Goal: Task Accomplishment & Management: Complete application form

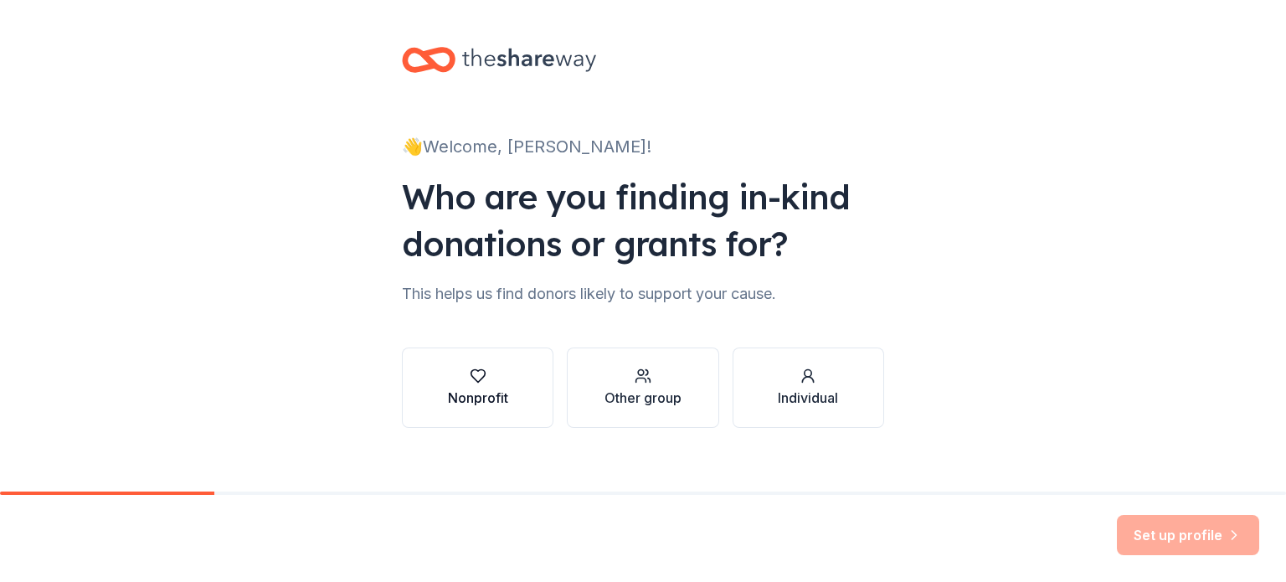
click at [473, 374] on icon "button" at bounding box center [478, 375] width 17 height 17
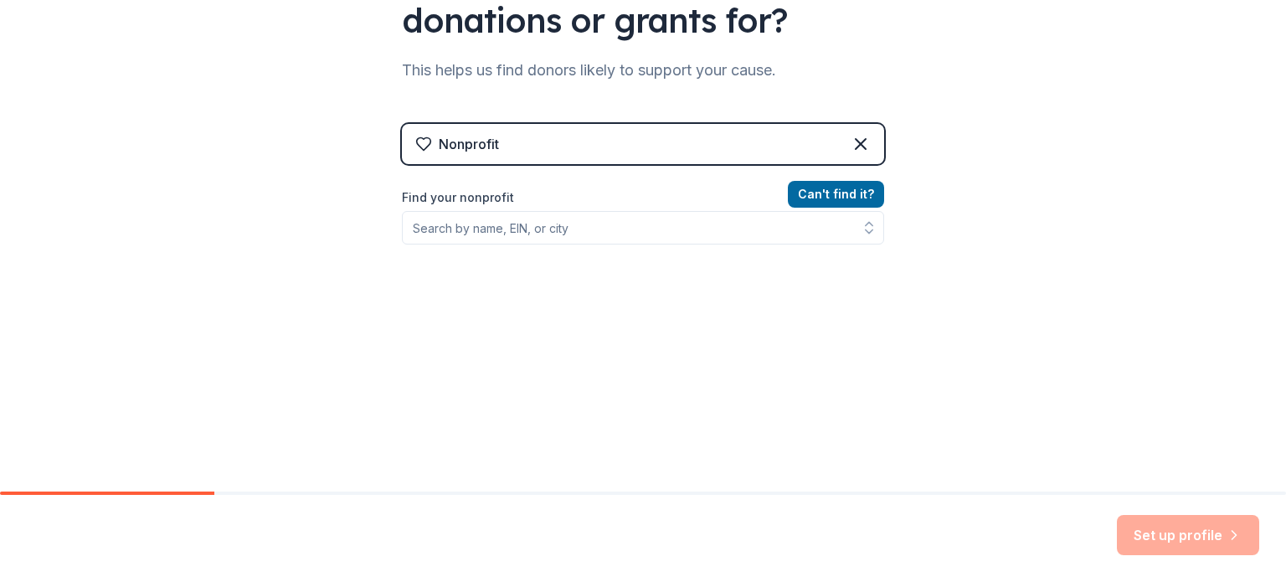
scroll to position [224, 0]
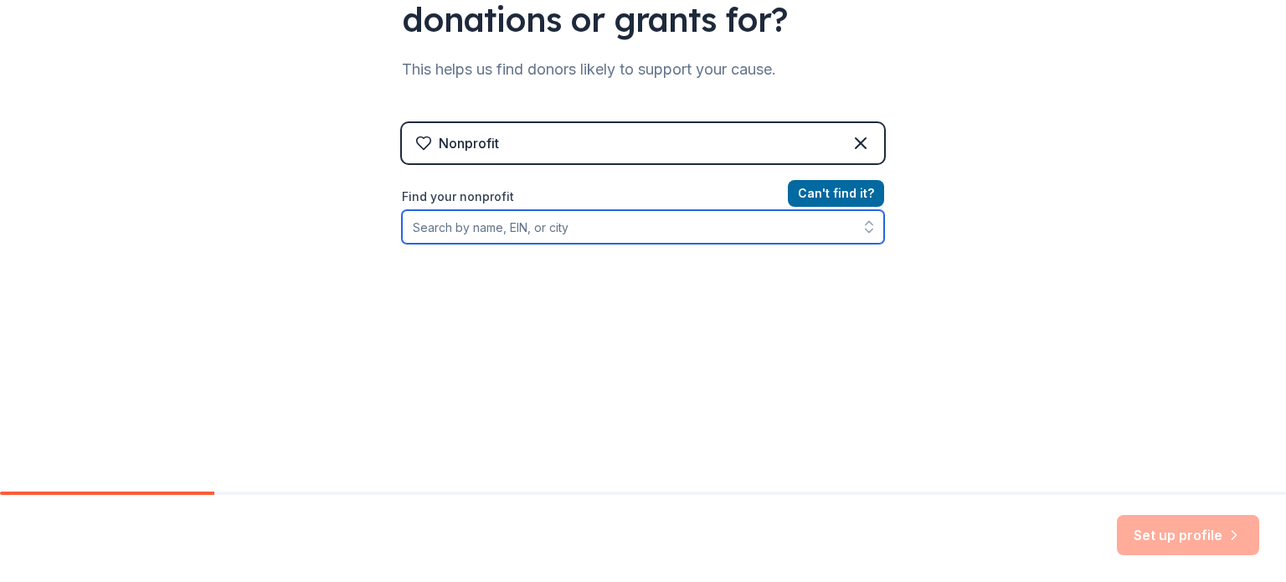
click at [566, 240] on input "Find your nonprofit" at bounding box center [643, 226] width 482 height 33
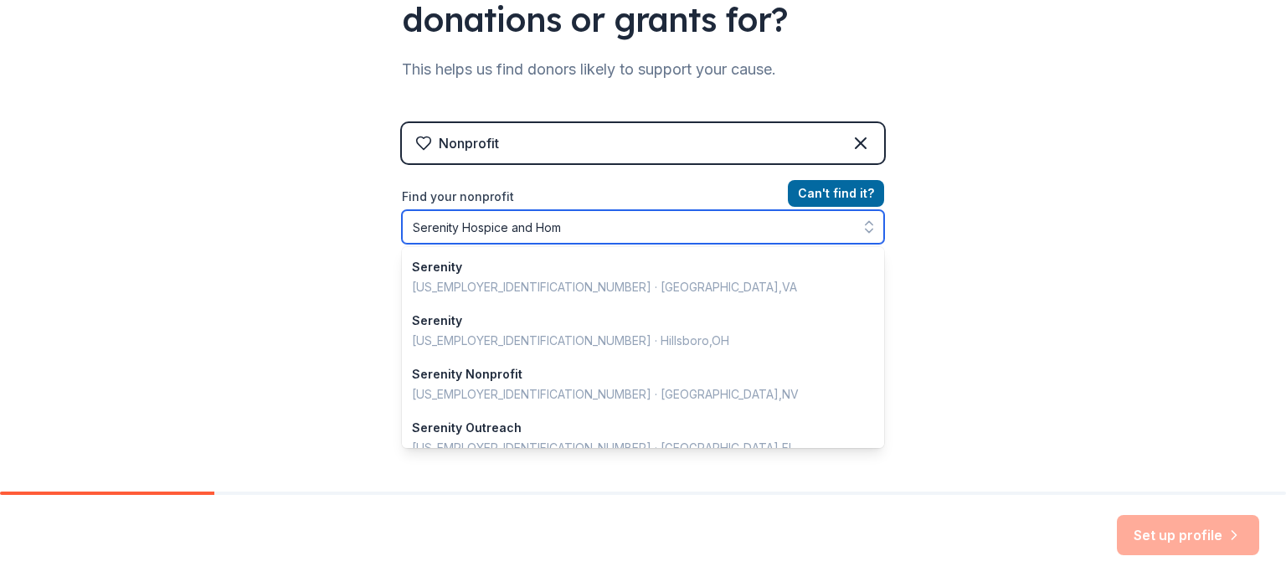
type input "Serenity Hospice and Home"
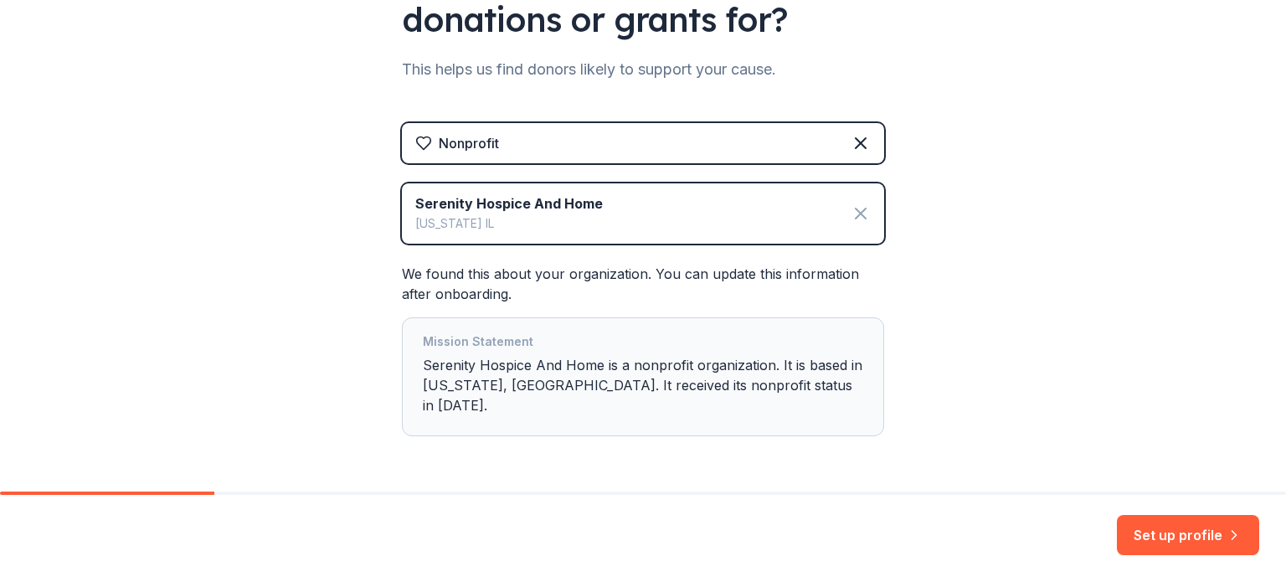
click at [850, 210] on icon at bounding box center [860, 213] width 20 height 20
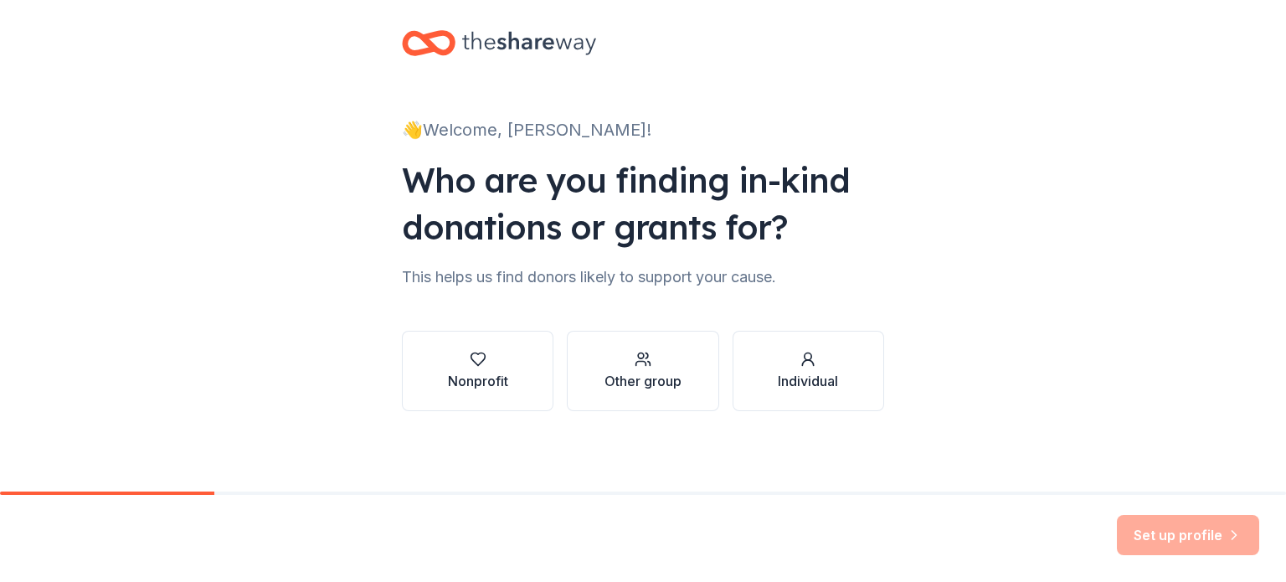
scroll to position [17, 0]
click at [492, 359] on div "button" at bounding box center [478, 359] width 60 height 17
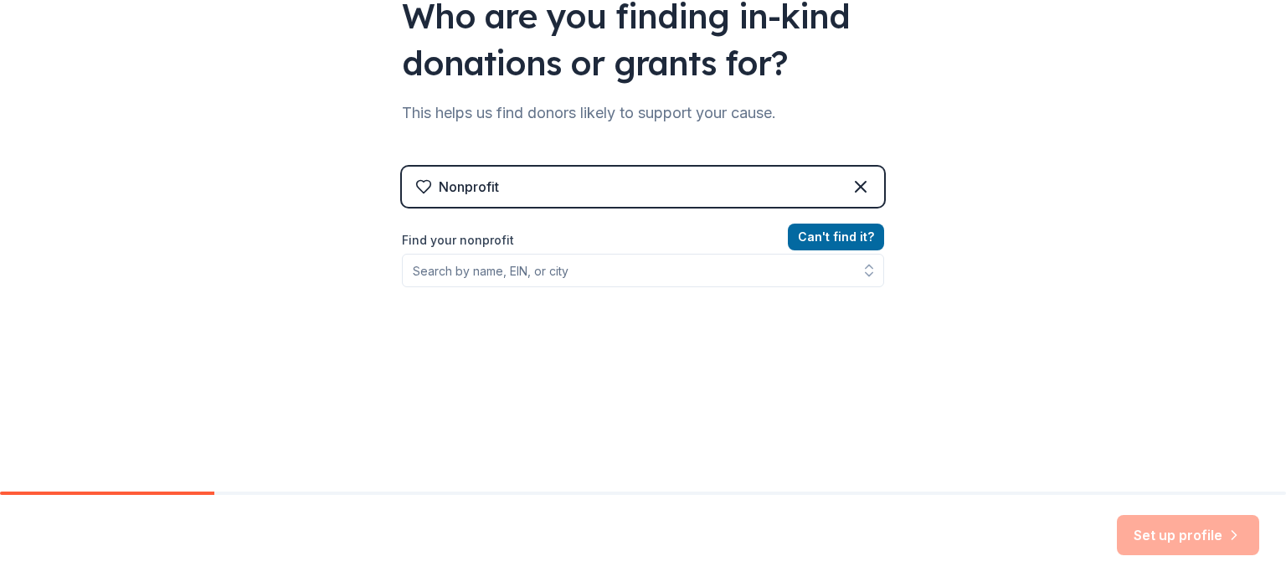
scroll to position [184, 0]
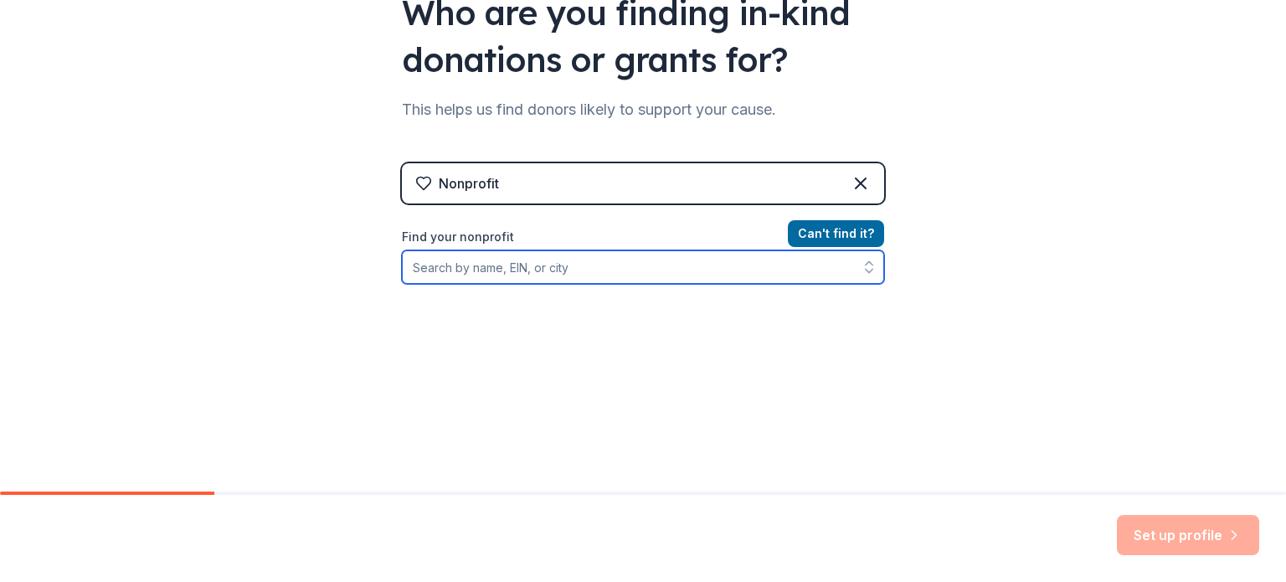
click at [547, 270] on input "Find your nonprofit" at bounding box center [643, 266] width 482 height 33
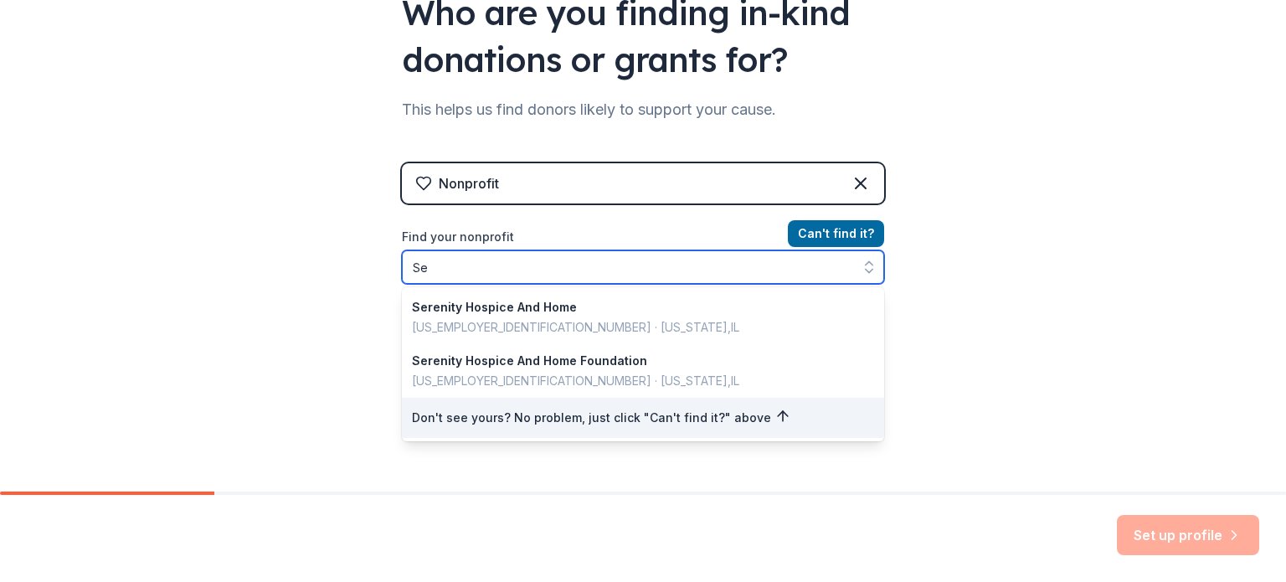
type input "S"
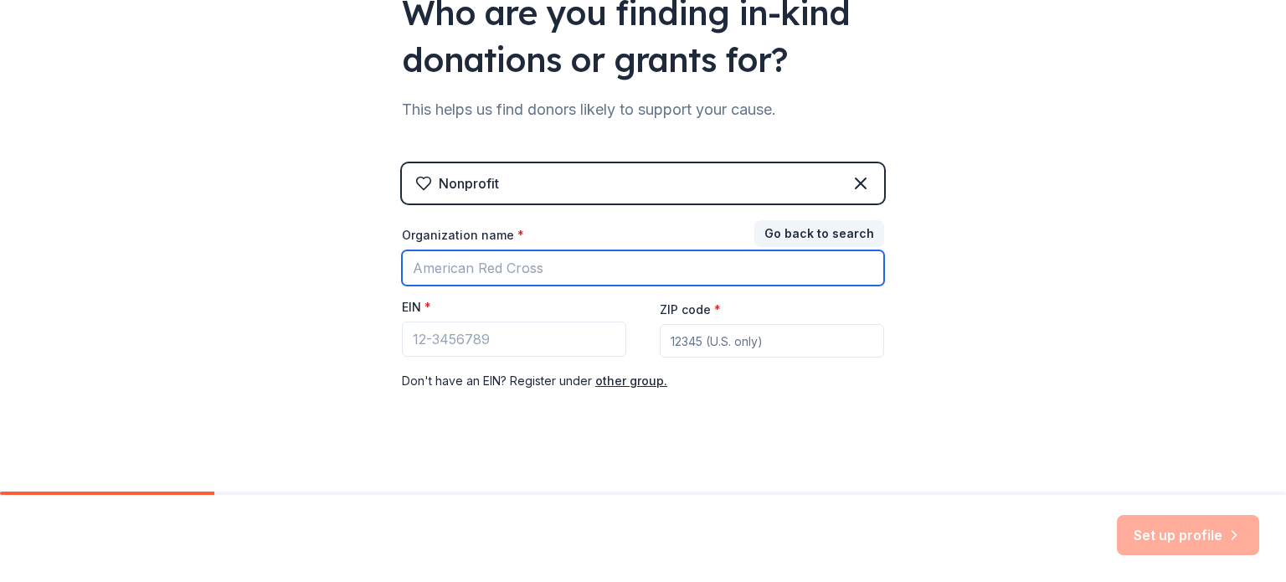
click at [640, 282] on input "Organization name *" at bounding box center [643, 267] width 482 height 35
type input "[US_STATE] Rotary Found"
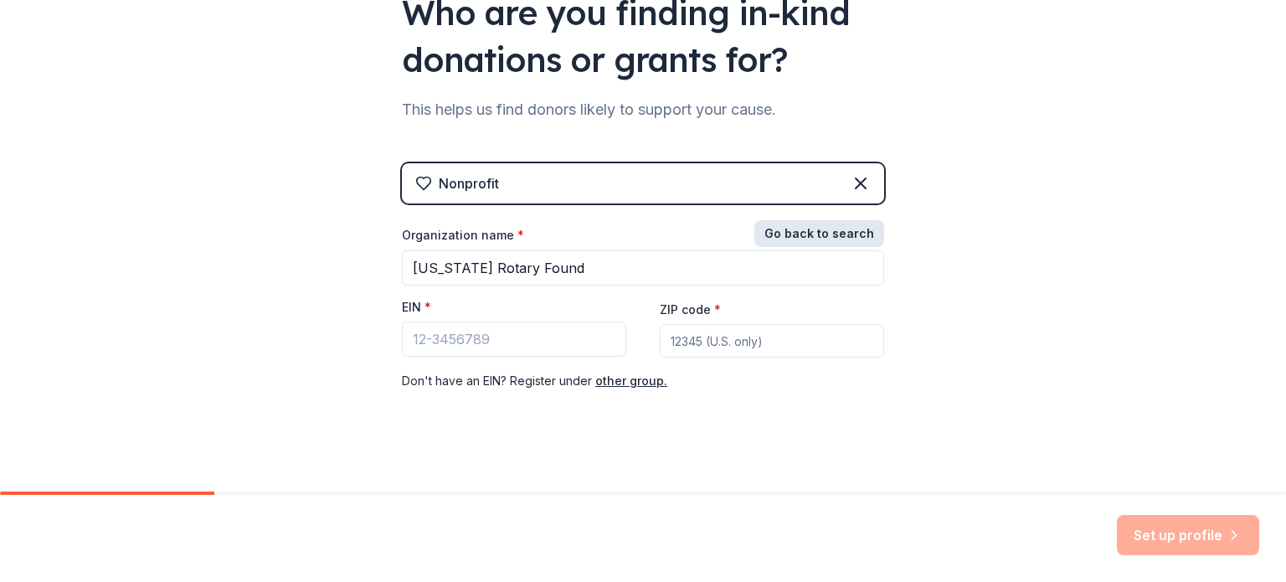
click at [822, 233] on button "Go back to search" at bounding box center [819, 233] width 130 height 27
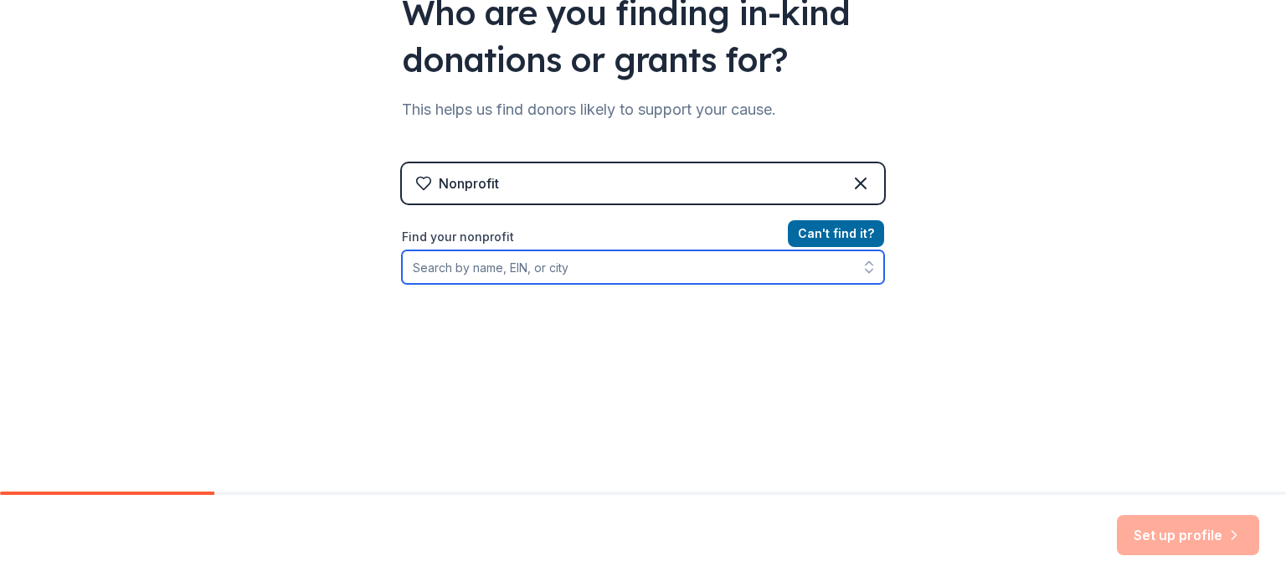
click at [576, 262] on input "Find your nonprofit" at bounding box center [643, 266] width 482 height 33
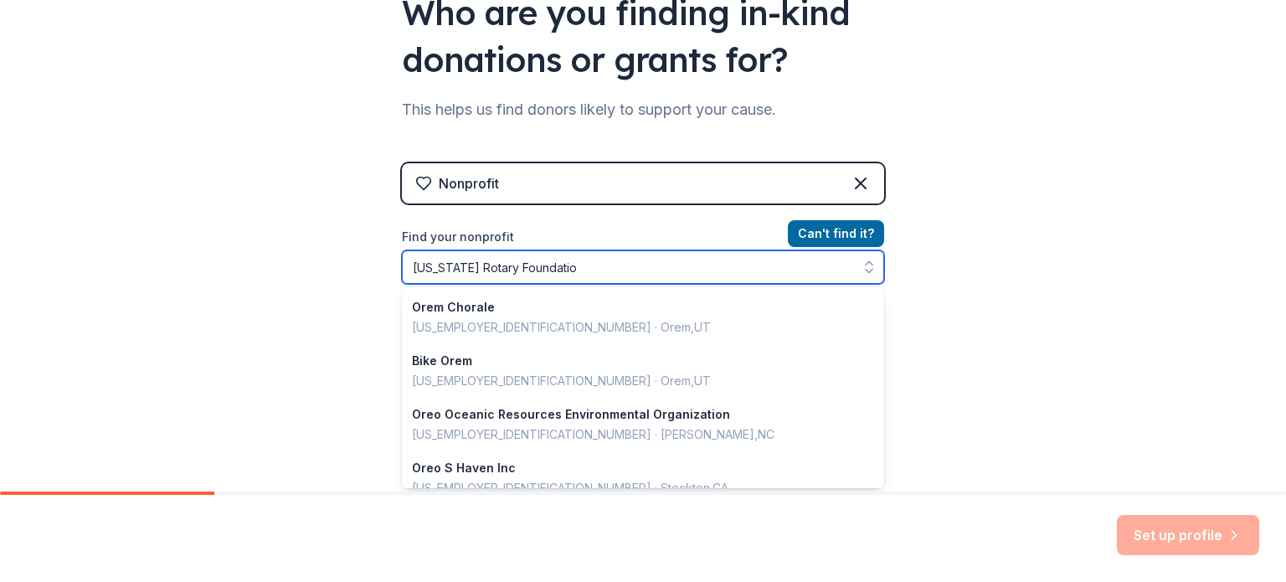
type input "[US_STATE] Rotary Foundation"
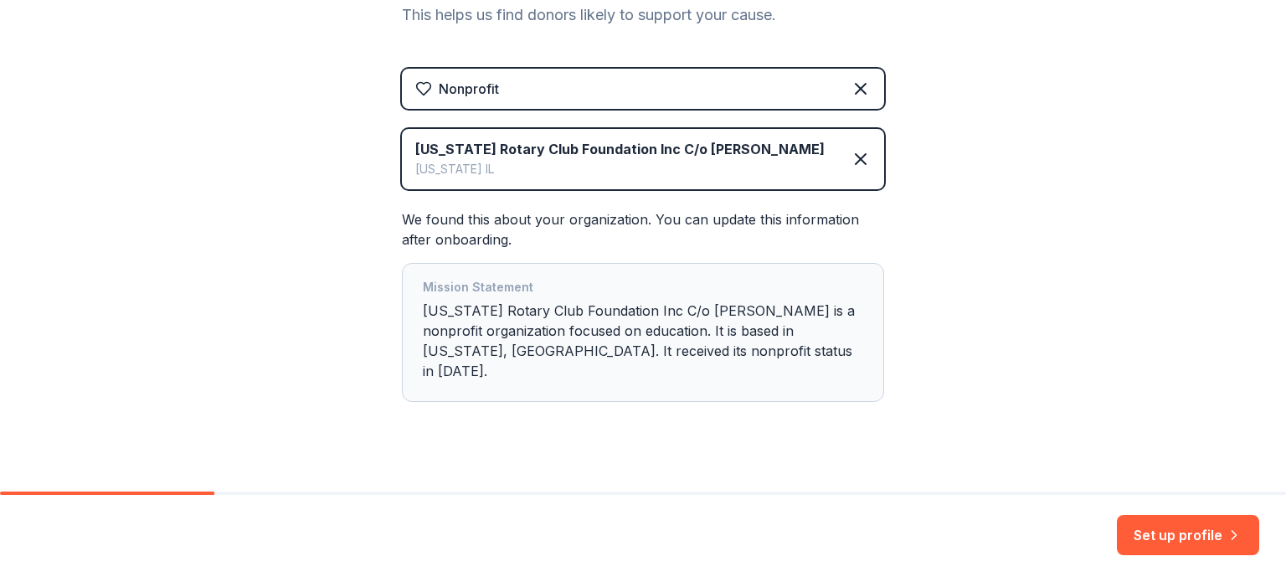
scroll to position [282, 0]
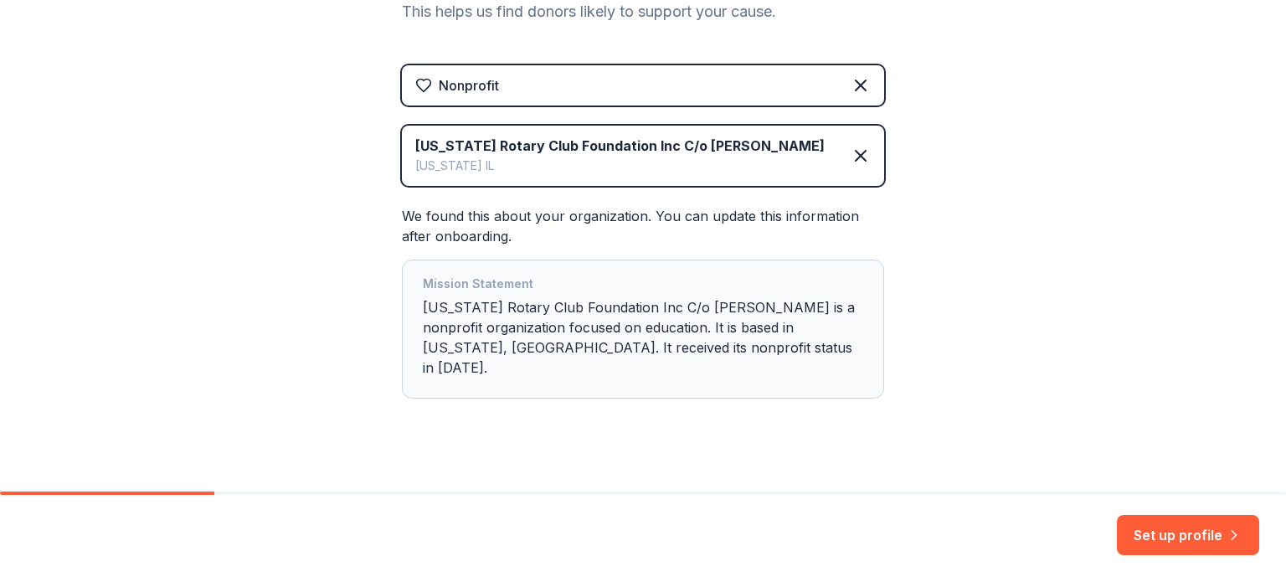
click at [695, 310] on div "Mission Statement [US_STATE] Rotary Club Foundation Inc C/o [PERSON_NAME] is a …" at bounding box center [643, 329] width 440 height 110
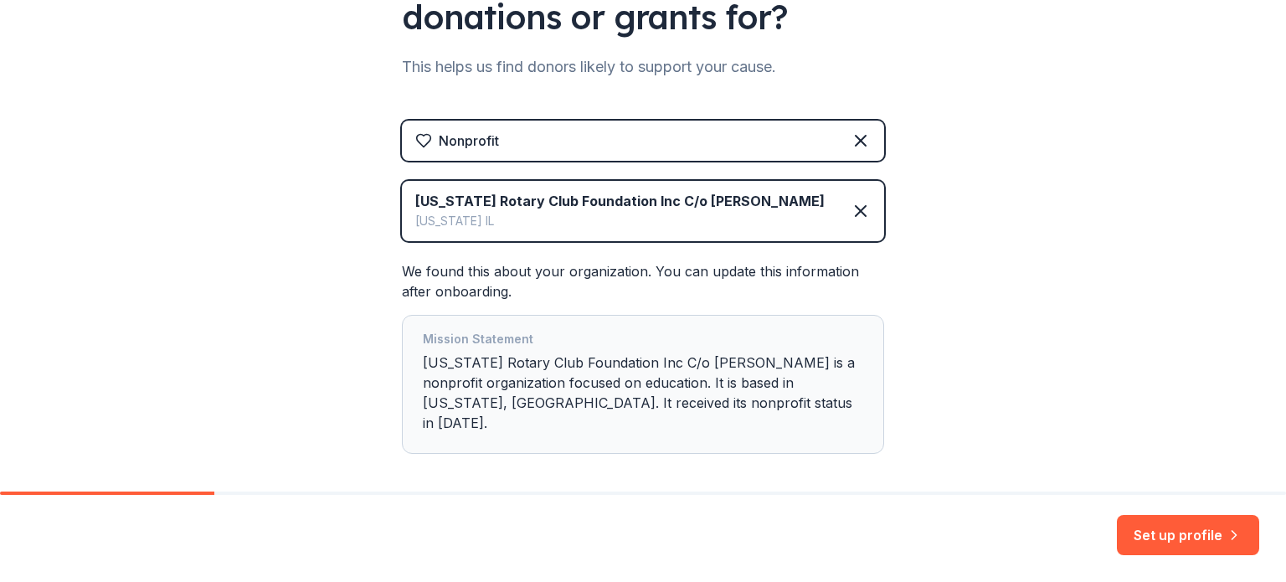
scroll to position [115, 0]
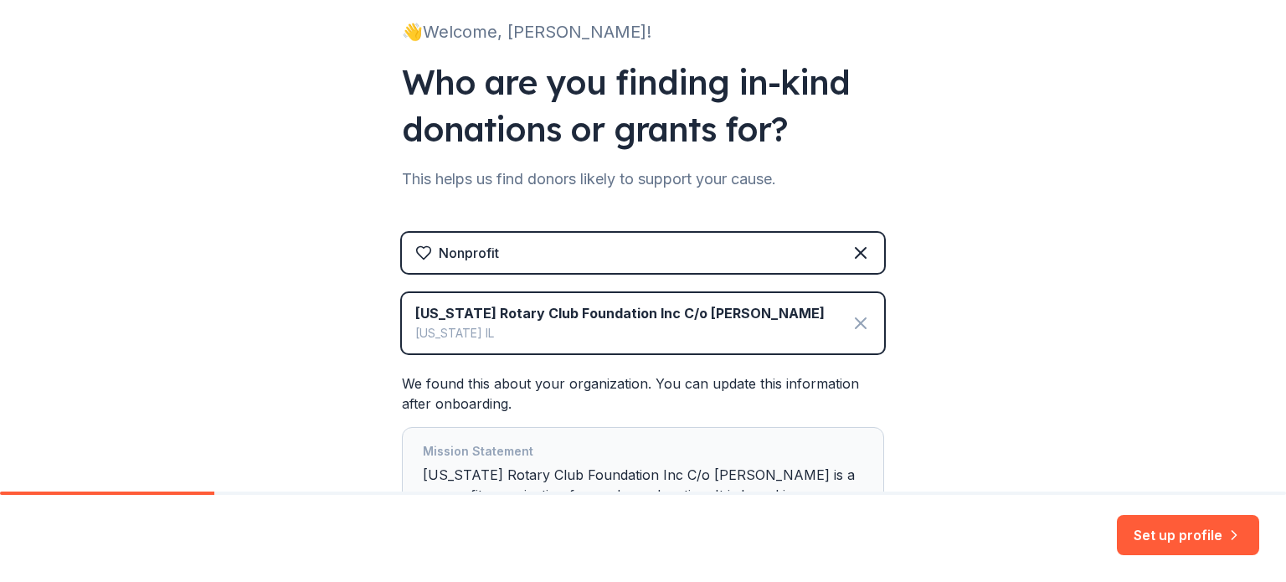
click at [857, 326] on icon at bounding box center [860, 323] width 10 height 10
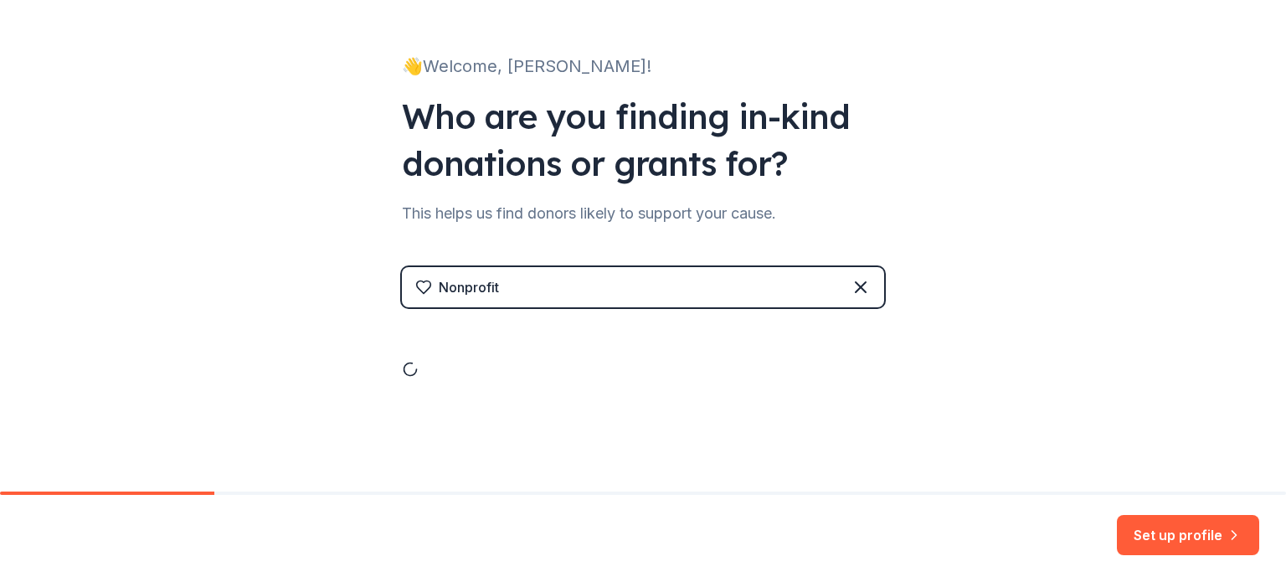
scroll to position [17, 0]
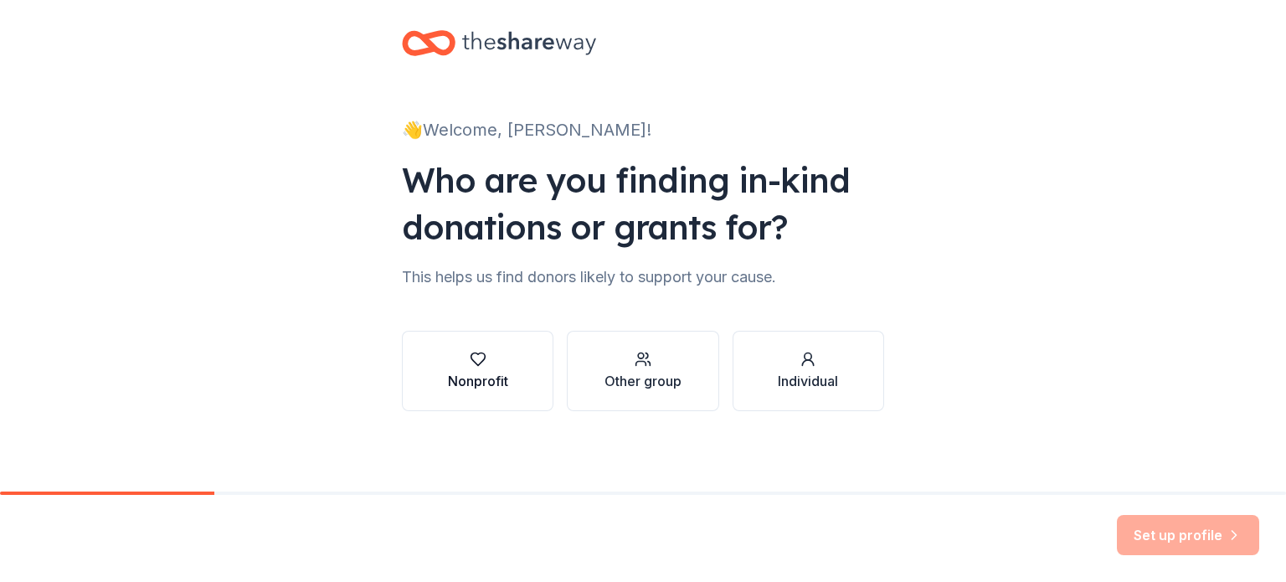
click at [490, 362] on div "button" at bounding box center [478, 359] width 60 height 17
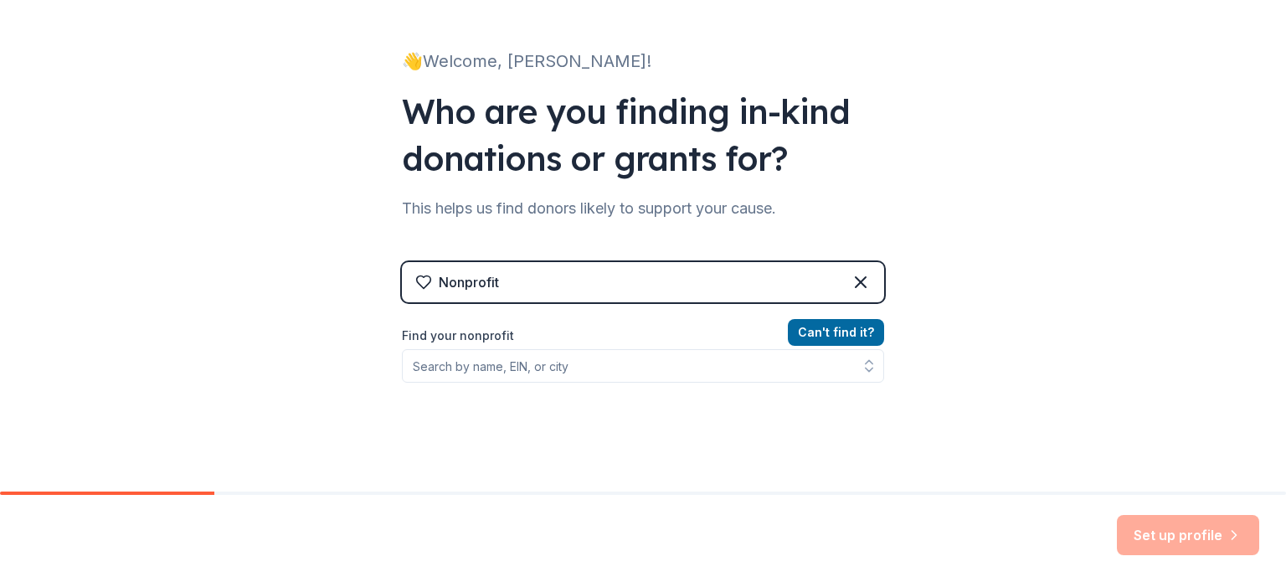
scroll to position [184, 0]
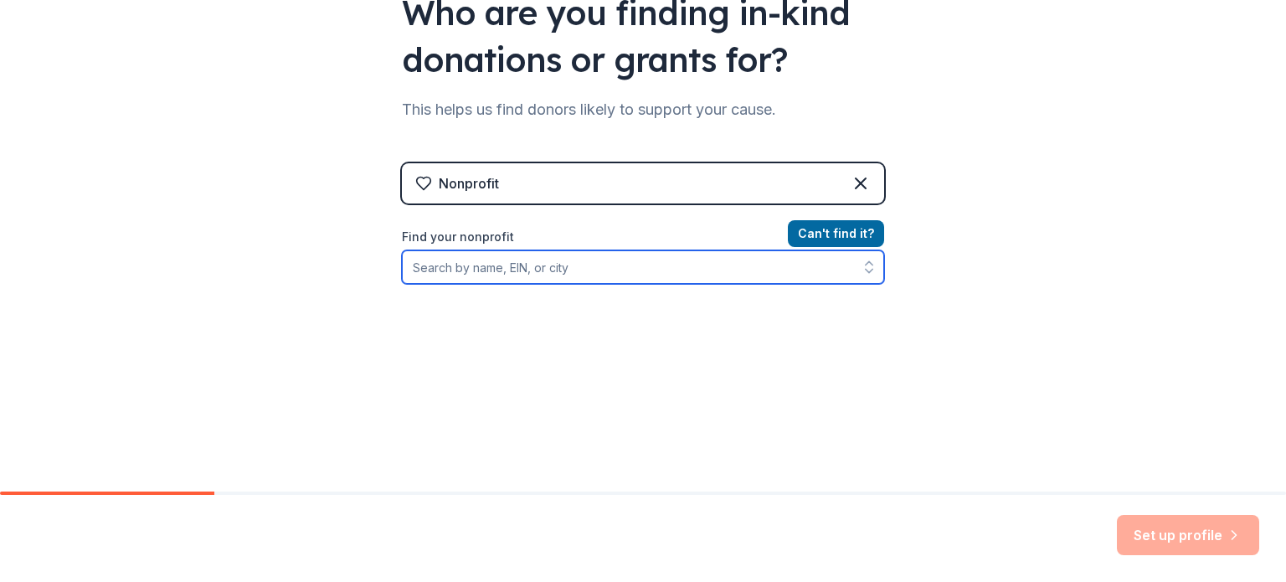
click at [544, 254] on input "Find your nonprofit" at bounding box center [643, 266] width 482 height 33
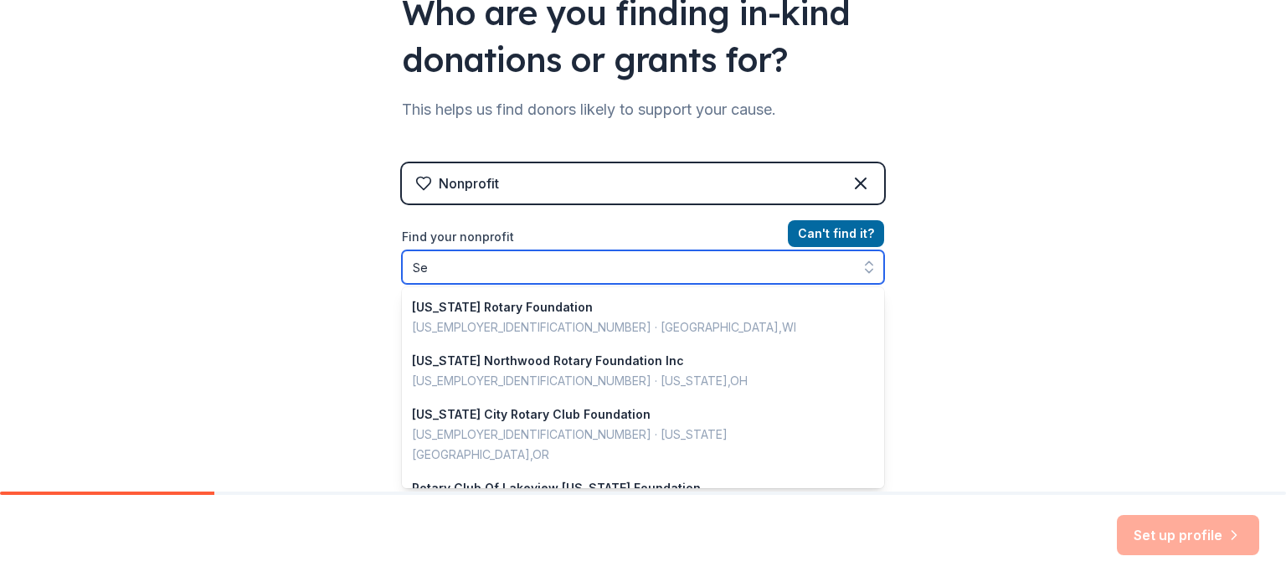
scroll to position [164, 0]
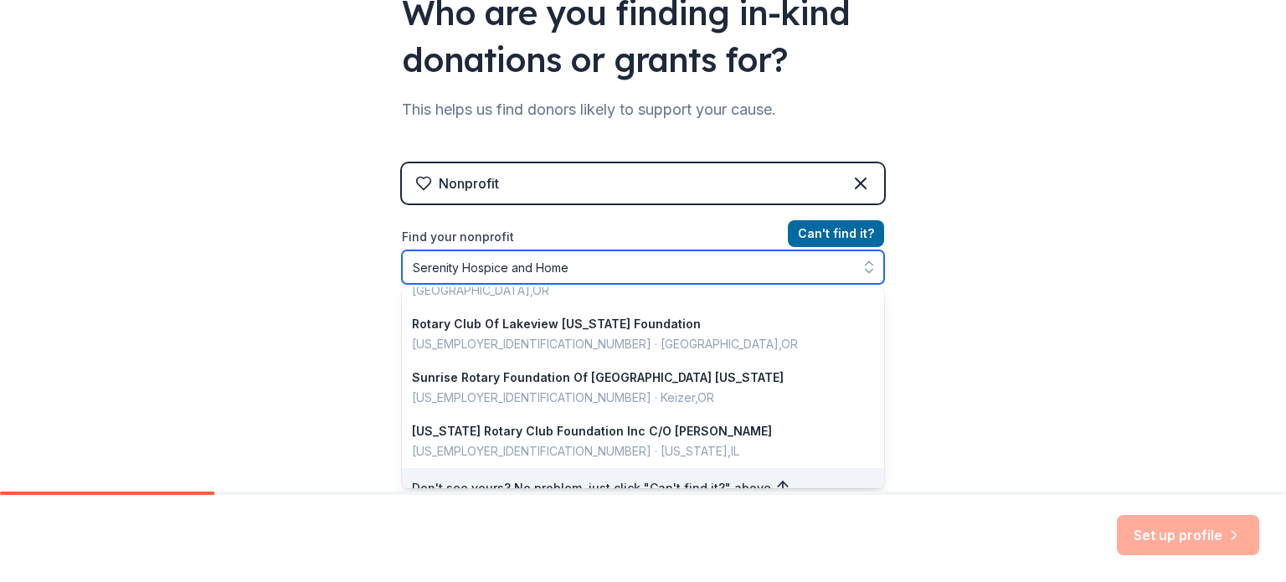
type input "Serenity Hospice and Home"
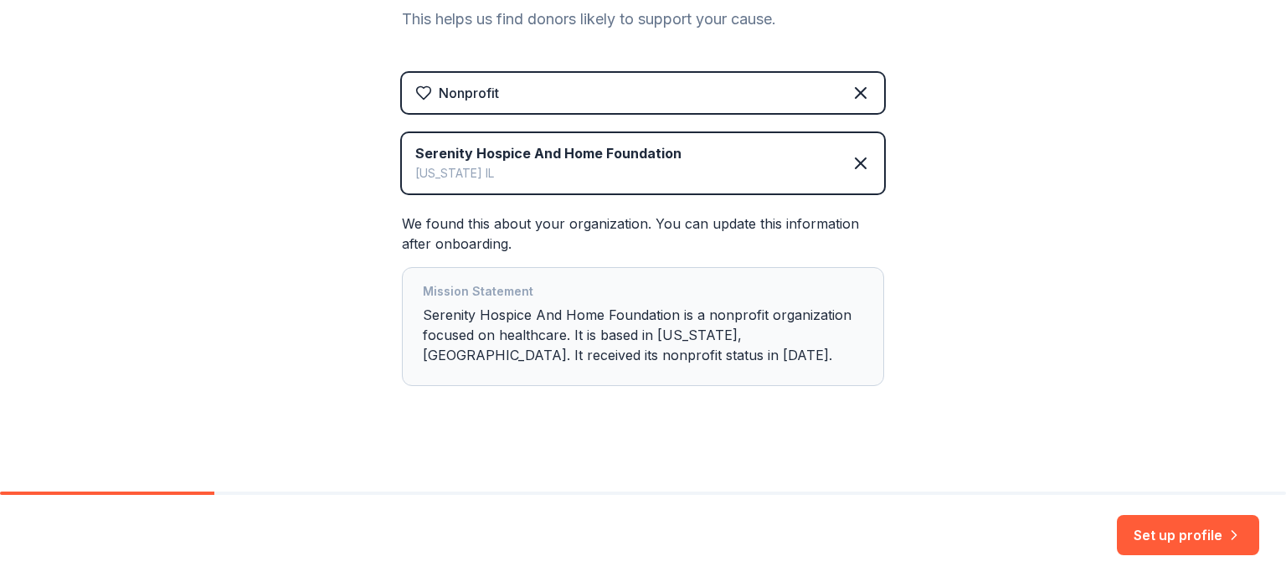
scroll to position [282, 0]
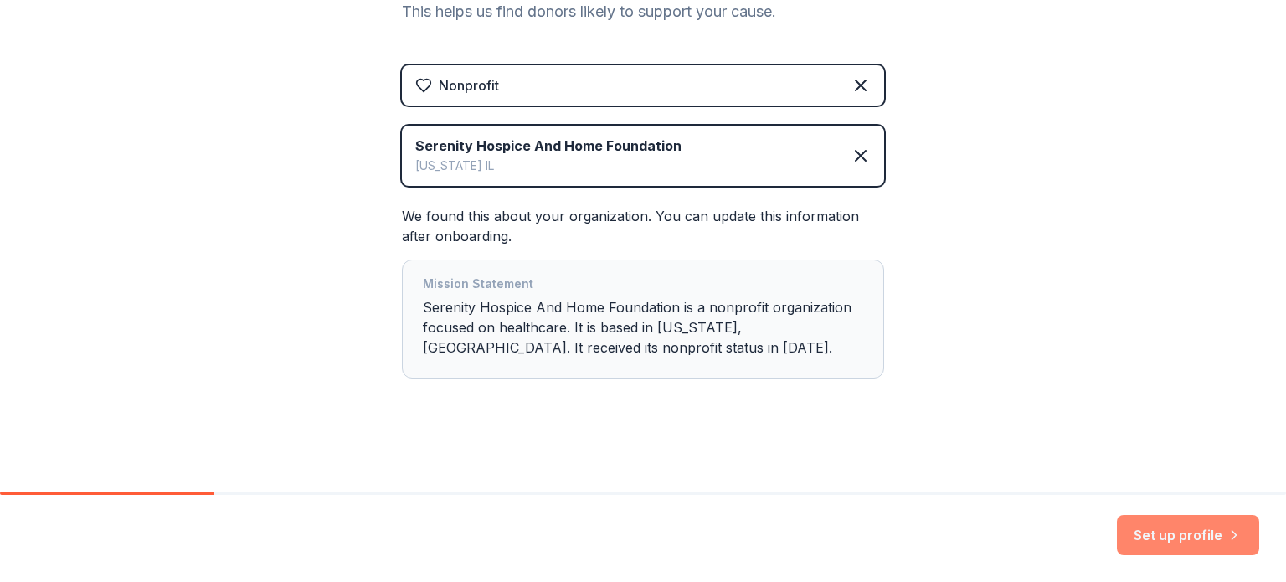
click at [1178, 534] on button "Set up profile" at bounding box center [1187, 535] width 142 height 40
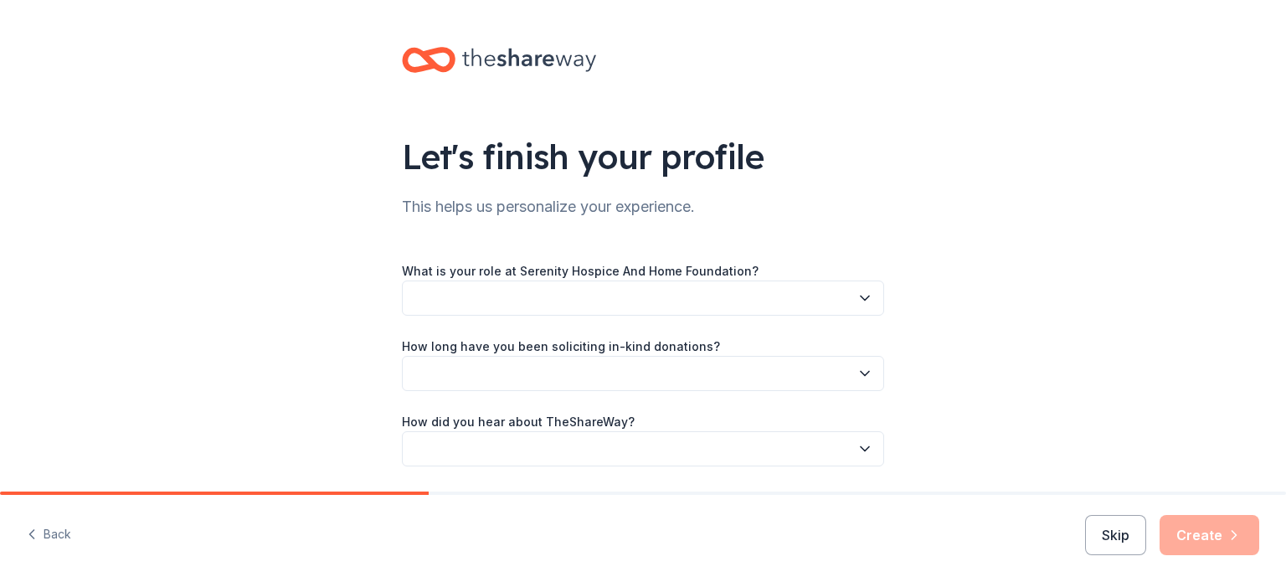
click at [550, 290] on button "button" at bounding box center [643, 297] width 482 height 35
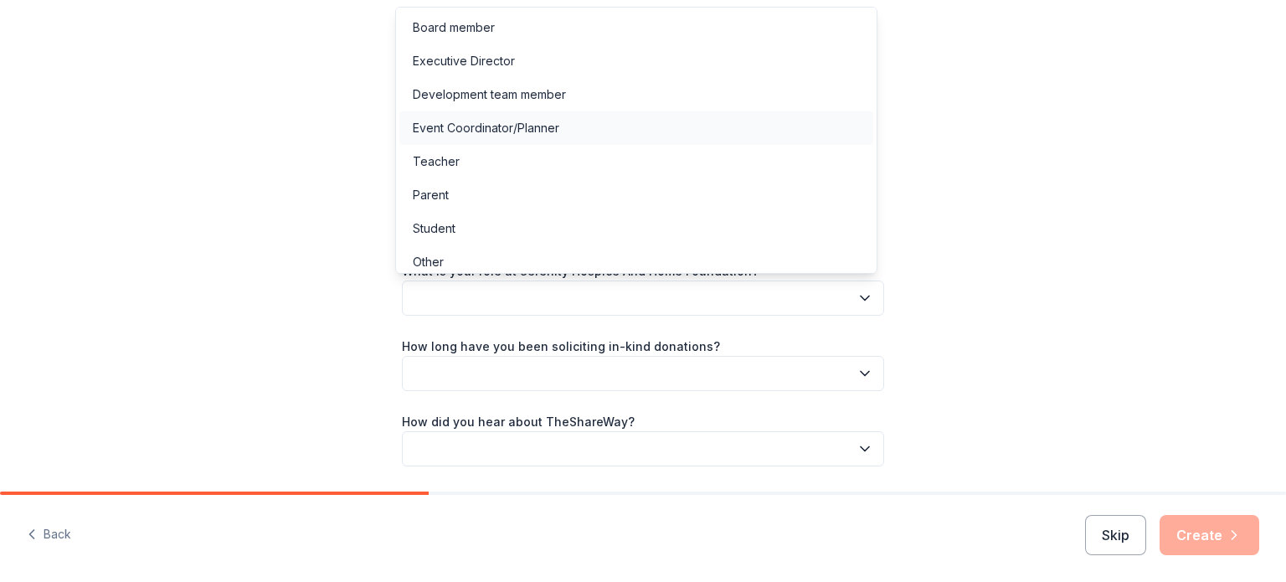
scroll to position [8, 0]
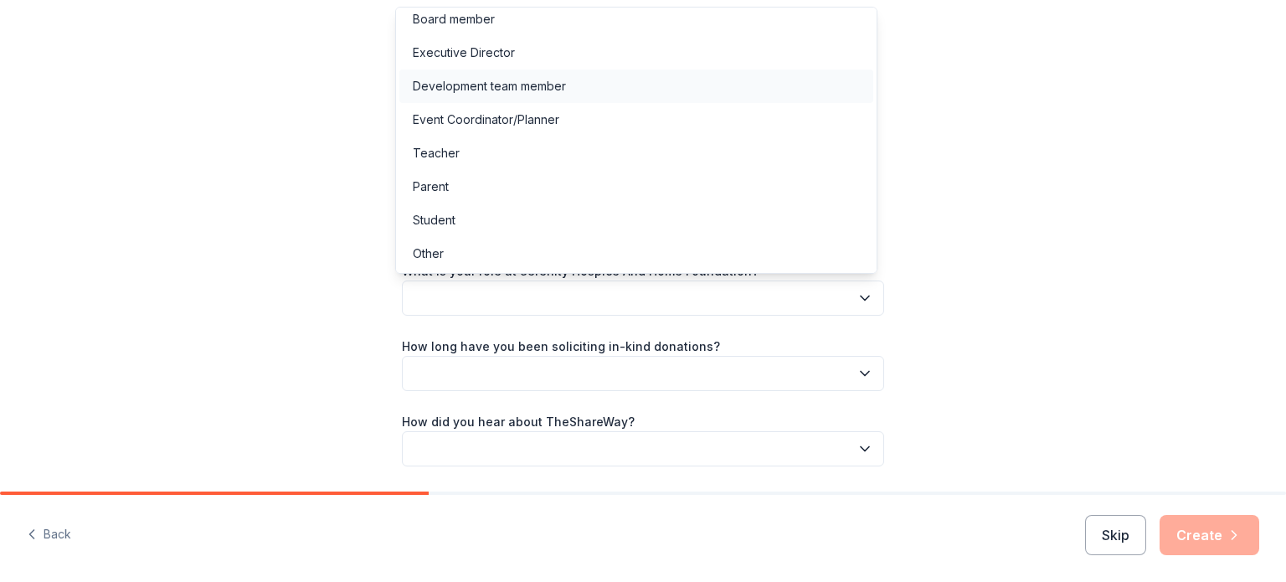
click at [567, 90] on div "Development team member" at bounding box center [636, 85] width 474 height 33
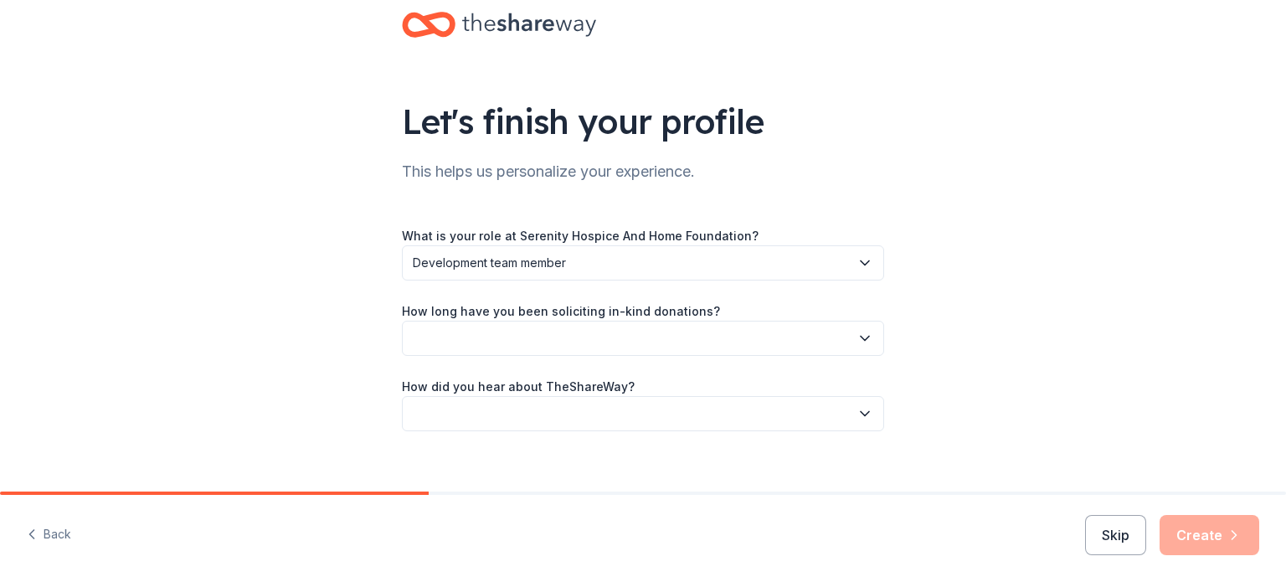
scroll to position [54, 0]
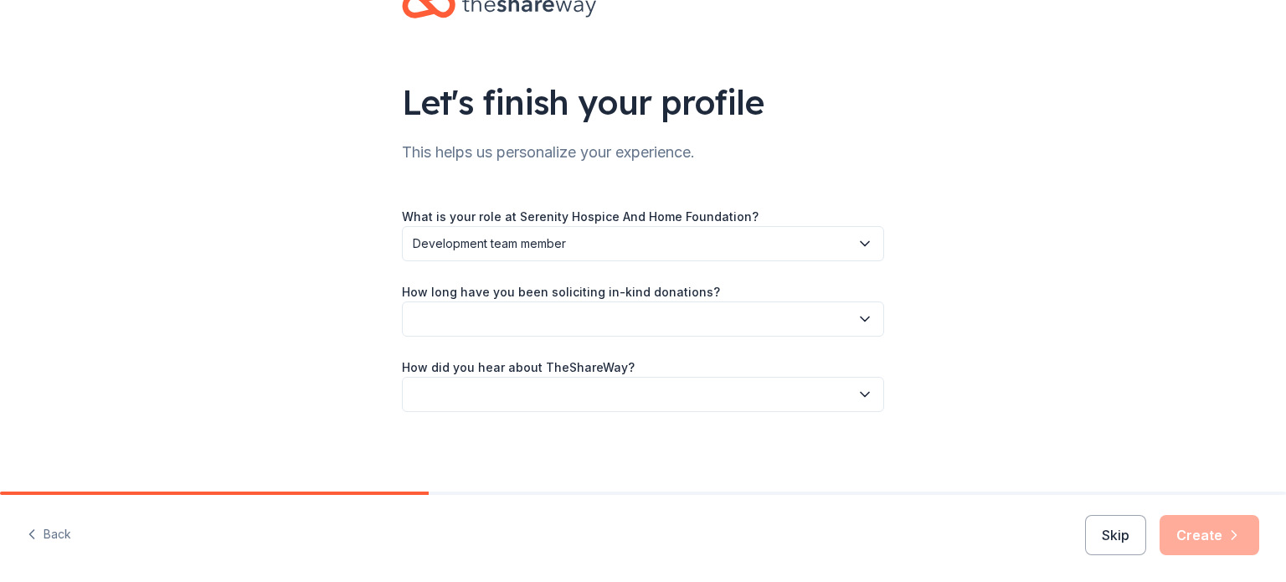
click at [609, 310] on button "button" at bounding box center [643, 318] width 482 height 35
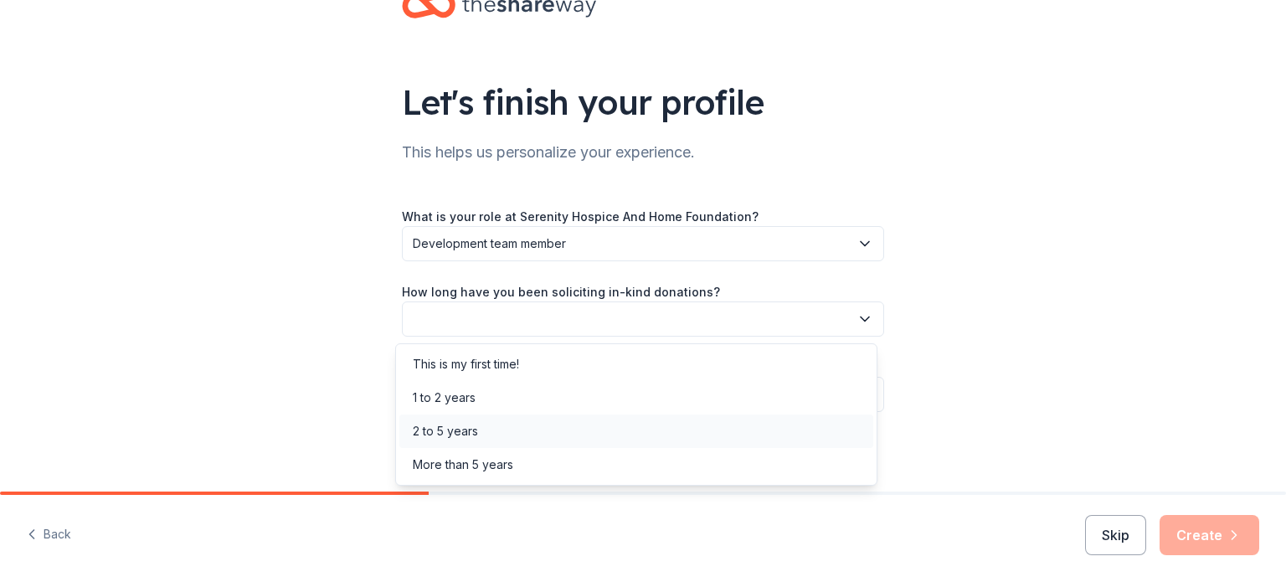
click at [485, 437] on div "2 to 5 years" at bounding box center [636, 430] width 474 height 33
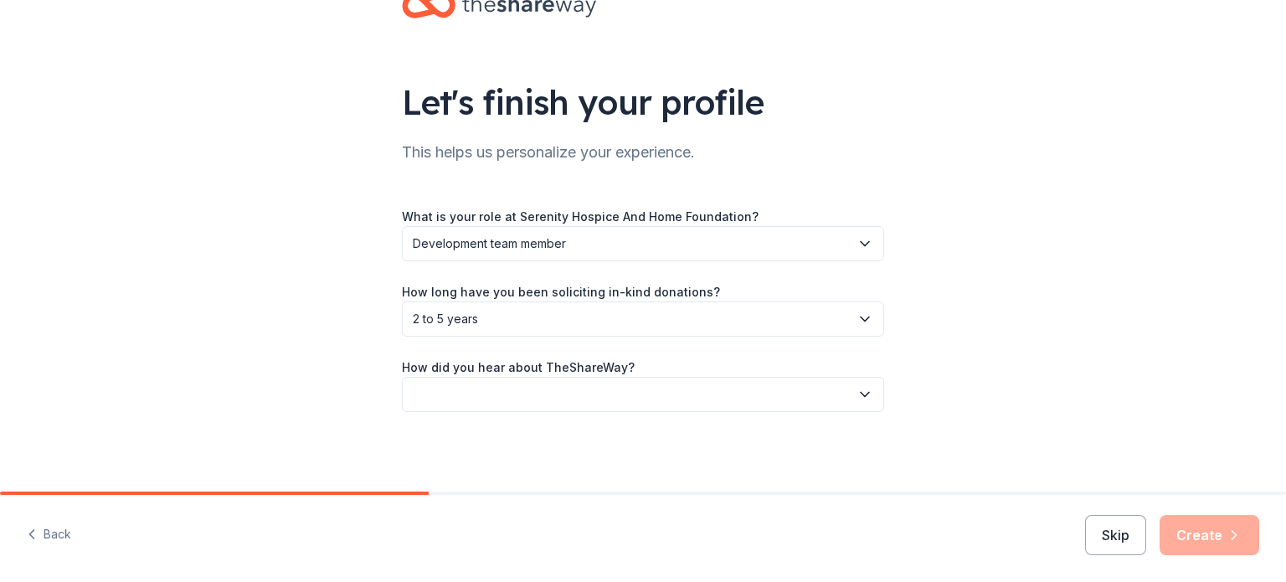
click at [524, 399] on button "button" at bounding box center [643, 394] width 482 height 35
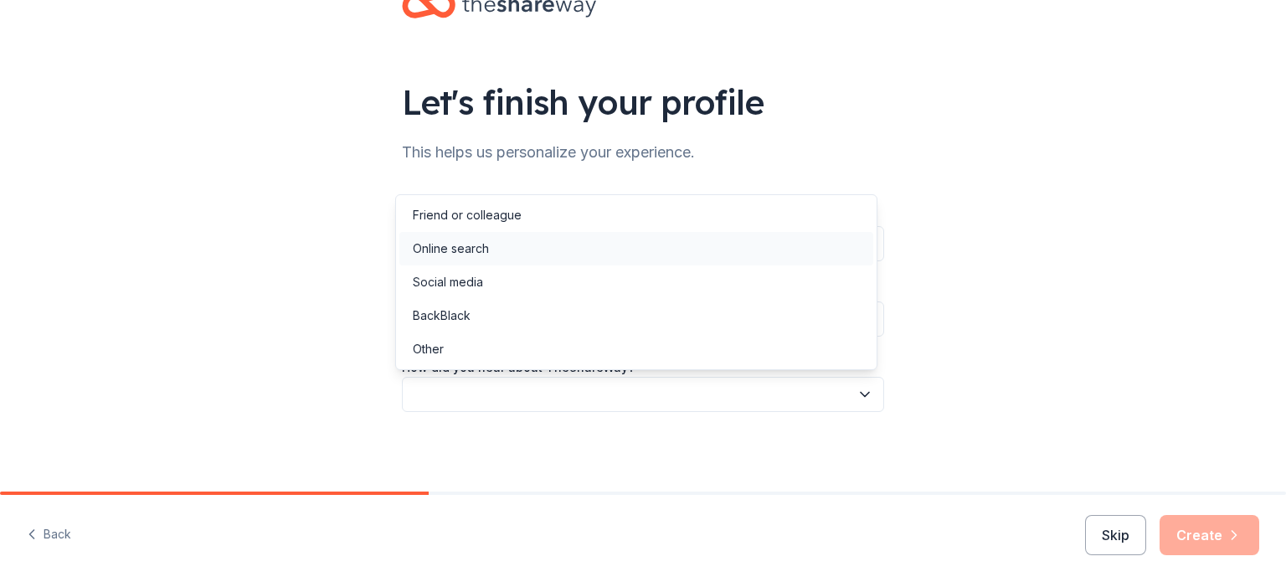
click at [513, 260] on div "Online search" at bounding box center [636, 248] width 474 height 33
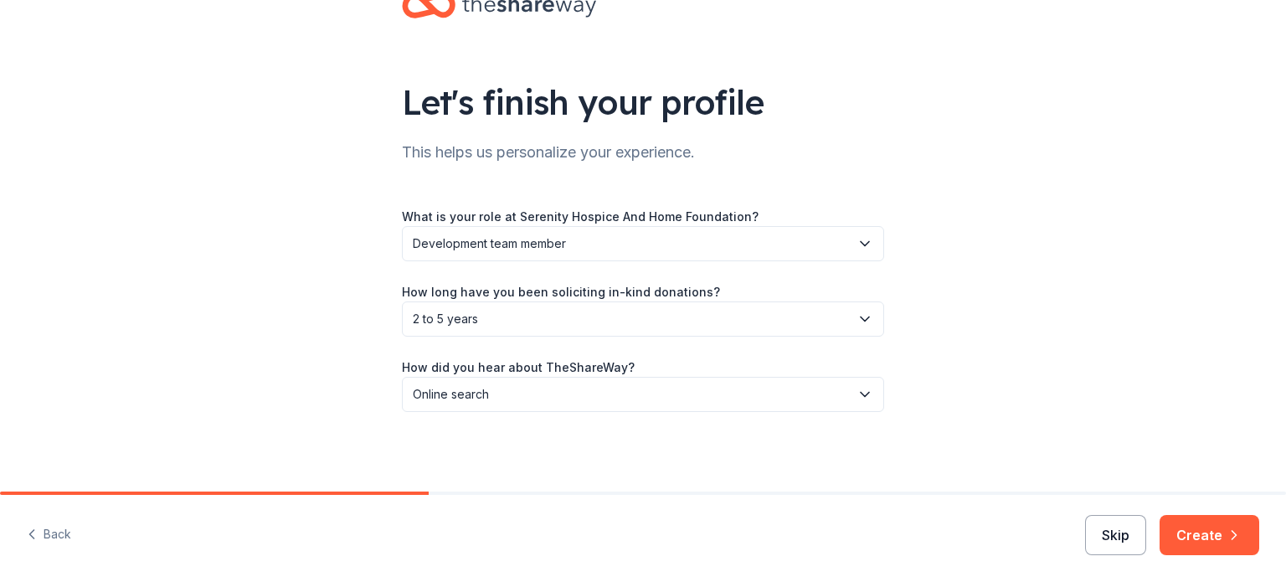
click at [1118, 541] on button "Skip" at bounding box center [1115, 535] width 61 height 40
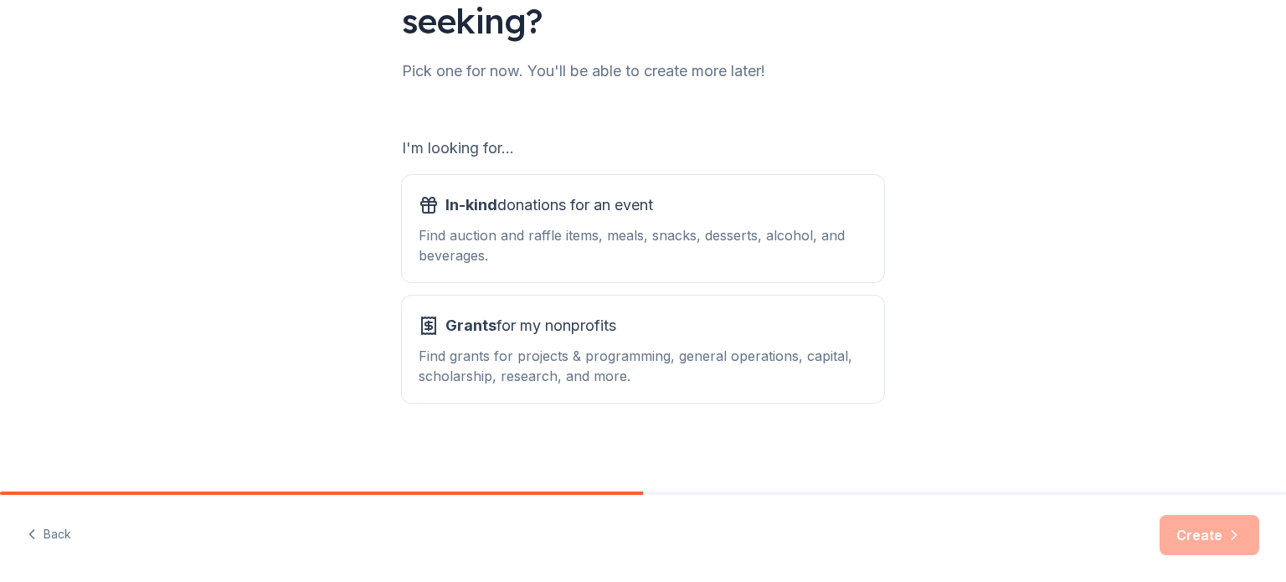
scroll to position [184, 0]
click at [653, 203] on span "In-kind donations for an event" at bounding box center [549, 203] width 208 height 27
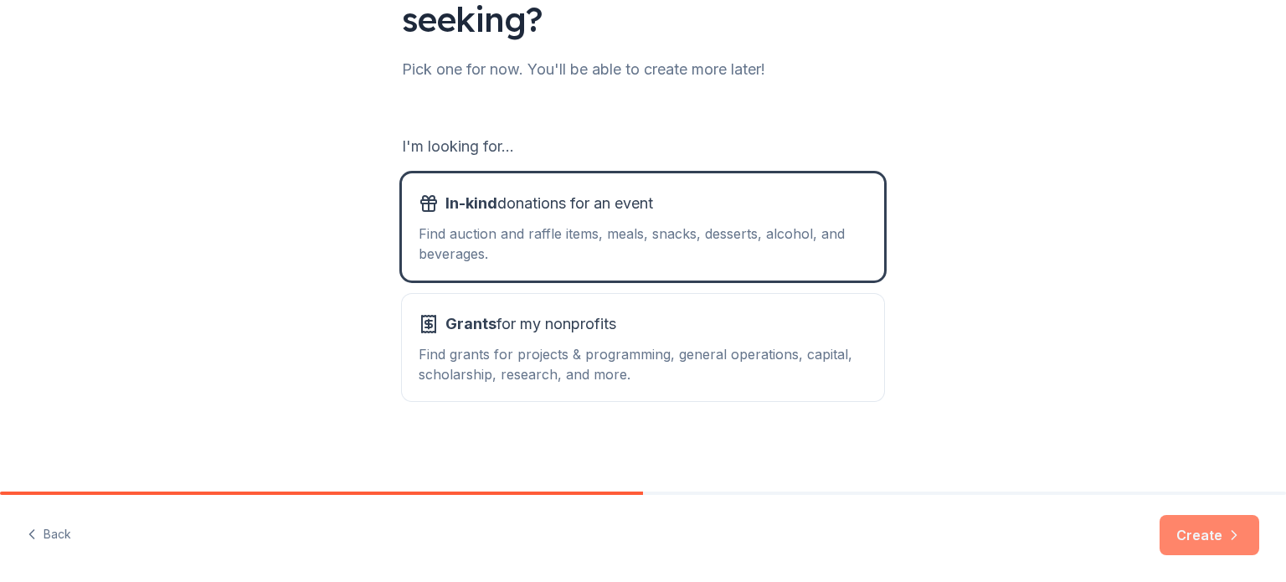
click at [1232, 536] on icon "button" at bounding box center [1233, 534] width 17 height 17
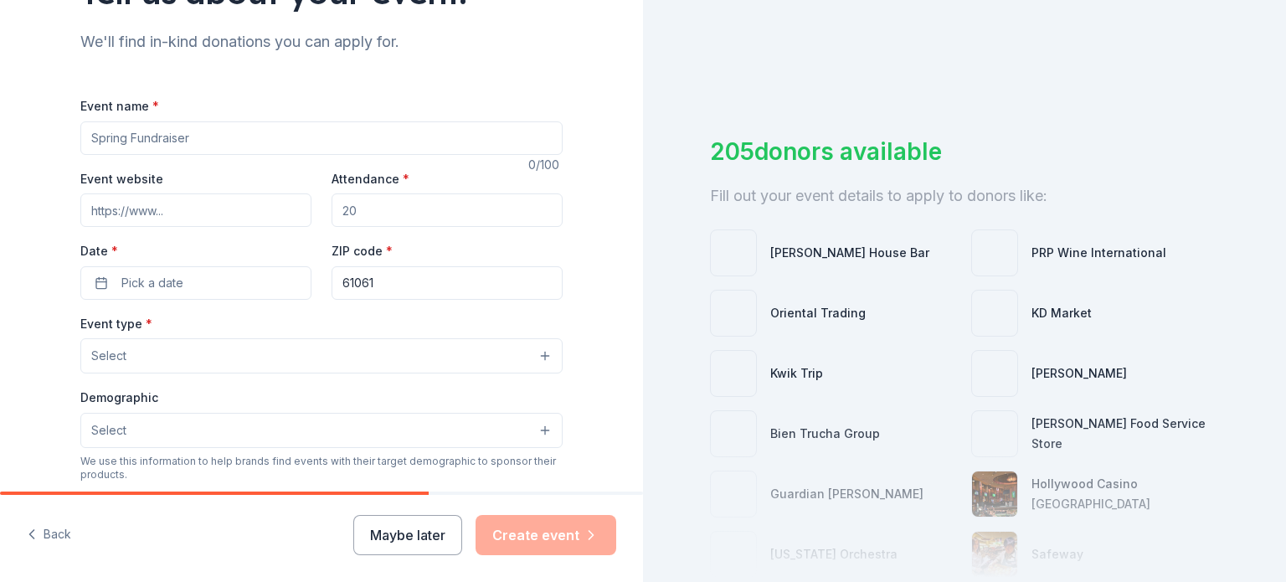
scroll to position [167, 0]
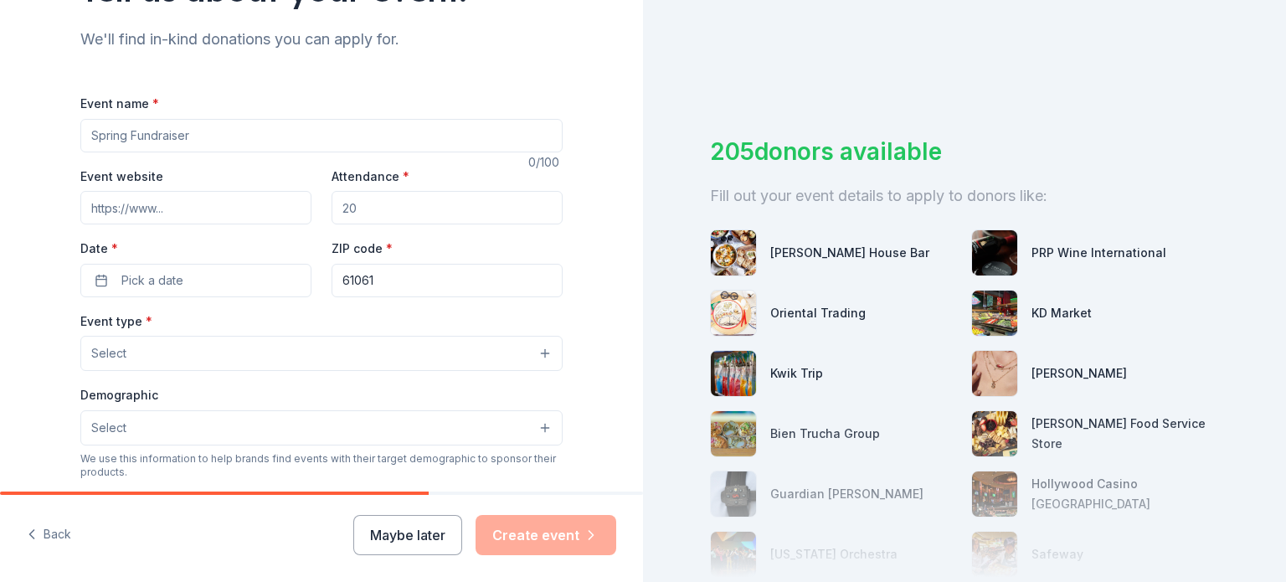
click at [174, 141] on input "Event name *" at bounding box center [321, 135] width 482 height 33
type input "[PERSON_NAME]"
paste input "[URL][DOMAIN_NAME]"
type input "[URL][DOMAIN_NAME]"
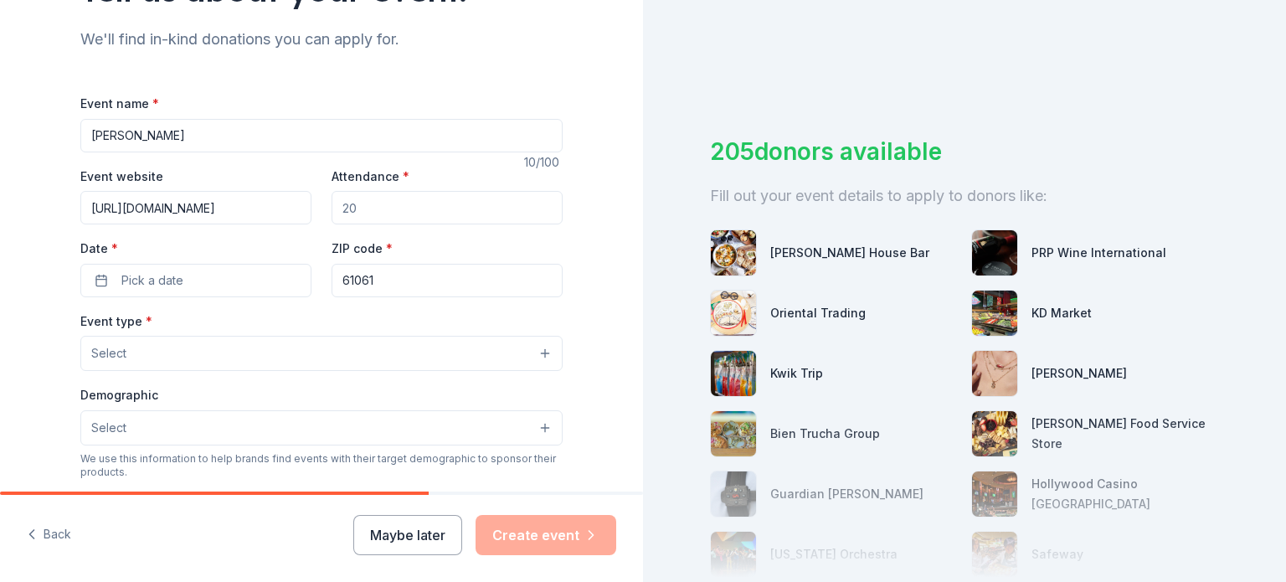
click at [372, 216] on input "Attendance *" at bounding box center [446, 207] width 231 height 33
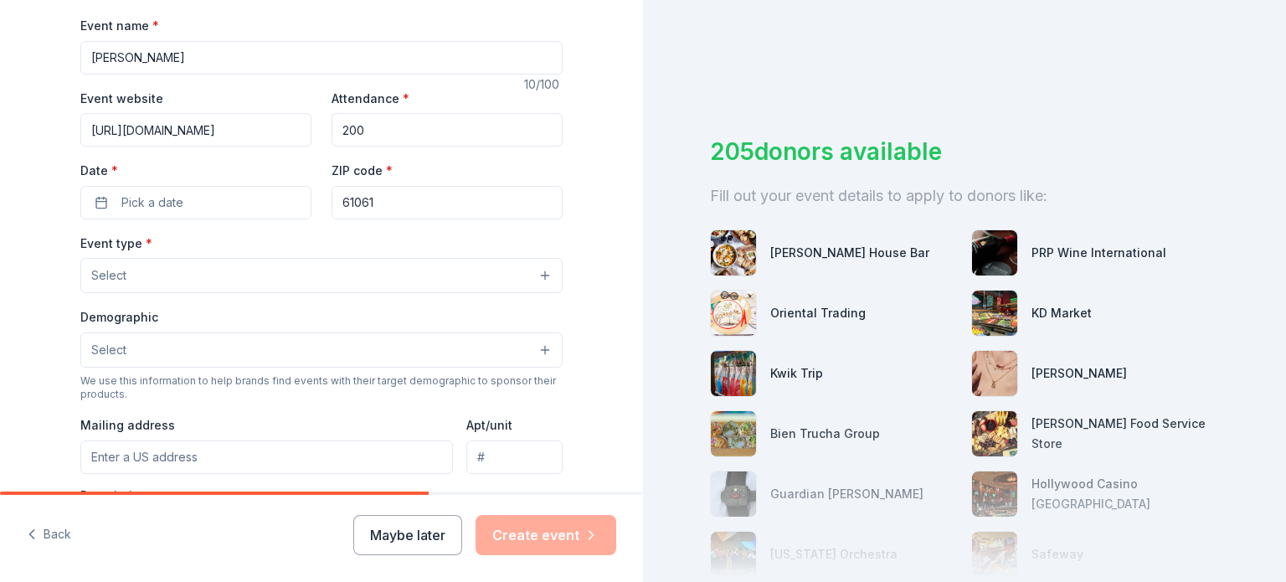
scroll to position [251, 0]
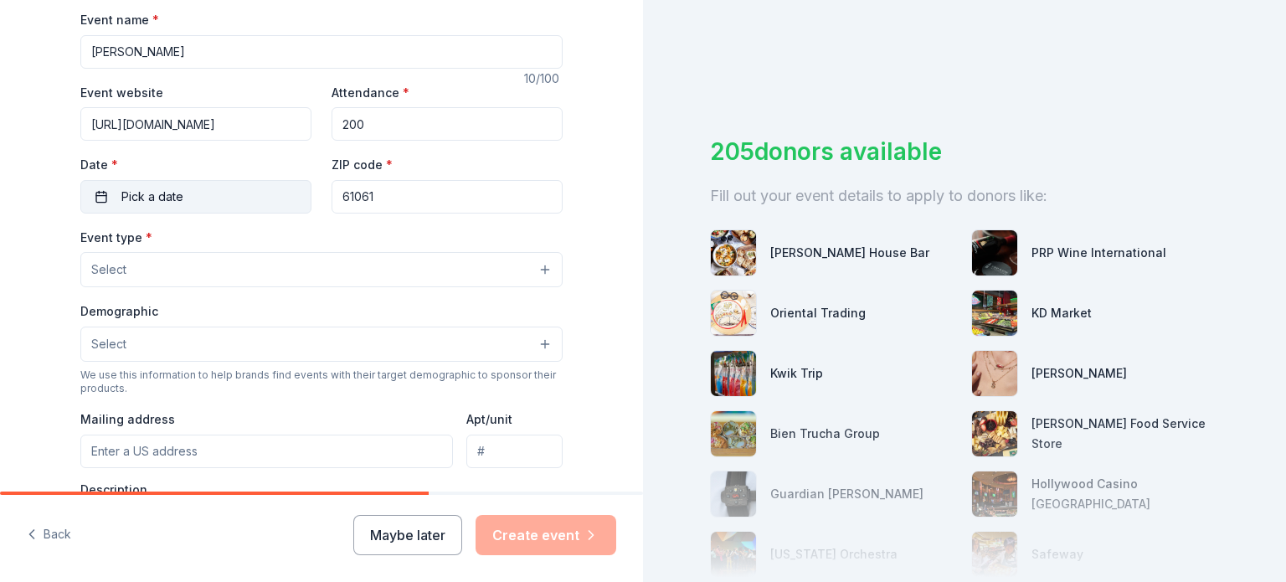
type input "200"
click at [210, 194] on button "Pick a date" at bounding box center [195, 196] width 231 height 33
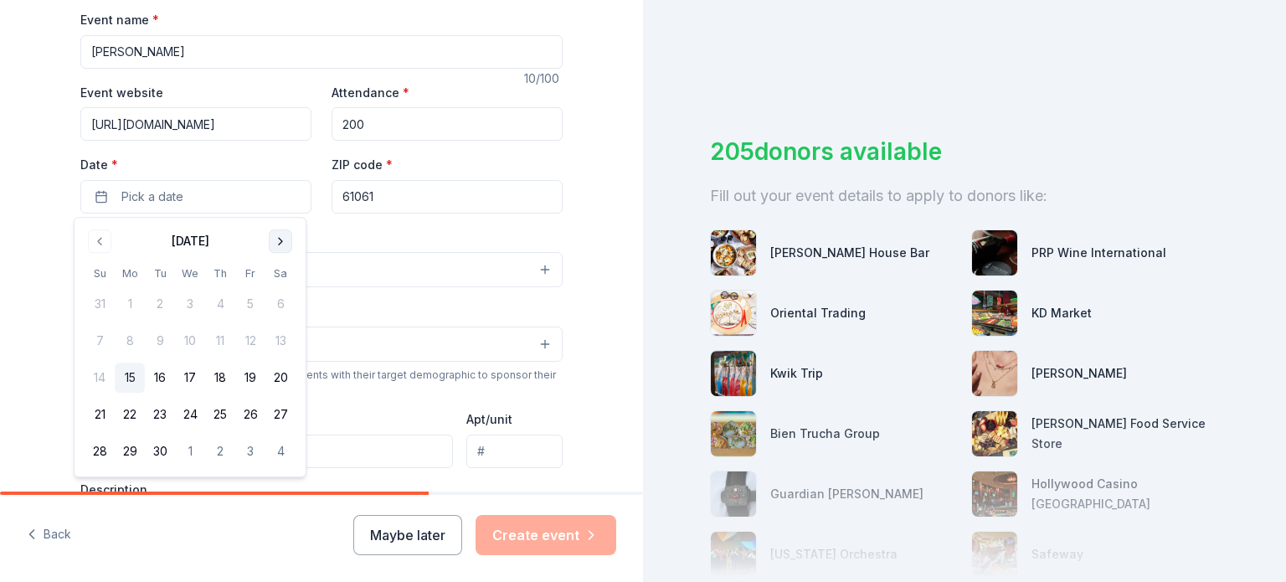
click at [268, 240] on div "[DATE]" at bounding box center [190, 239] width 211 height 23
click at [275, 240] on button "Go to next month" at bounding box center [280, 240] width 23 height 23
click at [279, 302] on button "6" at bounding box center [280, 304] width 30 height 30
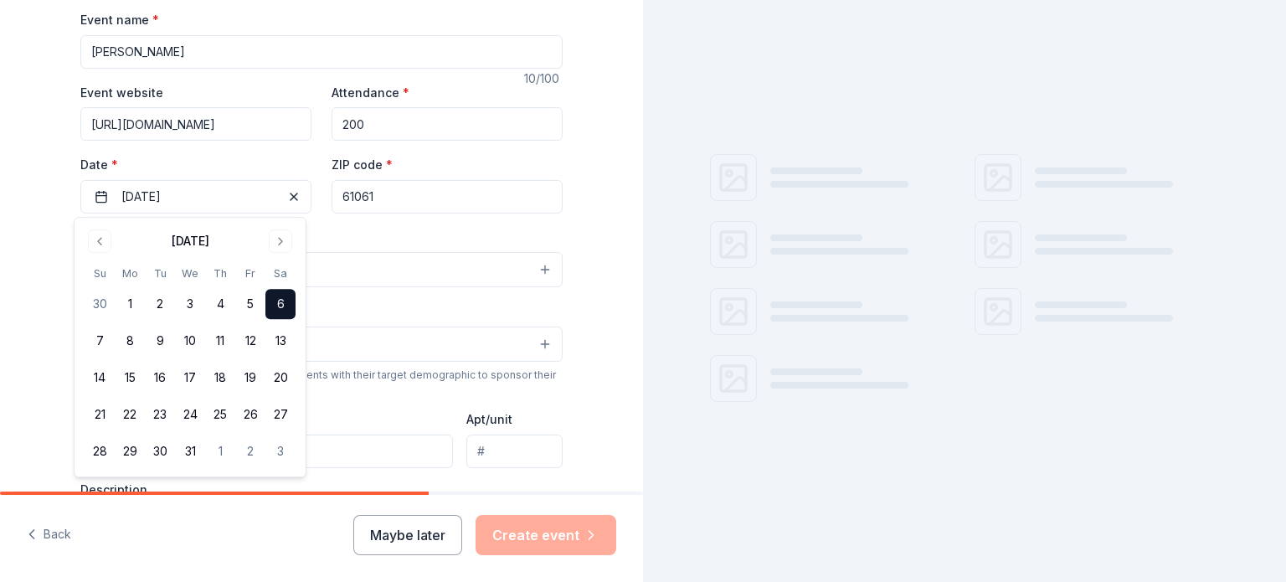
click at [386, 261] on button "Select" at bounding box center [321, 269] width 482 height 35
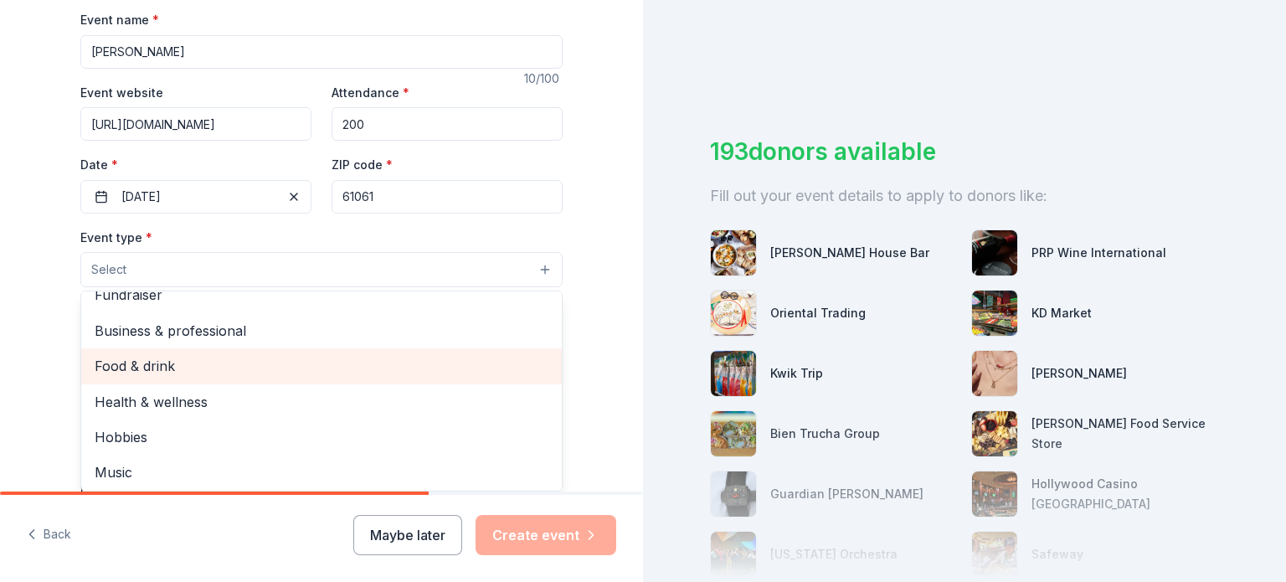
scroll to position [0, 0]
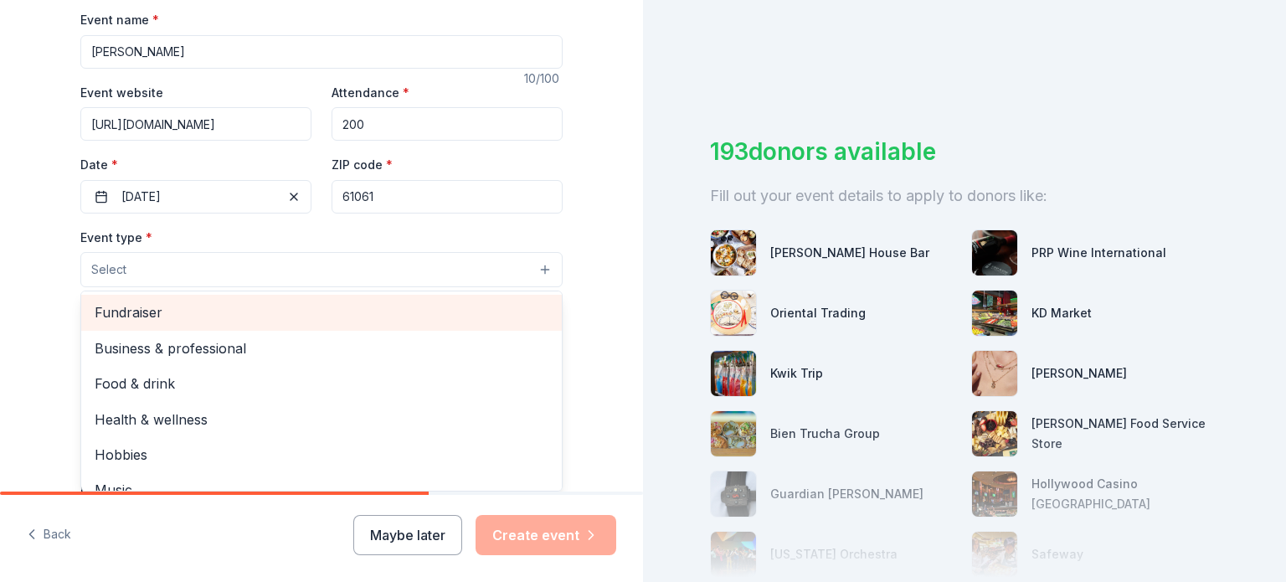
click at [182, 306] on span "Fundraiser" at bounding box center [322, 312] width 454 height 22
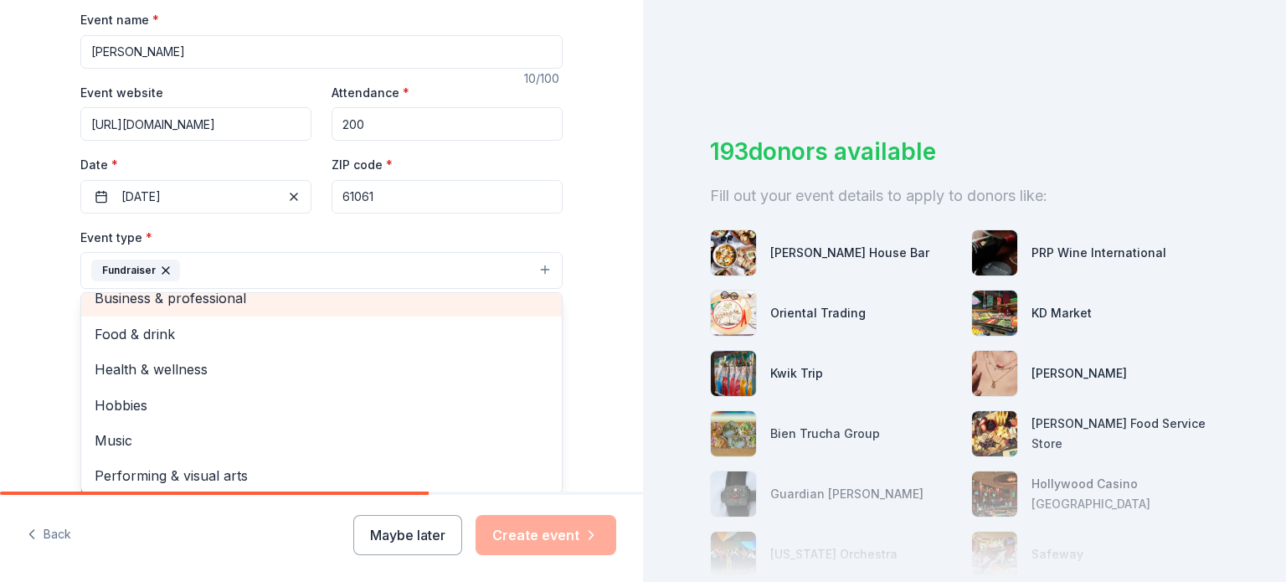
scroll to position [20, 0]
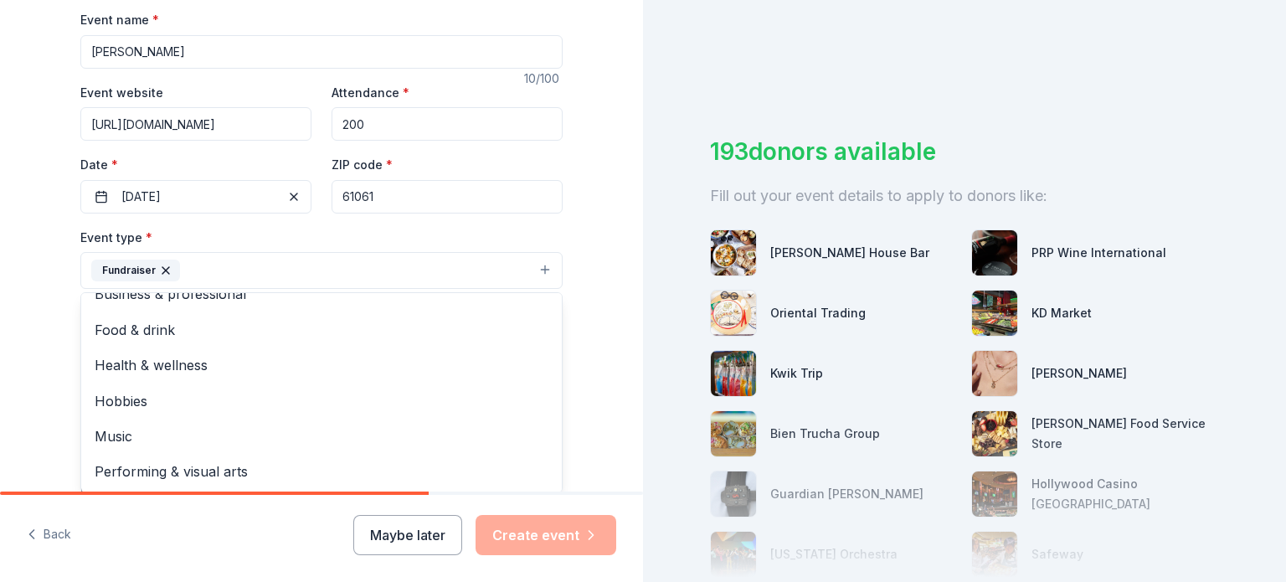
click at [569, 321] on div "Tell us about your event. We'll find in-kind donations you can apply for. Event…" at bounding box center [322, 307] width 536 height 1116
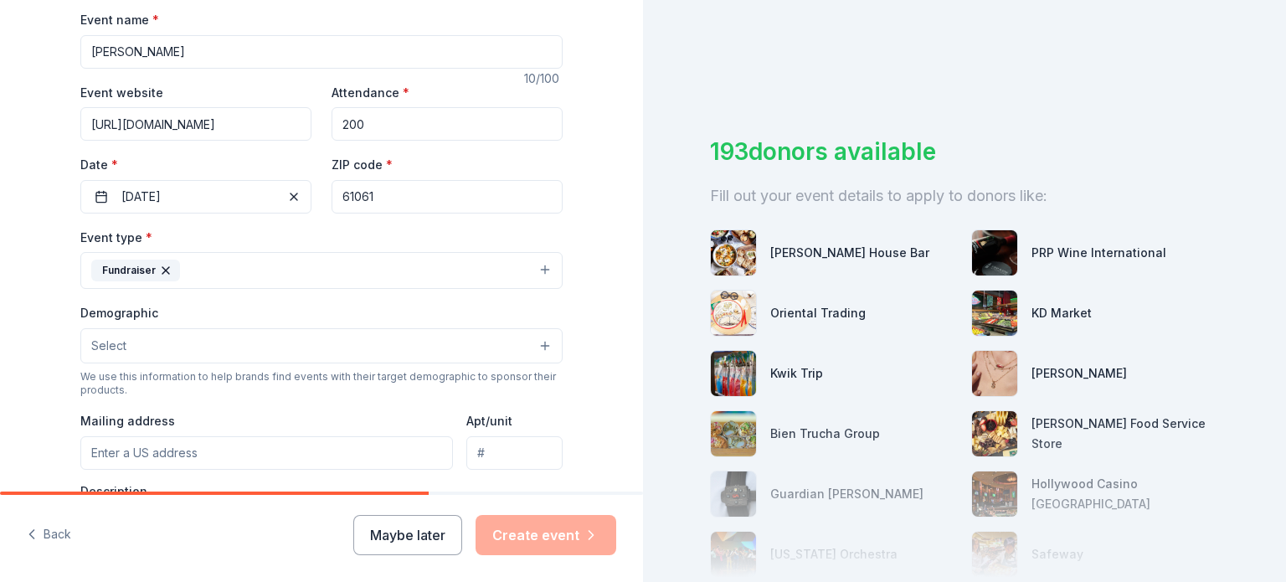
click at [372, 270] on button "Fundraiser" at bounding box center [321, 270] width 482 height 37
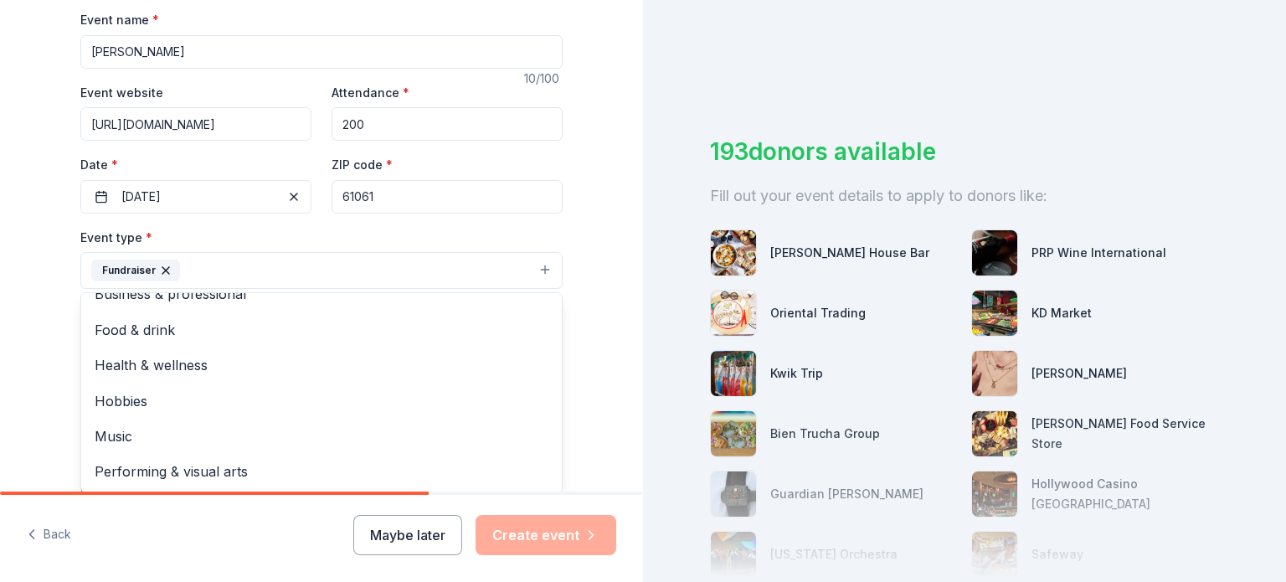
click at [581, 317] on div "Tell us about your event. We'll find in-kind donations you can apply for. Event…" at bounding box center [322, 307] width 536 height 1116
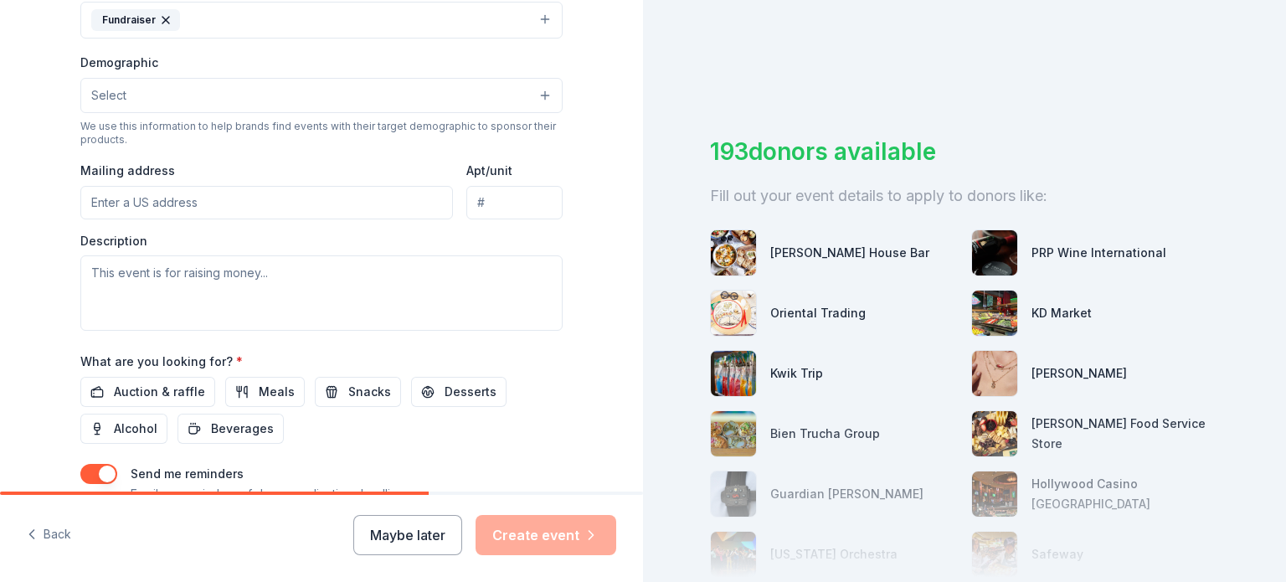
scroll to position [502, 0]
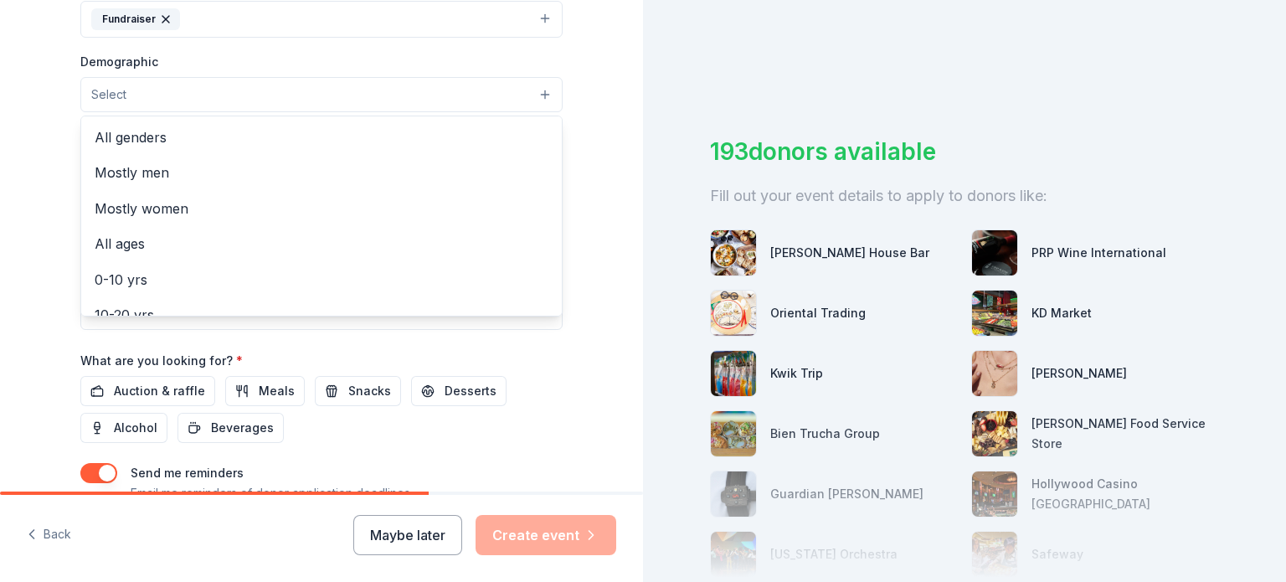
click at [158, 82] on button "Select" at bounding box center [321, 94] width 482 height 35
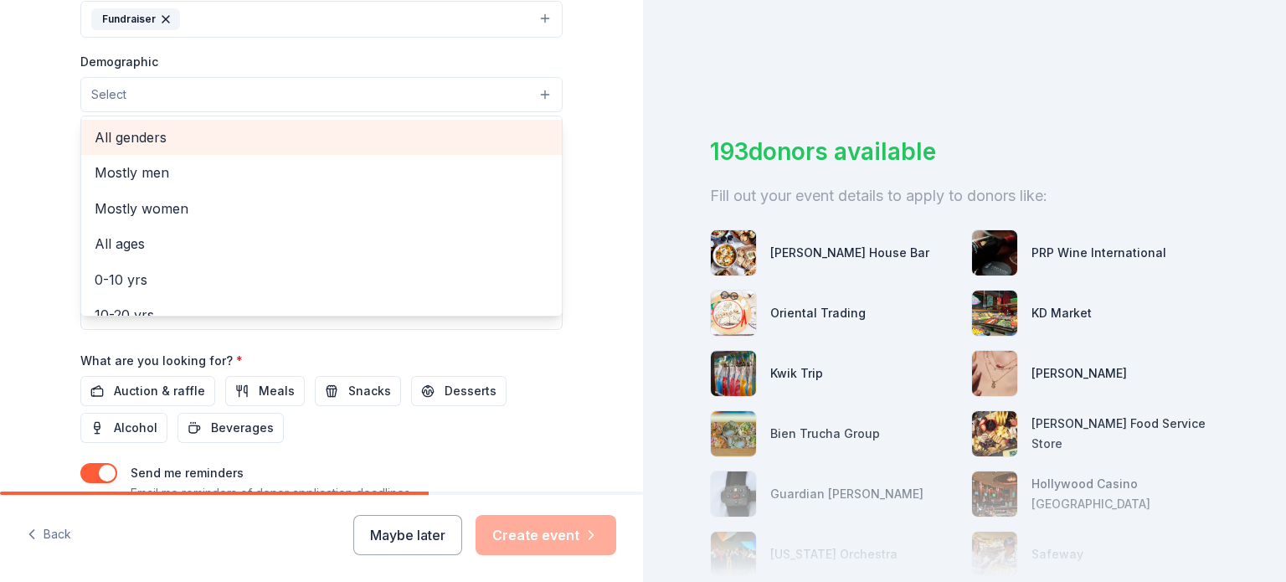
click at [175, 127] on span "All genders" at bounding box center [322, 137] width 454 height 22
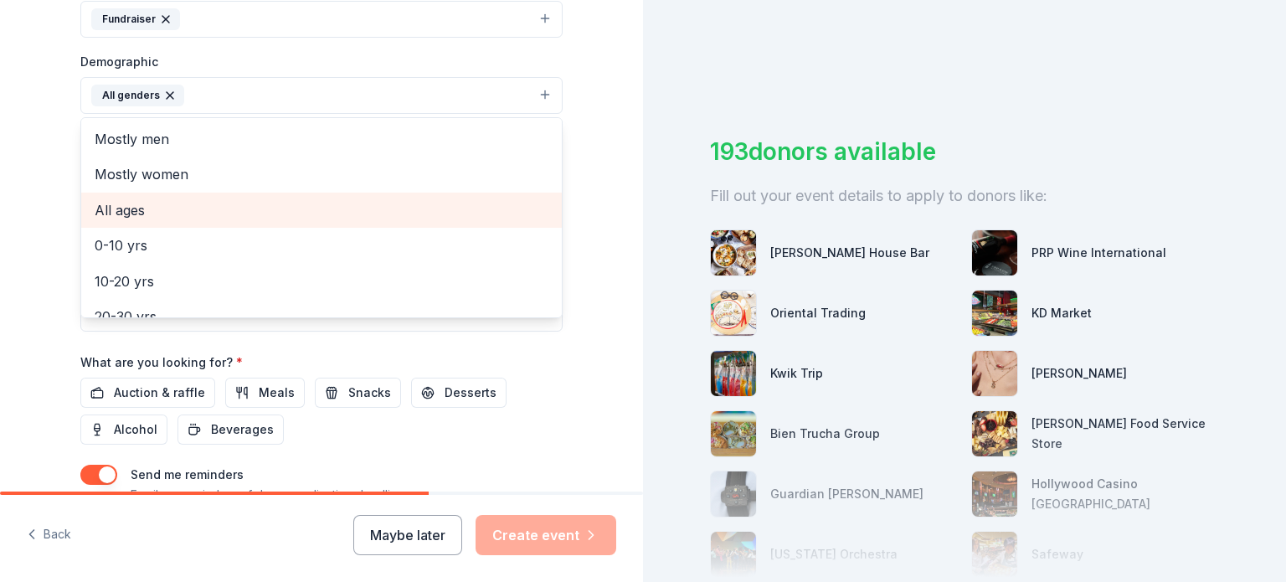
click at [179, 201] on span "All ages" at bounding box center [322, 210] width 454 height 22
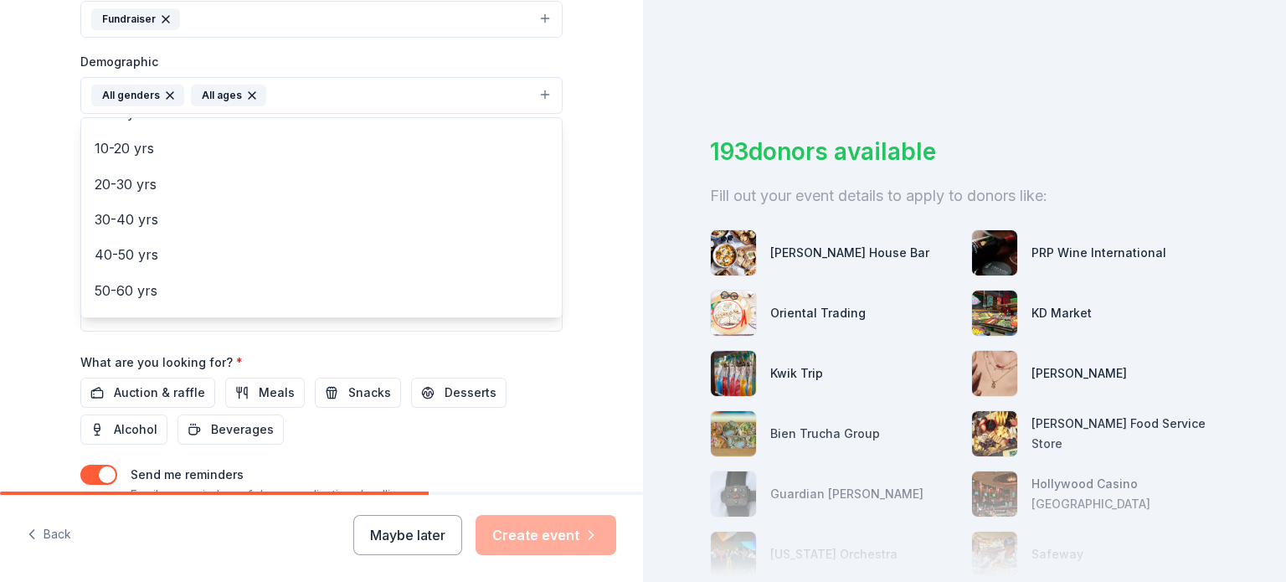
scroll to position [0, 0]
click at [574, 146] on div "Tell us about your event. We'll find in-kind donations you can apply for. Event…" at bounding box center [322, 56] width 536 height 1117
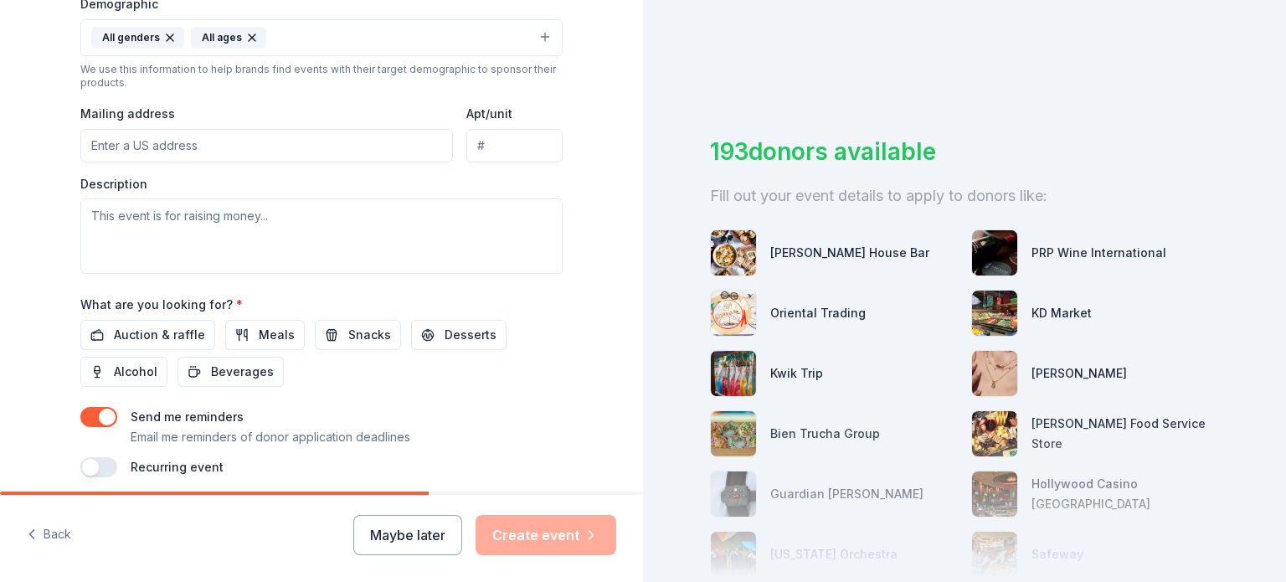
scroll to position [586, 0]
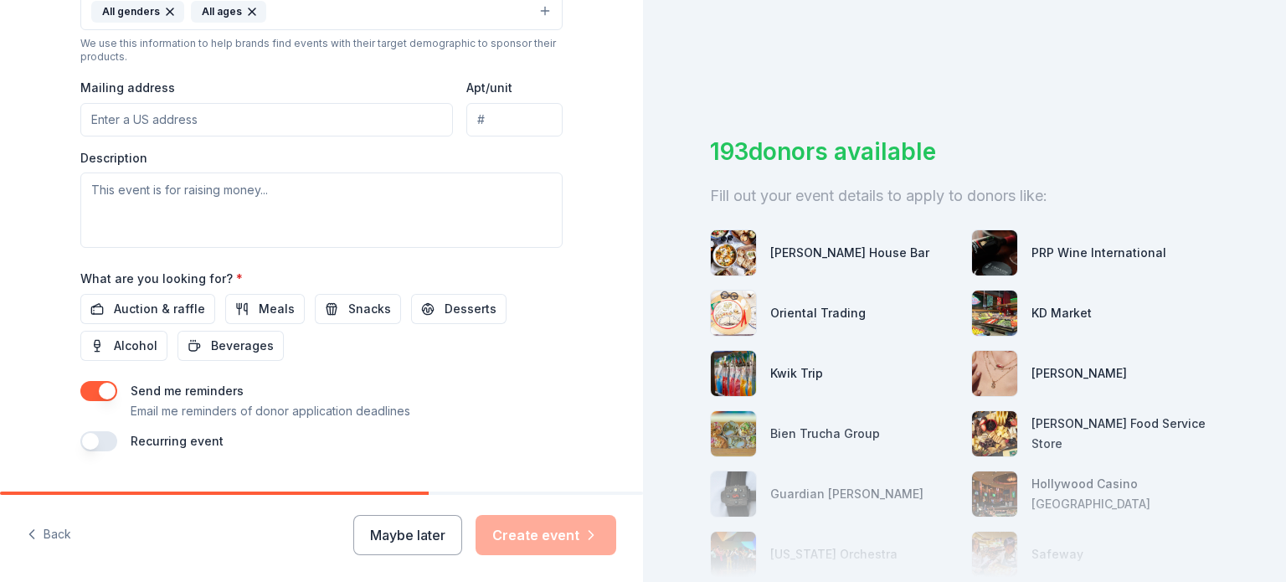
click at [134, 121] on input "Mailing address" at bounding box center [266, 119] width 372 height 33
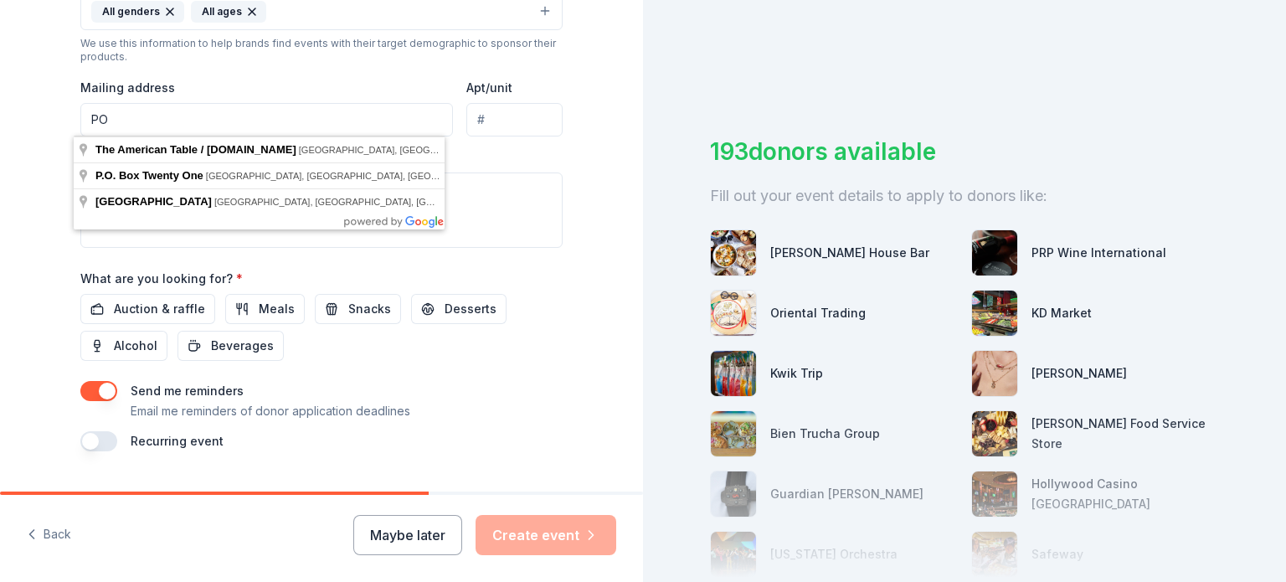
type input "P"
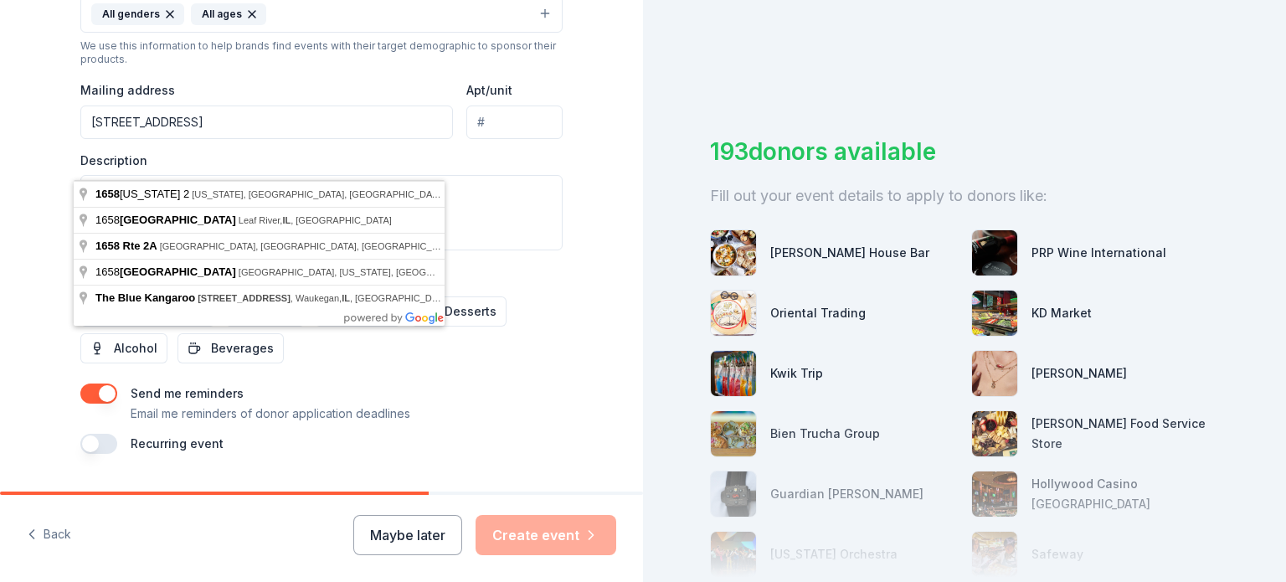
scroll to position [625, 0]
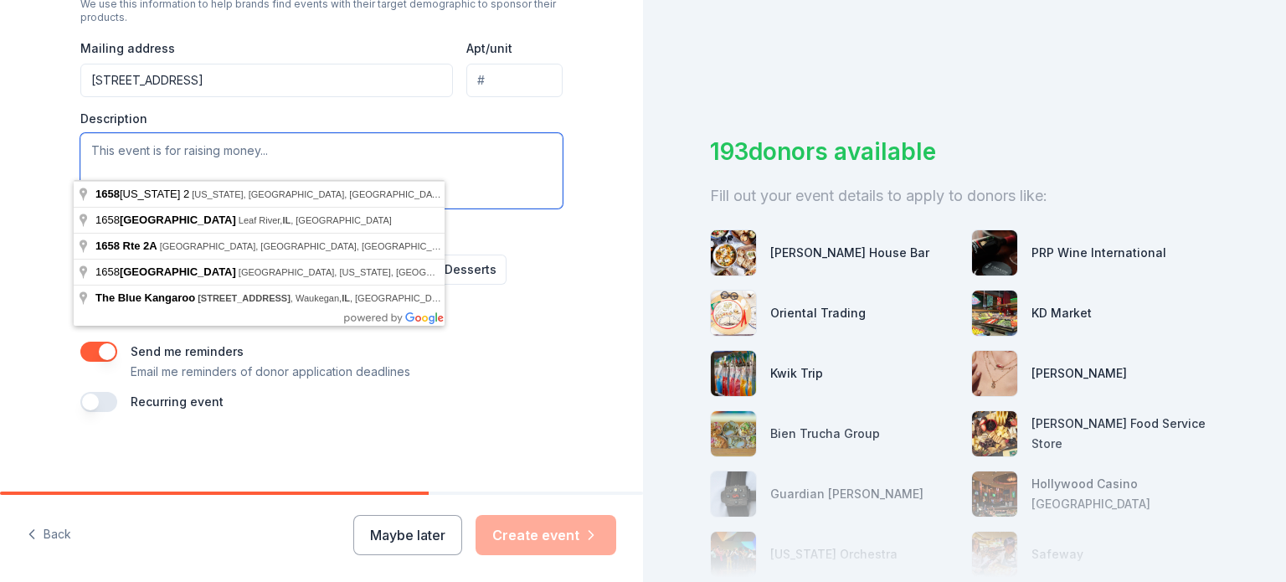
click at [498, 200] on textarea at bounding box center [321, 170] width 482 height 75
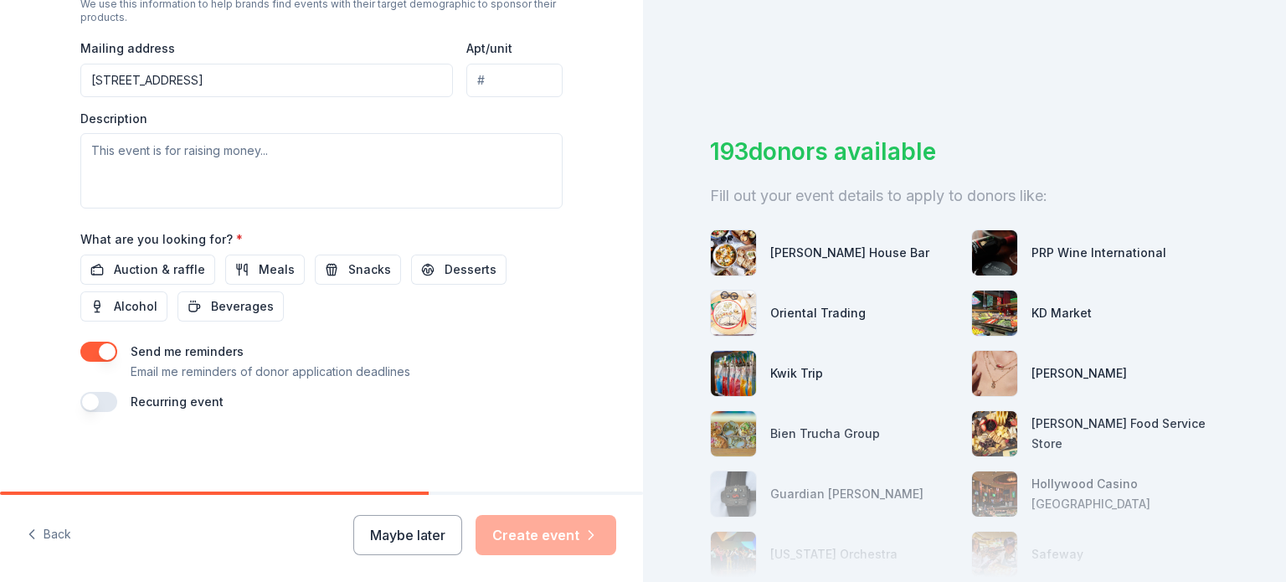
click at [493, 69] on input "Apt/unit" at bounding box center [514, 80] width 96 height 33
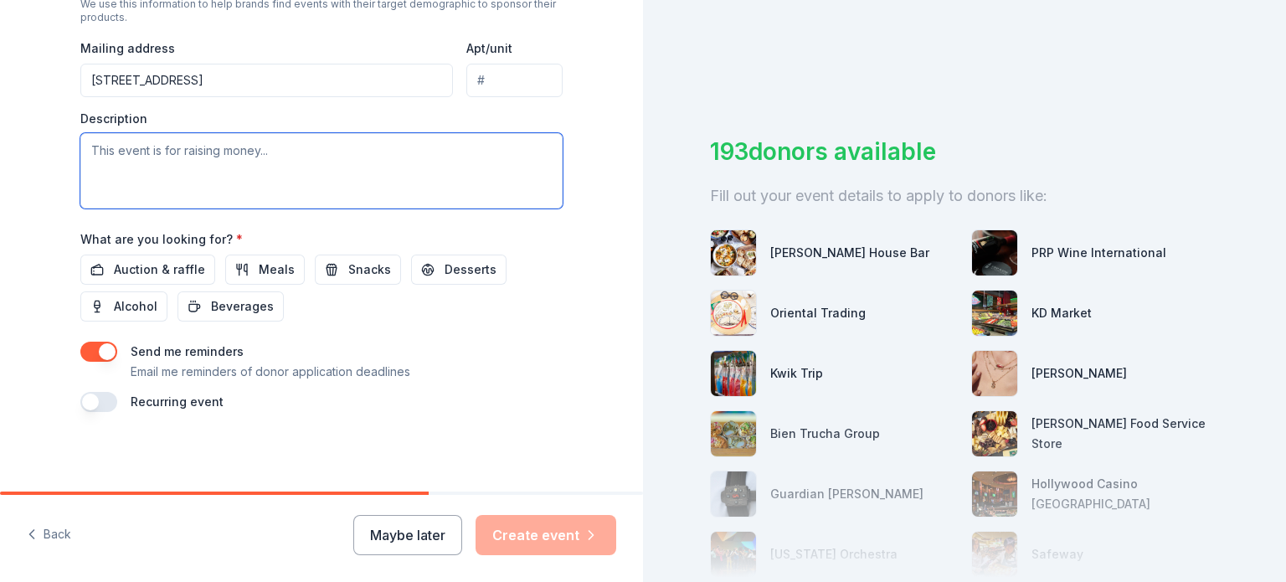
click at [269, 157] on textarea at bounding box center [321, 170] width 482 height 75
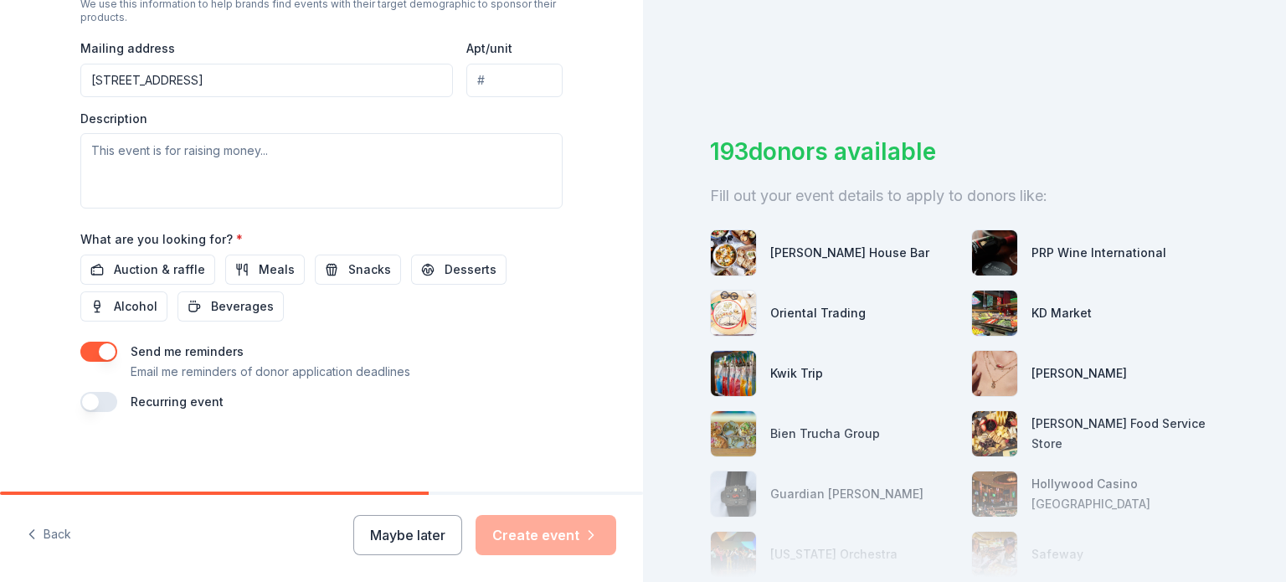
click at [222, 38] on div "Event type * Fundraiser Demographic All genders All ages We use this informatio…" at bounding box center [321, 31] width 482 height 356
click at [224, 75] on input "[STREET_ADDRESS]" at bounding box center [266, 80] width 372 height 33
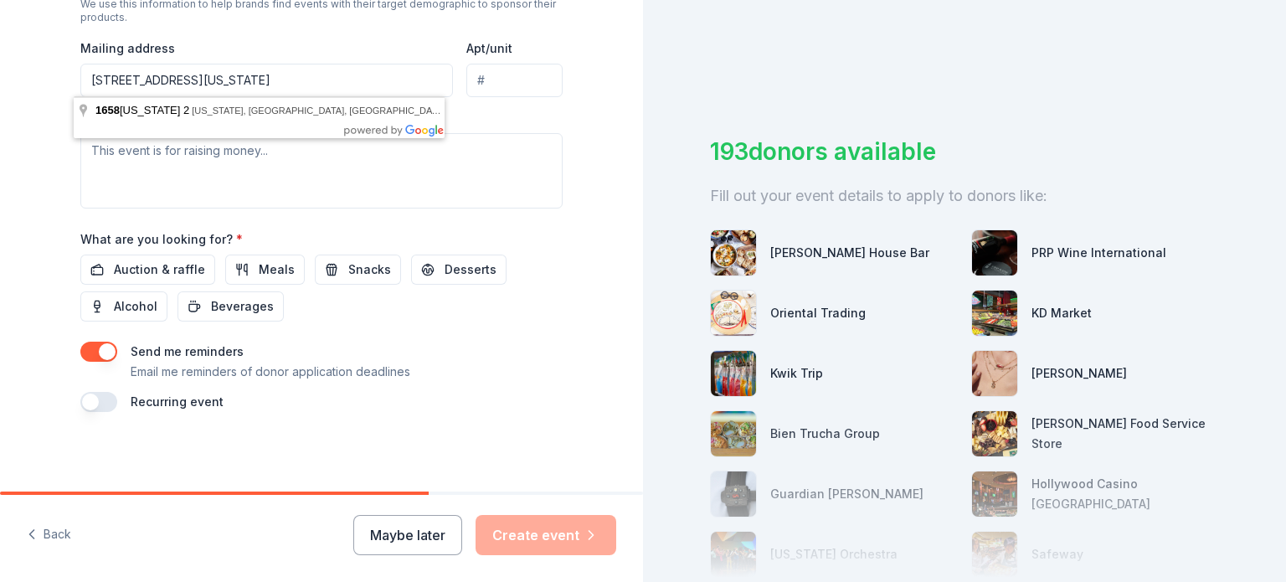
type input "[STREET_ADDRESS][US_STATE]"
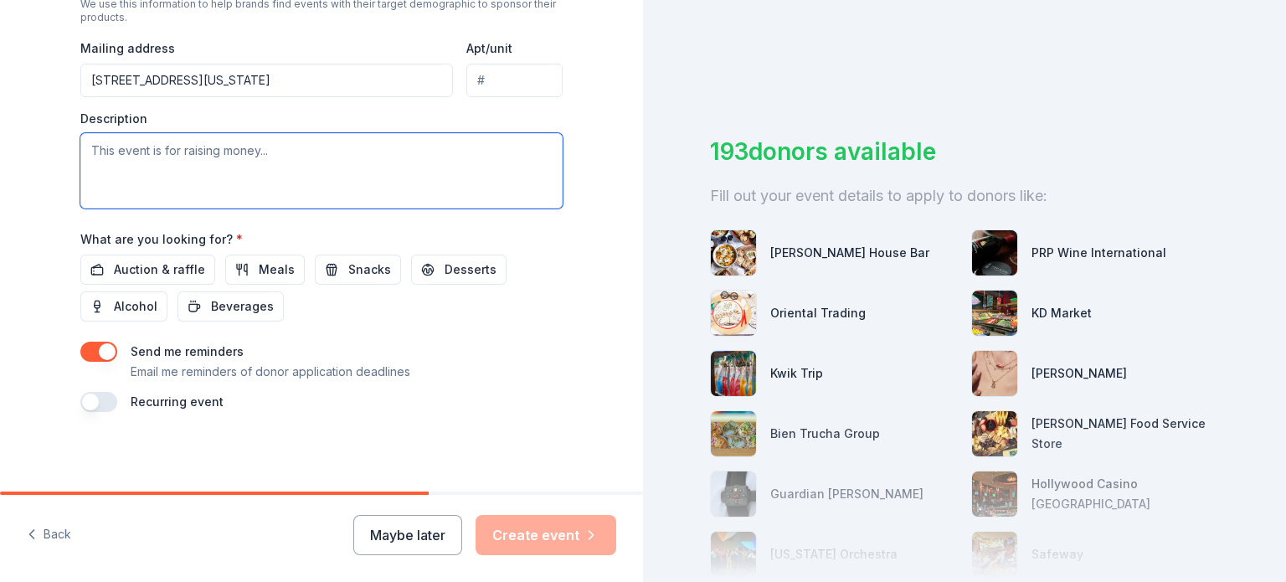
click at [470, 140] on textarea at bounding box center [321, 170] width 482 height 75
click at [331, 141] on textarea at bounding box center [321, 170] width 482 height 75
paste textarea "[PERSON_NAME] you so much for taking a moment to consider supporting our 2025 […"
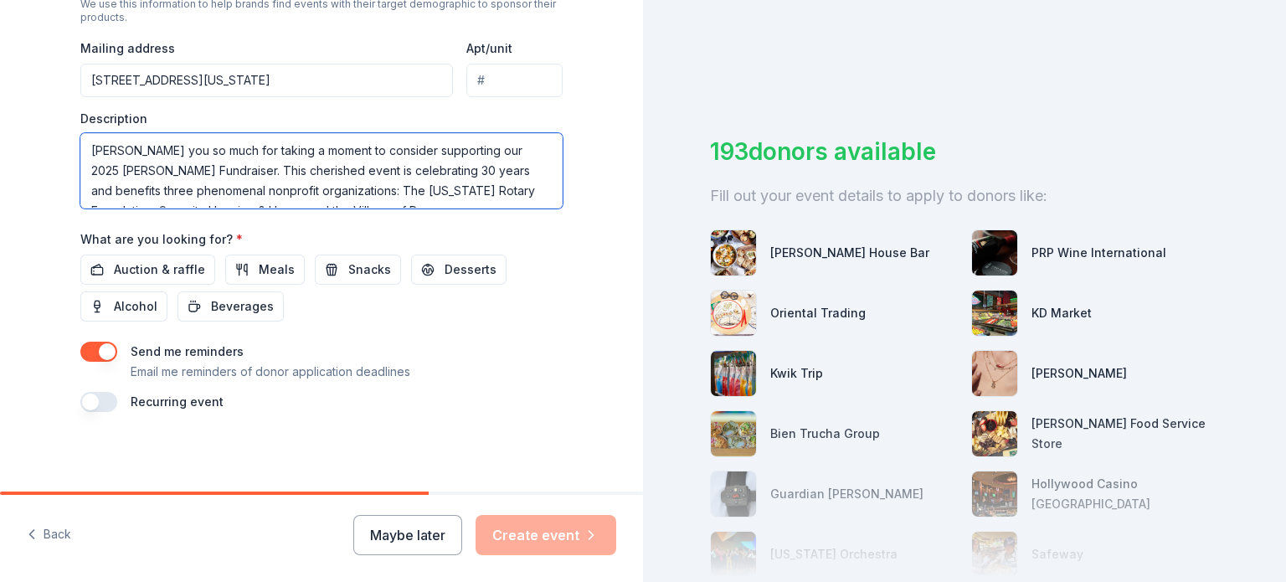
scroll to position [211, 0]
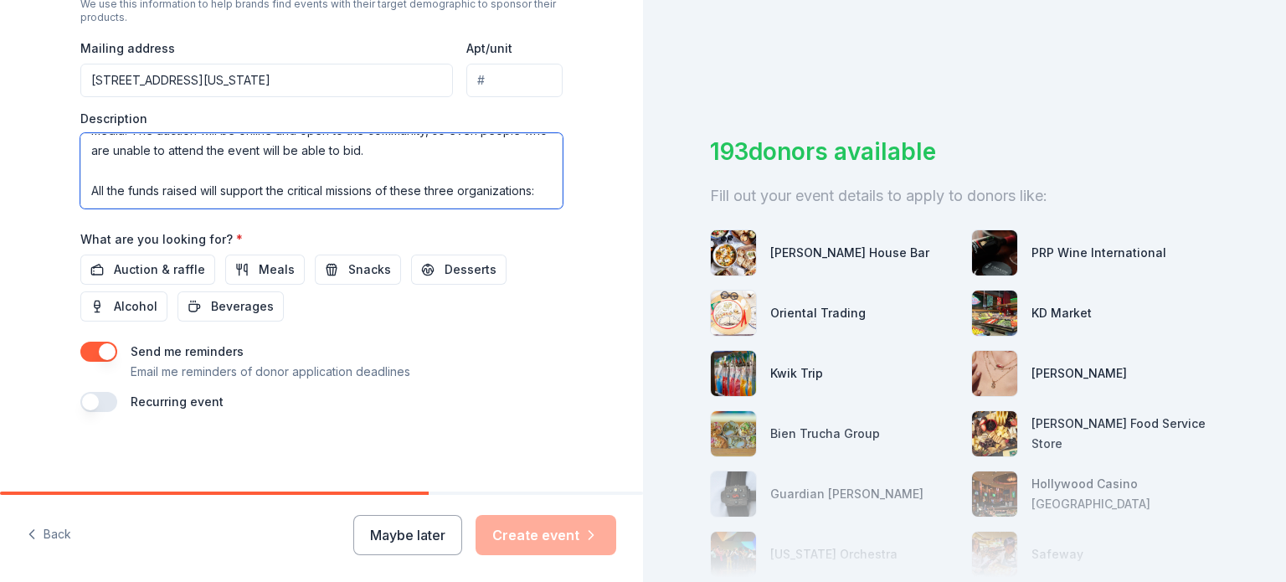
click at [234, 201] on textarea "[PERSON_NAME] you so much for taking a moment to consider supporting our 2025 […" at bounding box center [321, 170] width 482 height 75
paste textarea ": Serenity Hospice & Home offers compassionate hospice and palliative care wher…"
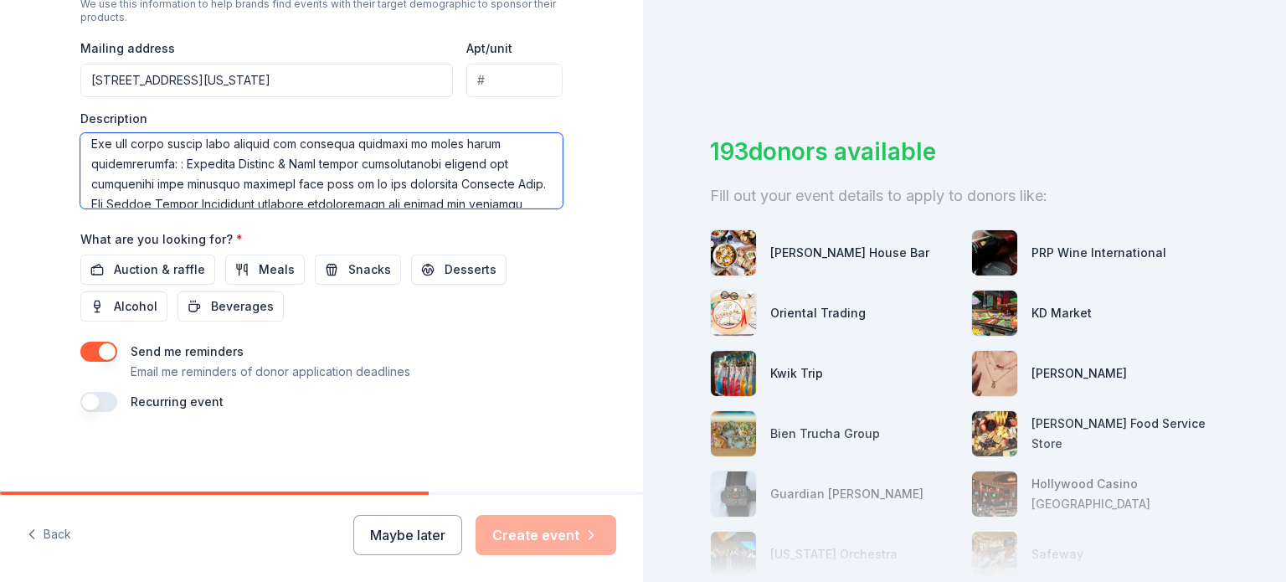
click at [169, 167] on textarea at bounding box center [321, 170] width 482 height 75
type textarea "[PERSON_NAME] you so much for taking a moment to consider supporting our 2025 […"
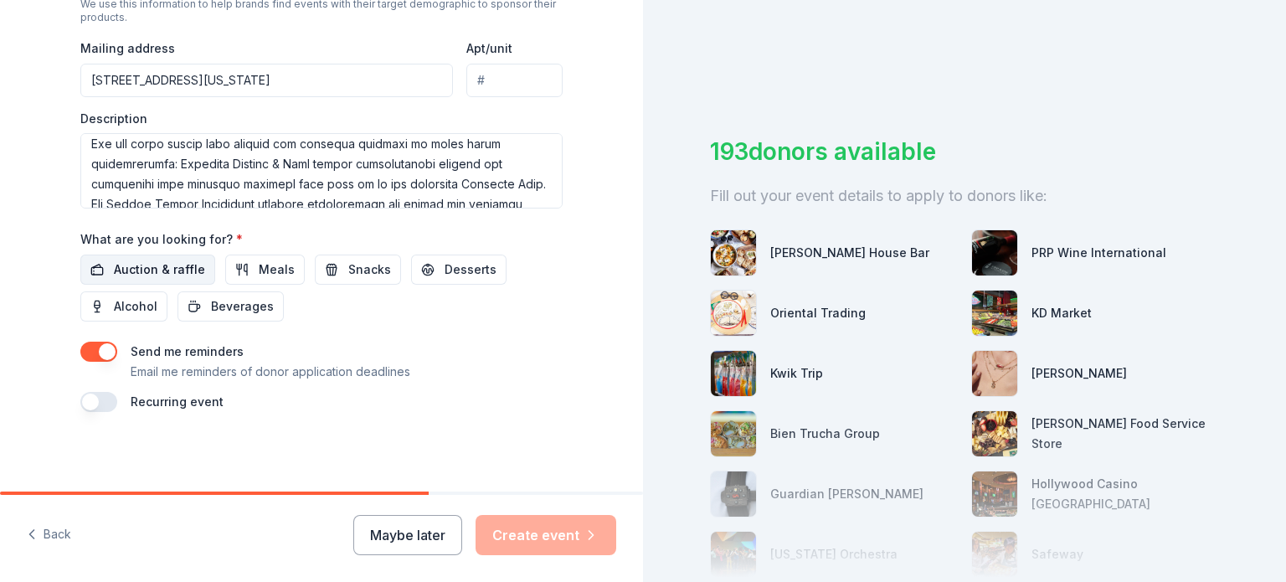
click at [141, 269] on span "Auction & raffle" at bounding box center [159, 269] width 91 height 20
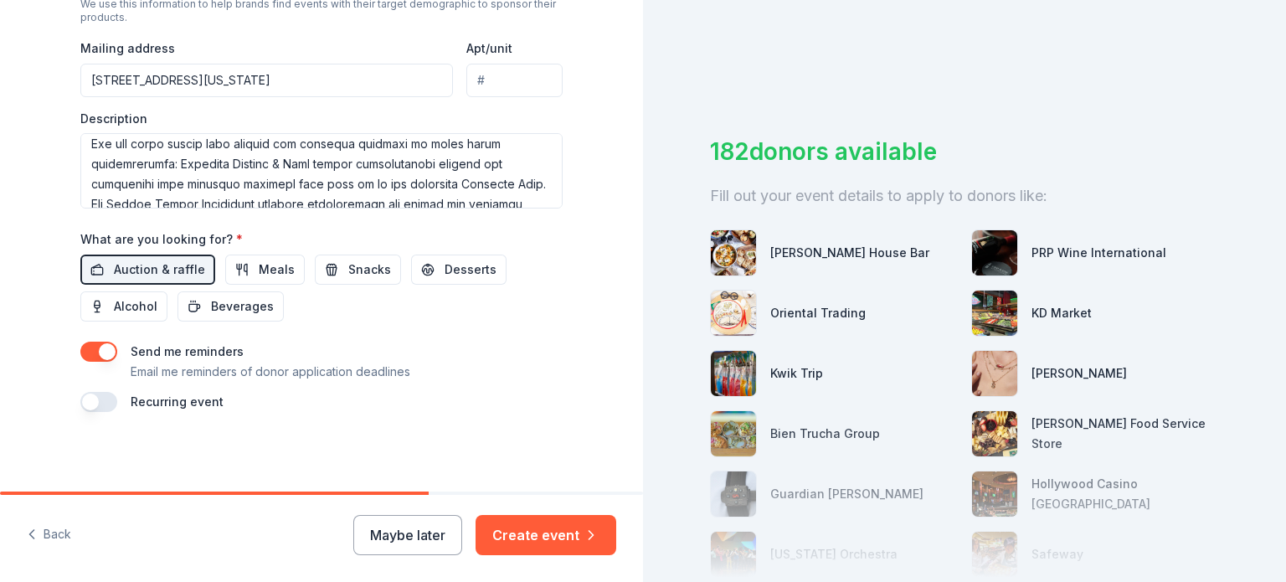
click at [100, 352] on button "button" at bounding box center [98, 351] width 37 height 20
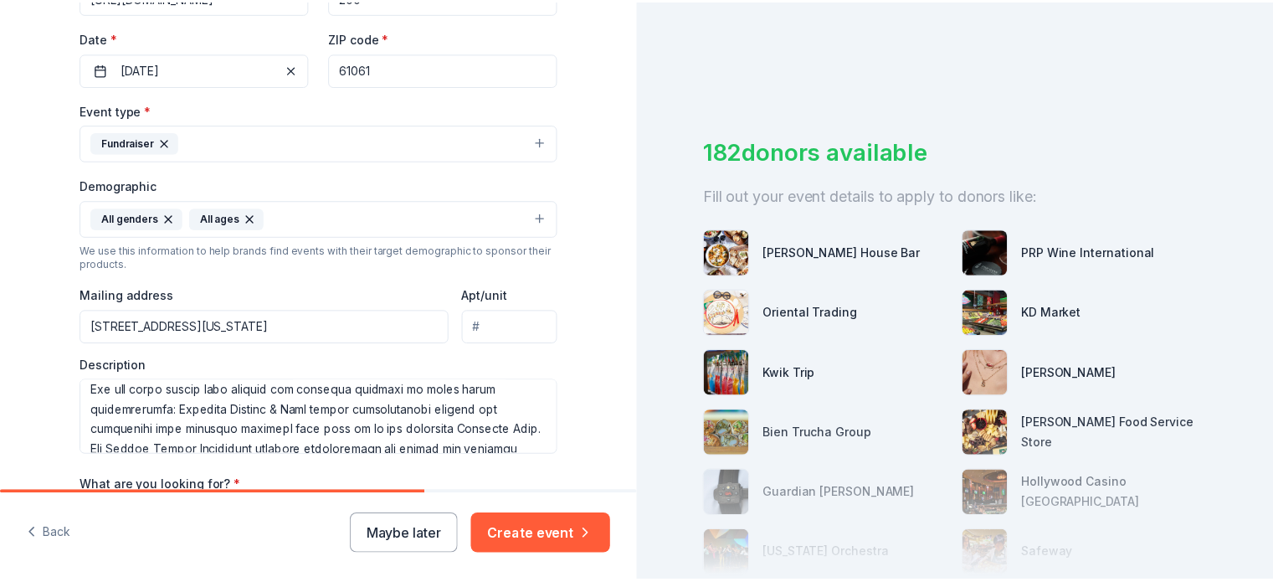
scroll to position [625, 0]
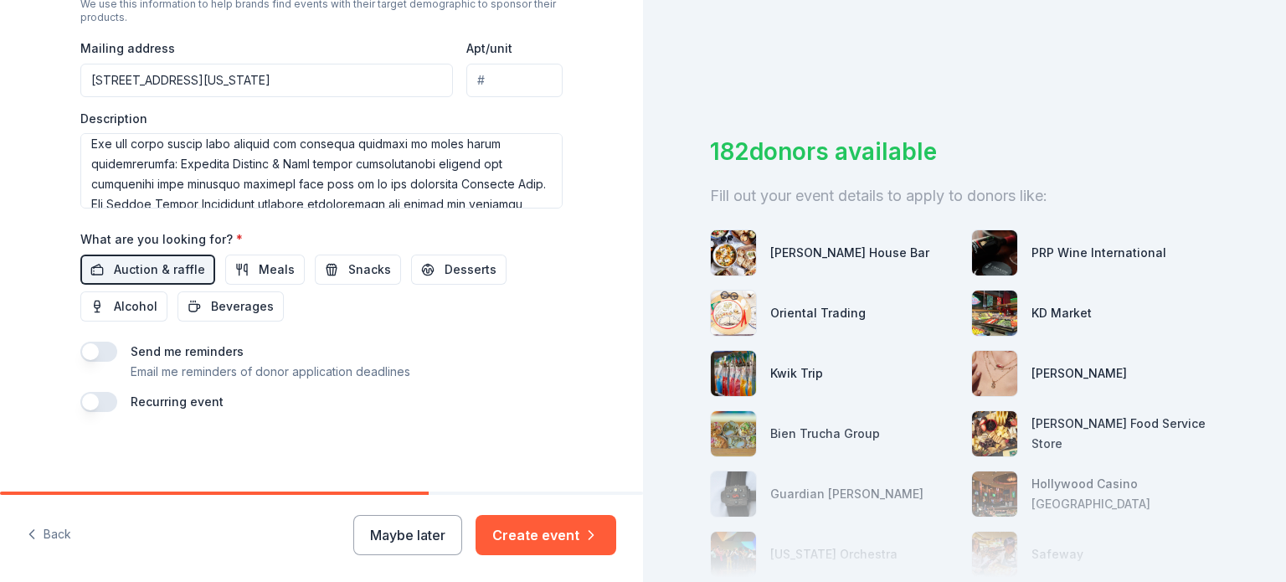
click at [95, 357] on button "button" at bounding box center [98, 351] width 37 height 20
click at [554, 527] on button "Create event" at bounding box center [545, 535] width 141 height 40
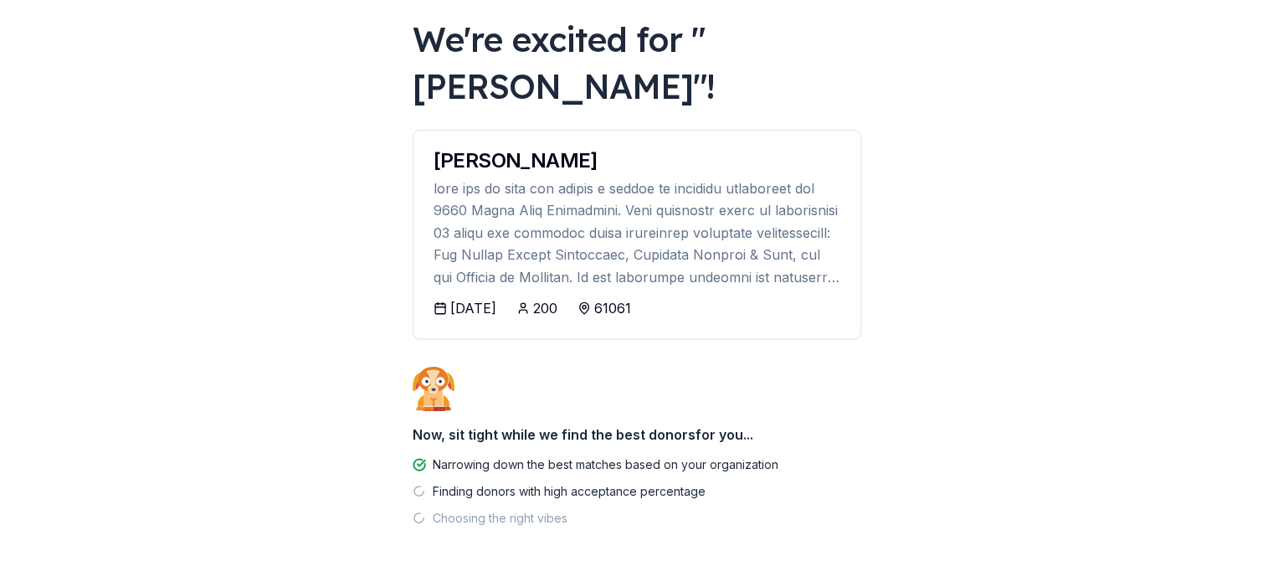
scroll to position [64, 0]
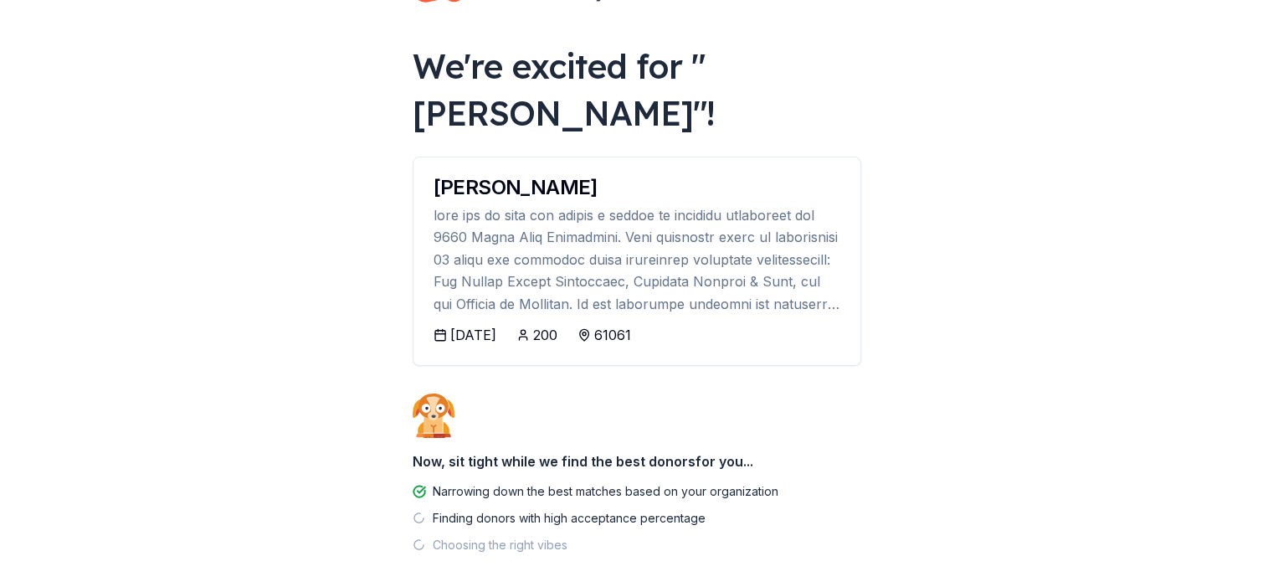
click at [741, 192] on div "[PERSON_NAME]" at bounding box center [637, 187] width 407 height 20
click at [706, 217] on div at bounding box center [637, 259] width 407 height 110
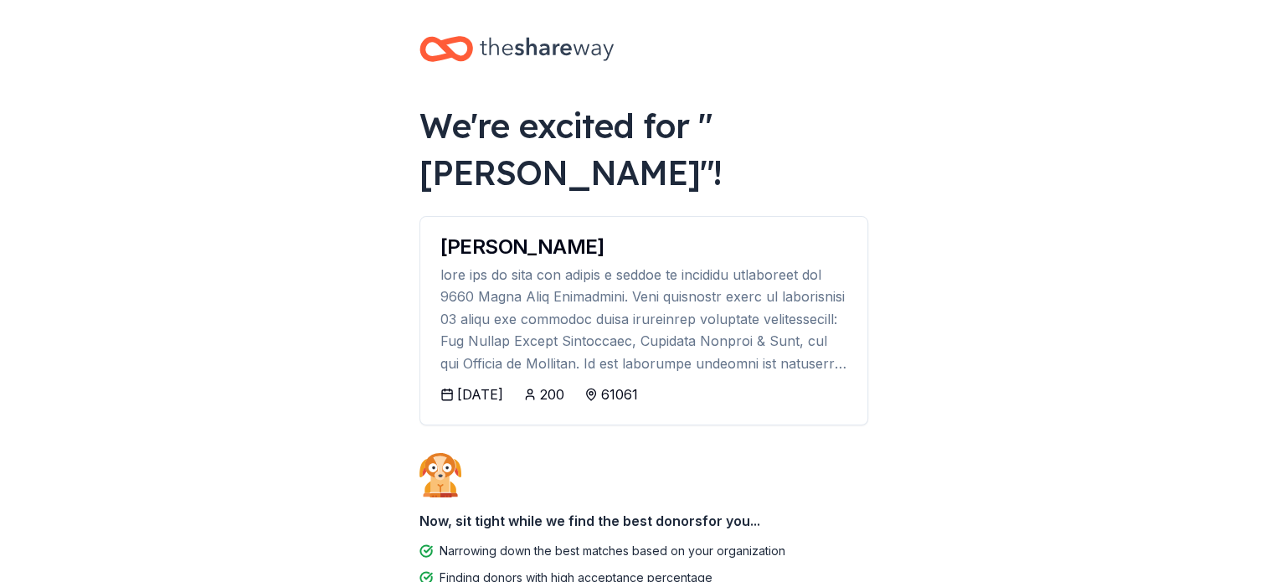
scroll to position [0, 0]
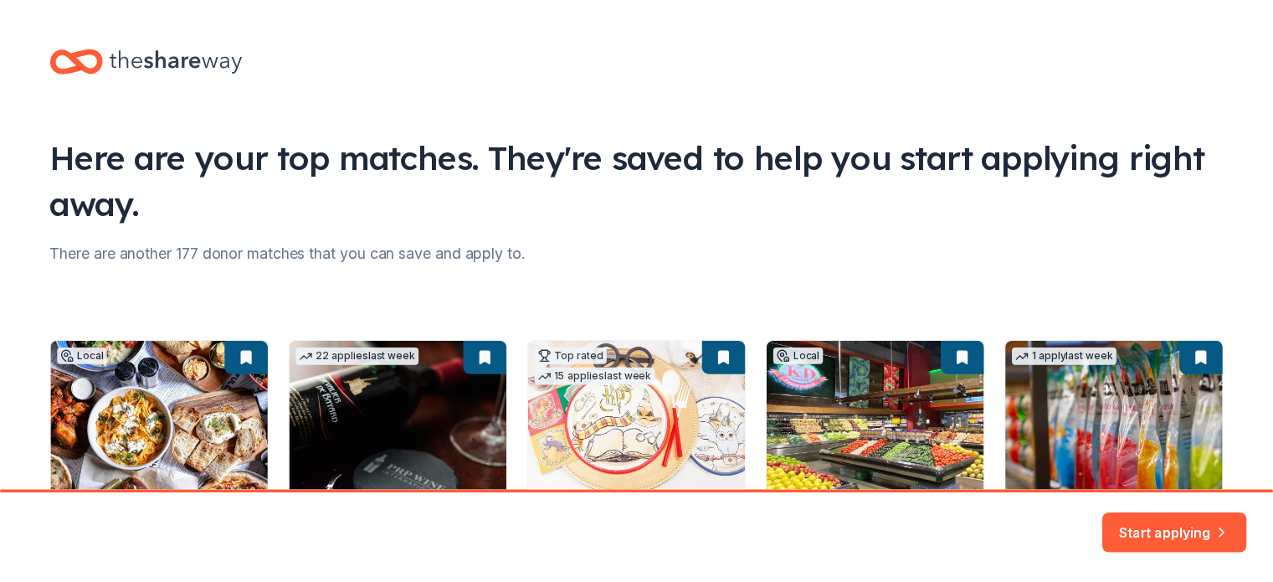
scroll to position [212, 0]
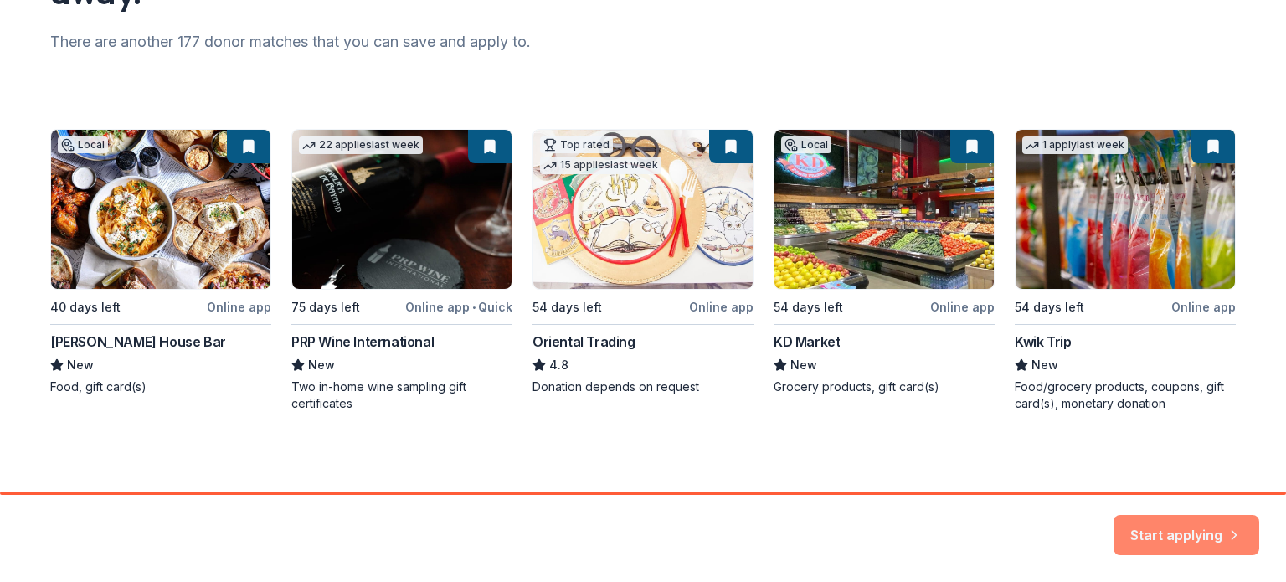
click at [1195, 537] on button "Start applying" at bounding box center [1186, 525] width 146 height 40
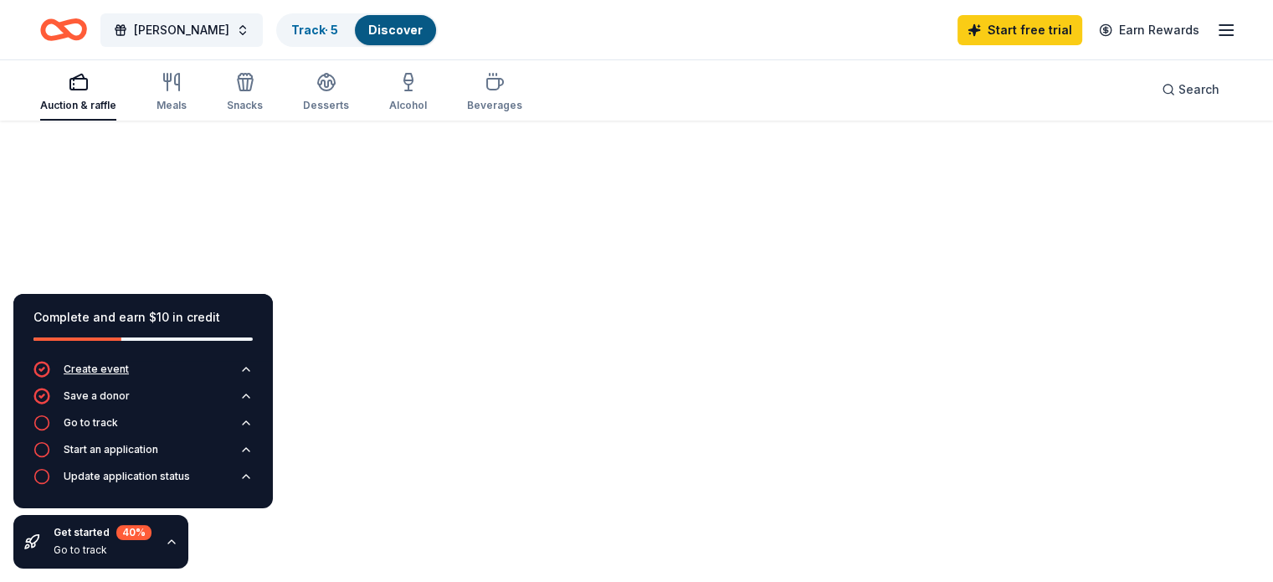
scroll to position [121, 0]
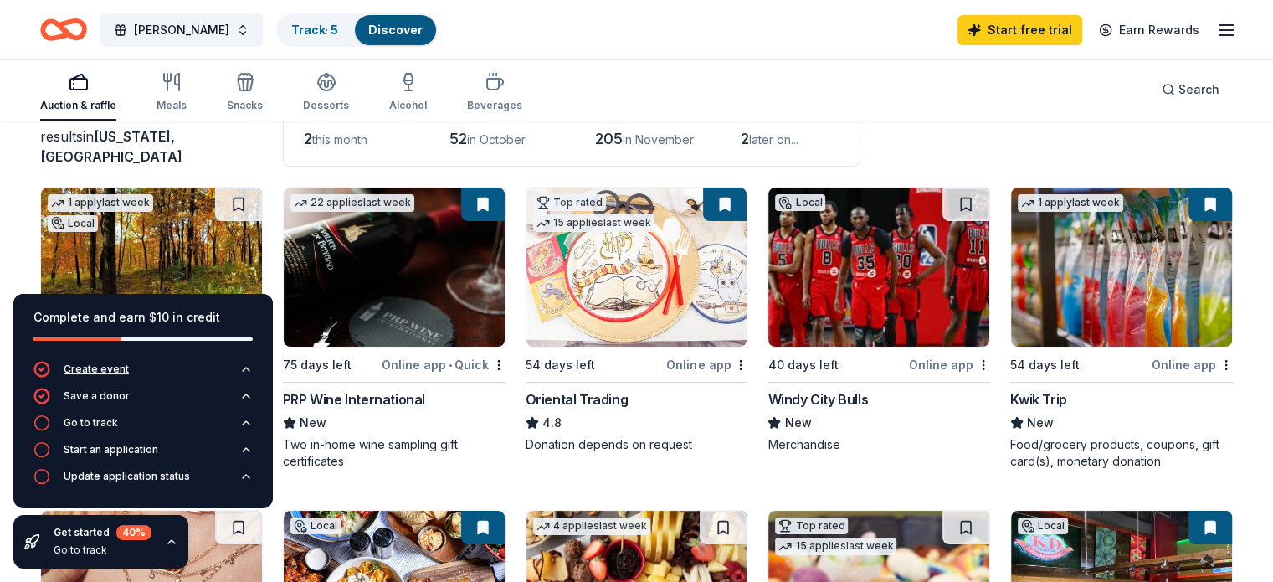
click at [251, 362] on icon "button" at bounding box center [245, 368] width 13 height 13
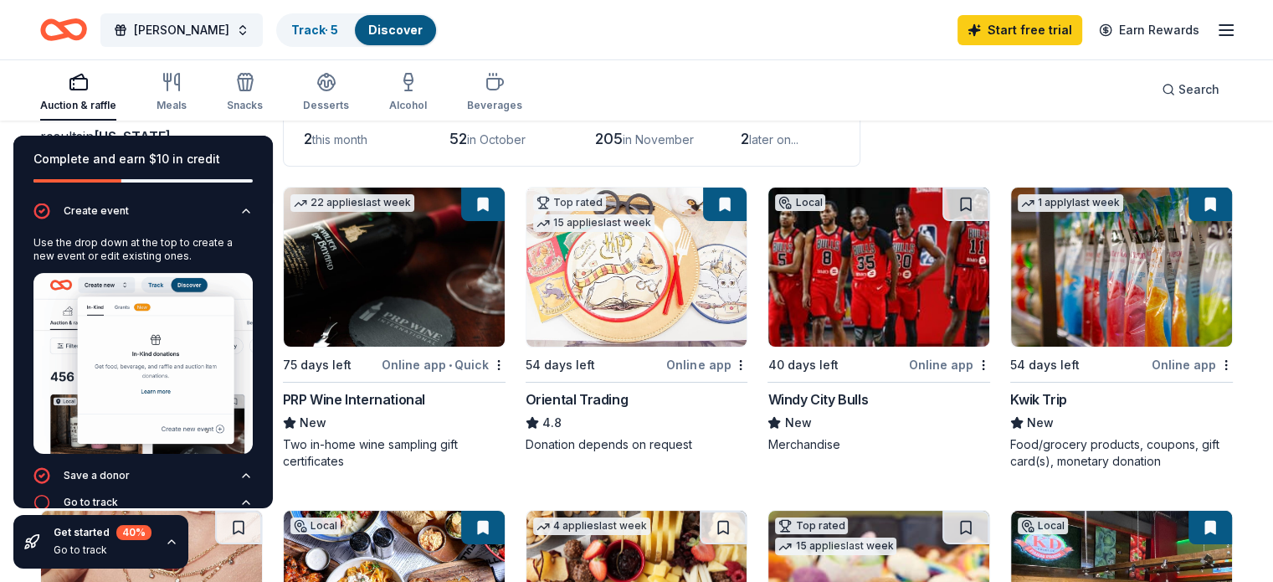
click at [567, 80] on div "Auction & raffle Meals Snacks Desserts Alcohol Beverages Search" at bounding box center [636, 90] width 1193 height 62
click at [174, 543] on icon "button" at bounding box center [171, 541] width 13 height 13
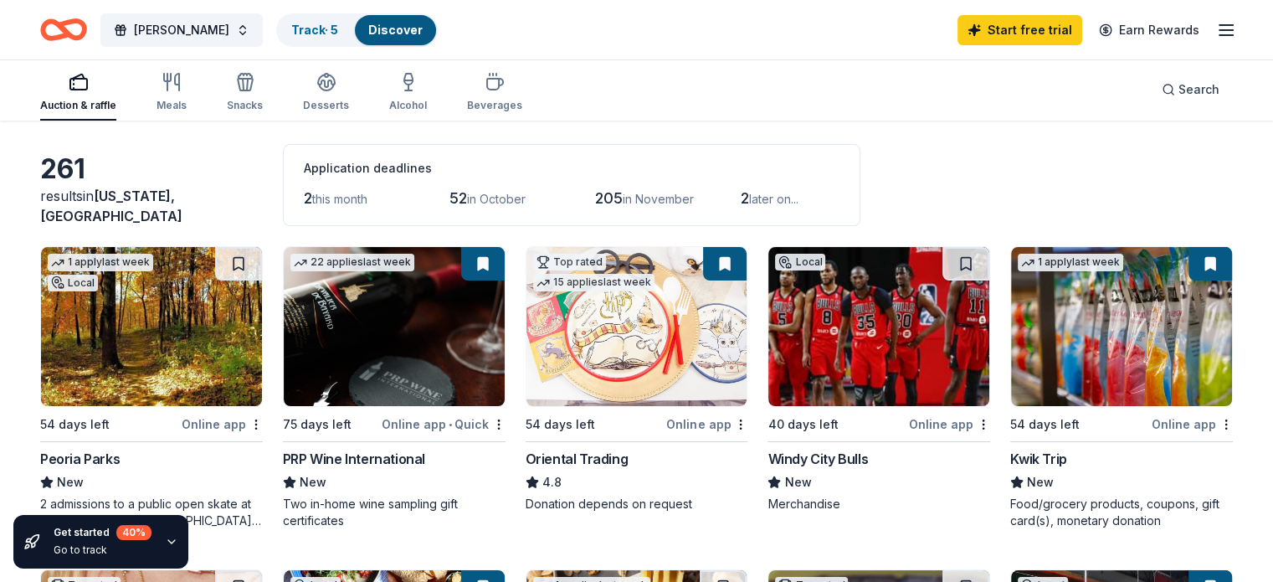
scroll to position [0, 0]
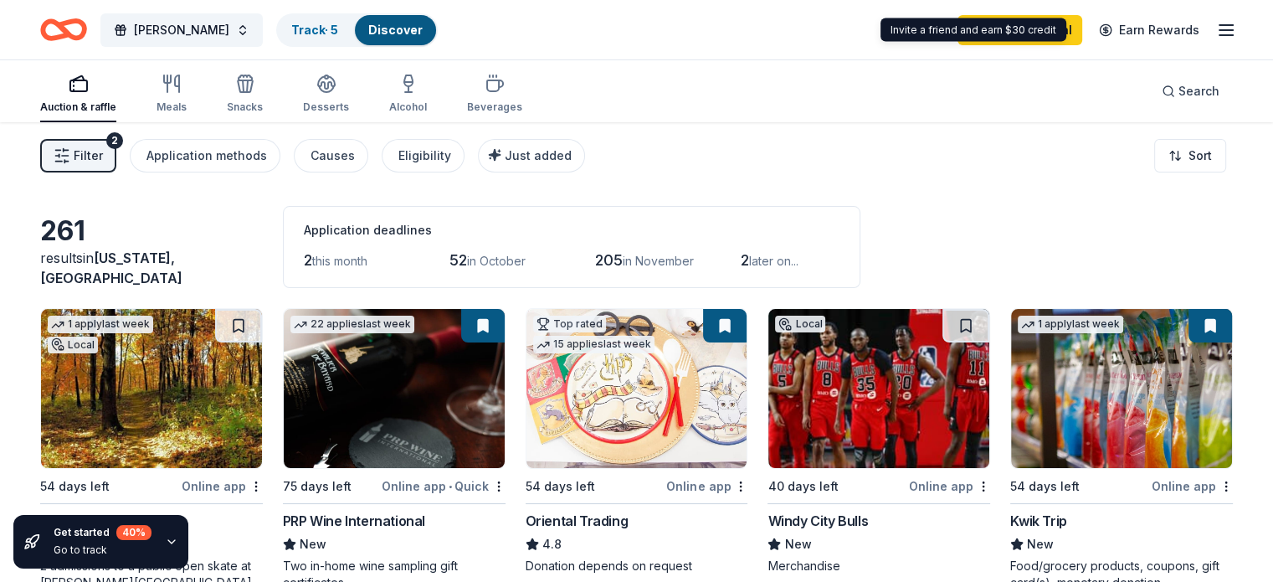
click at [1216, 23] on icon "button" at bounding box center [1226, 30] width 20 height 20
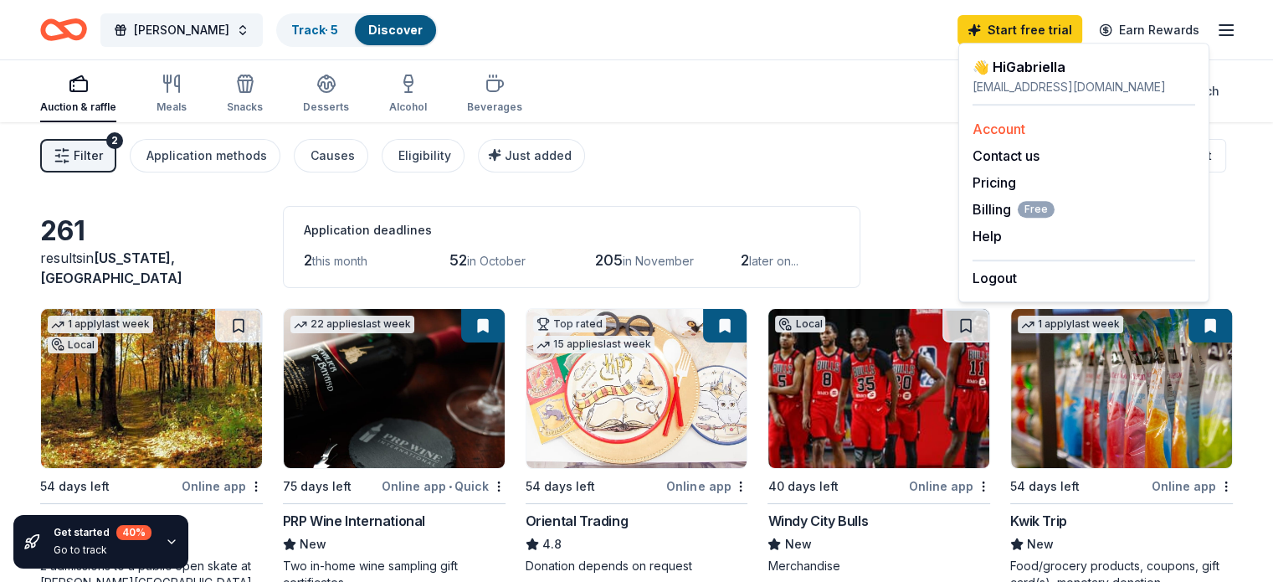
click at [1008, 125] on link "Account" at bounding box center [999, 129] width 53 height 17
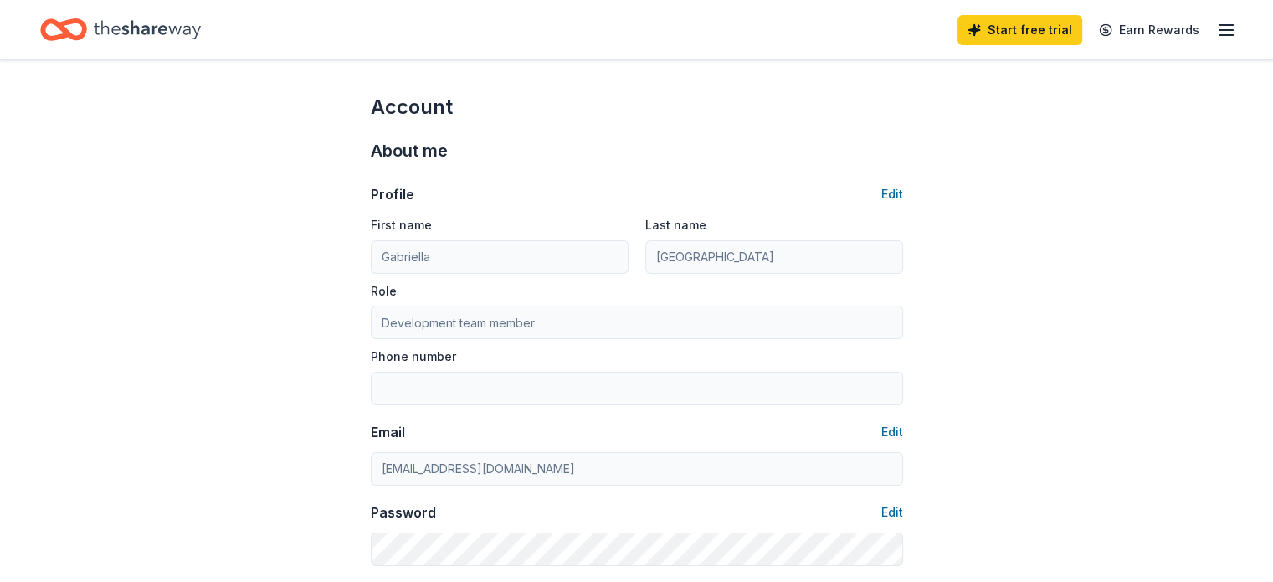
click at [1216, 33] on icon "button" at bounding box center [1226, 30] width 20 height 20
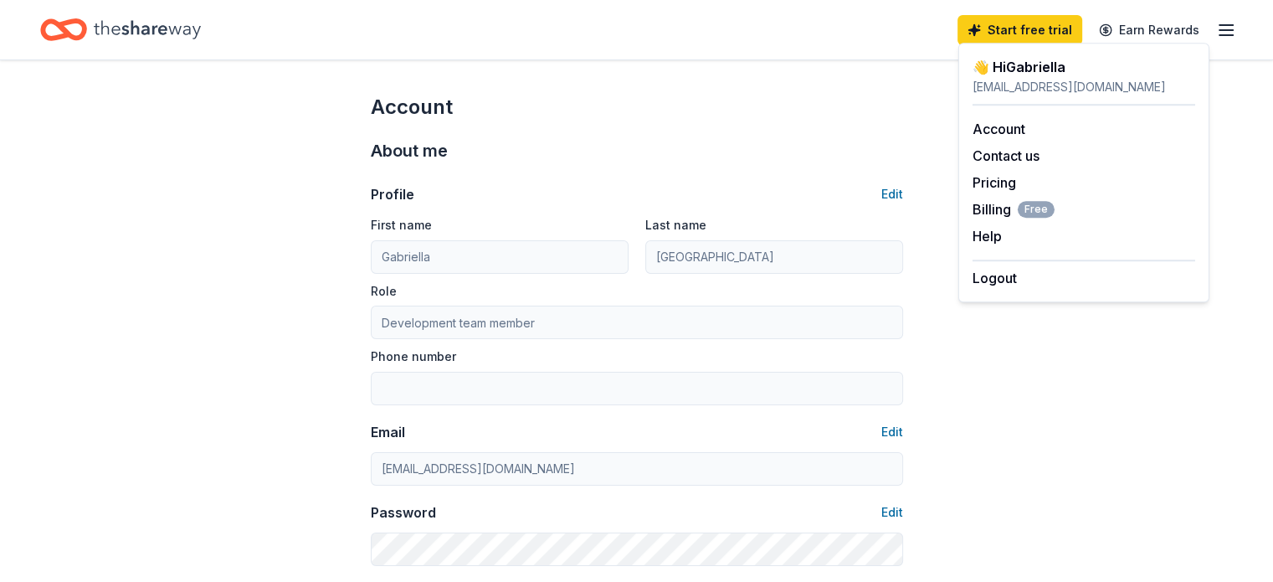
click at [85, 29] on icon "Home" at bounding box center [72, 29] width 26 height 17
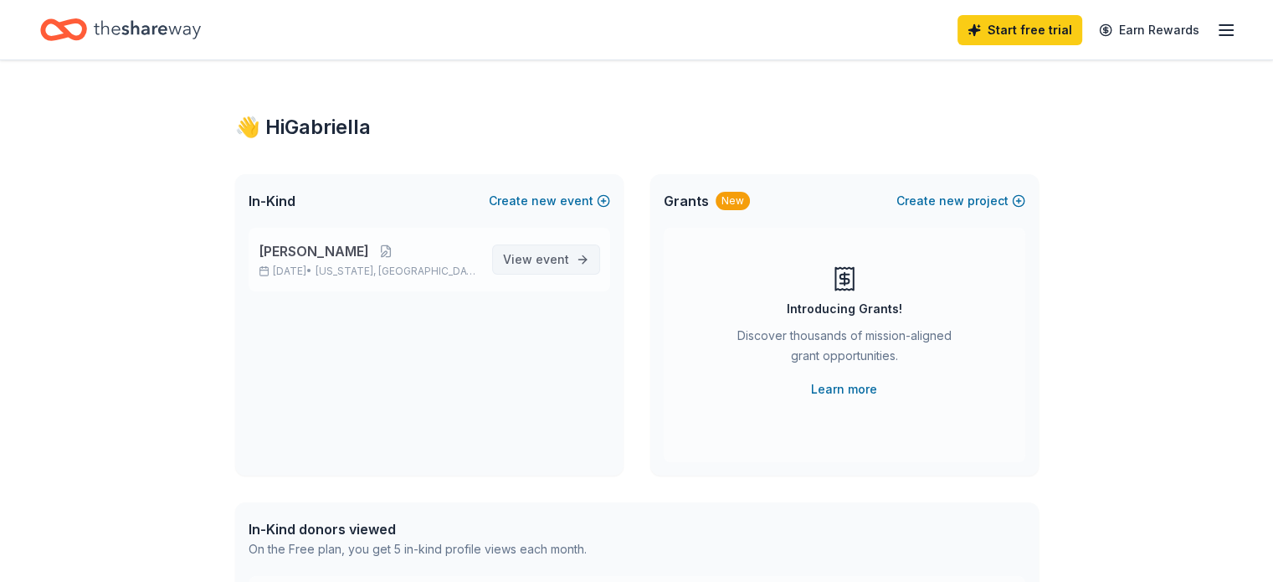
click at [546, 263] on span "event" at bounding box center [552, 259] width 33 height 14
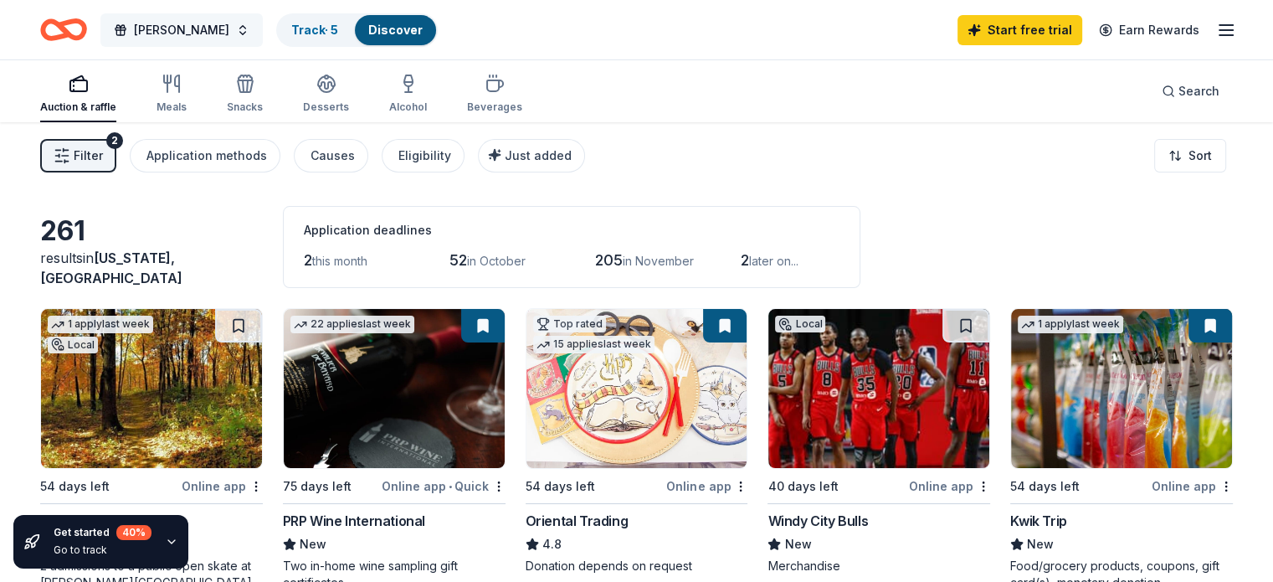
click at [198, 20] on span "[PERSON_NAME]" at bounding box center [181, 30] width 95 height 20
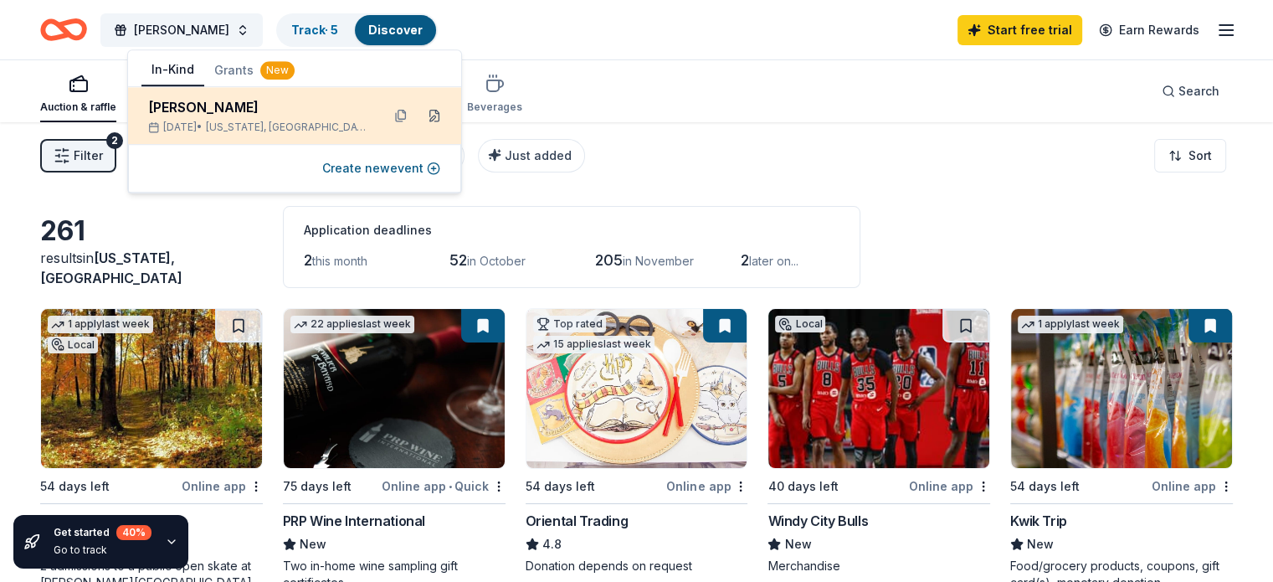
click at [434, 118] on button at bounding box center [434, 115] width 27 height 27
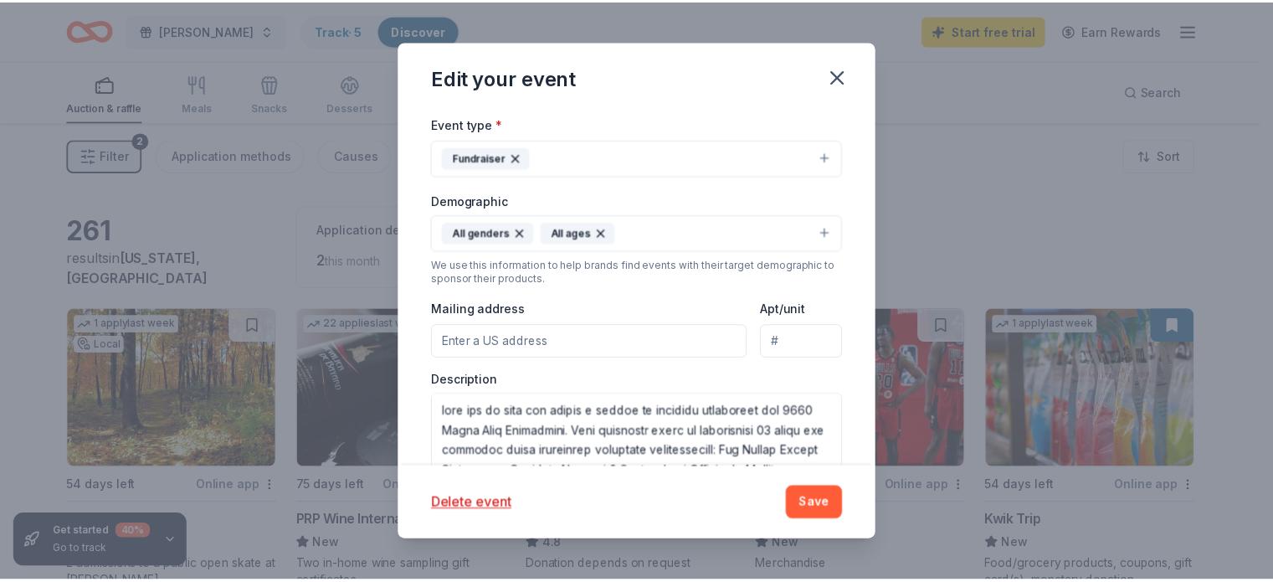
scroll to position [502, 0]
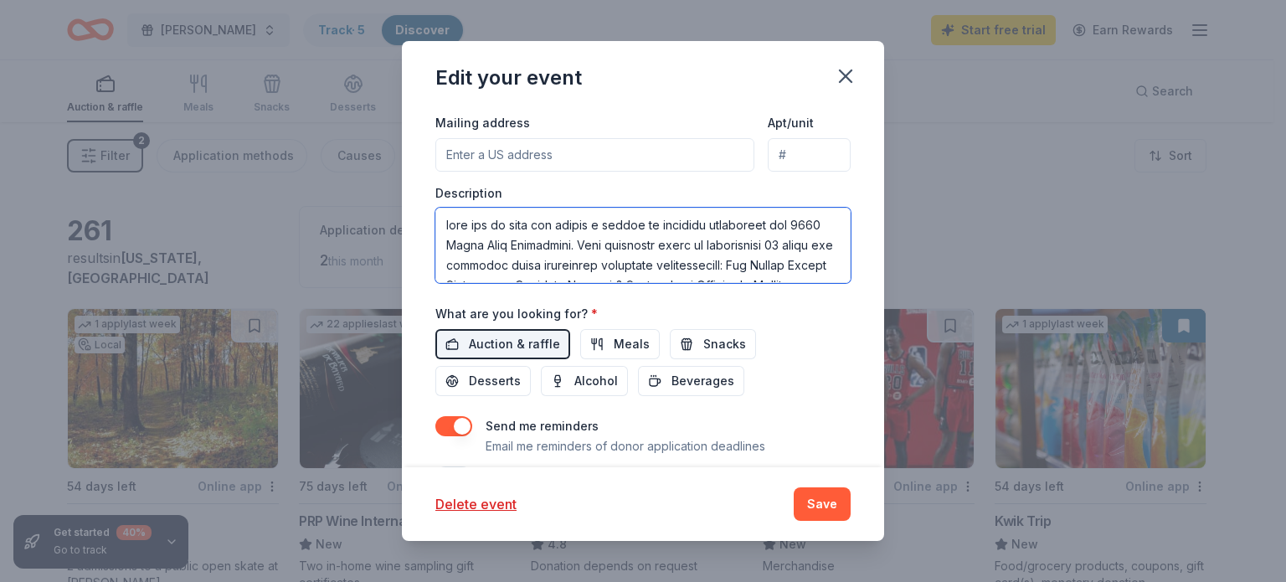
click at [449, 223] on textarea at bounding box center [642, 245] width 415 height 75
type textarea "Thank you so much for taking a moment to consider supporting our 2025 [PERSON_N…"
click at [834, 496] on button "Save" at bounding box center [821, 503] width 57 height 33
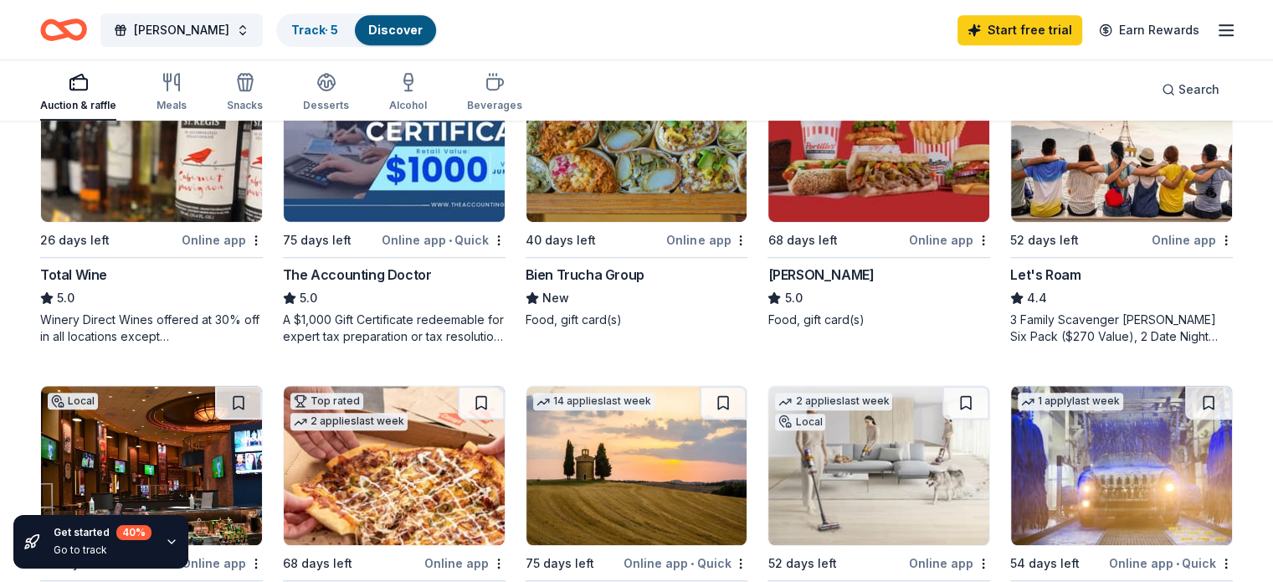
scroll to position [837, 0]
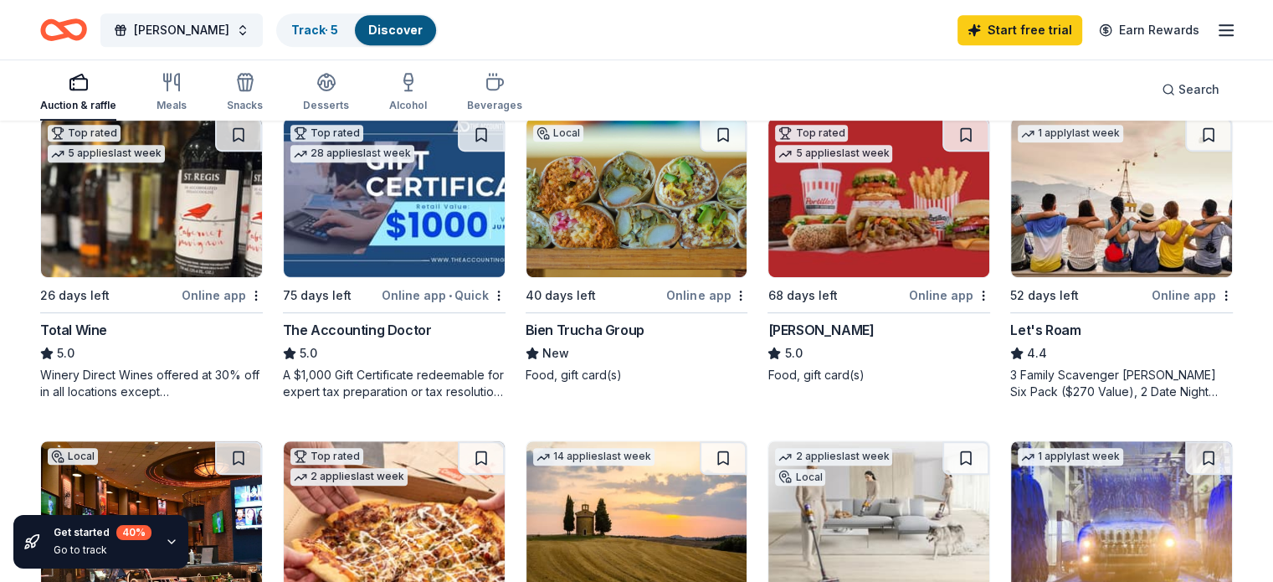
click at [800, 234] on img at bounding box center [878, 197] width 221 height 159
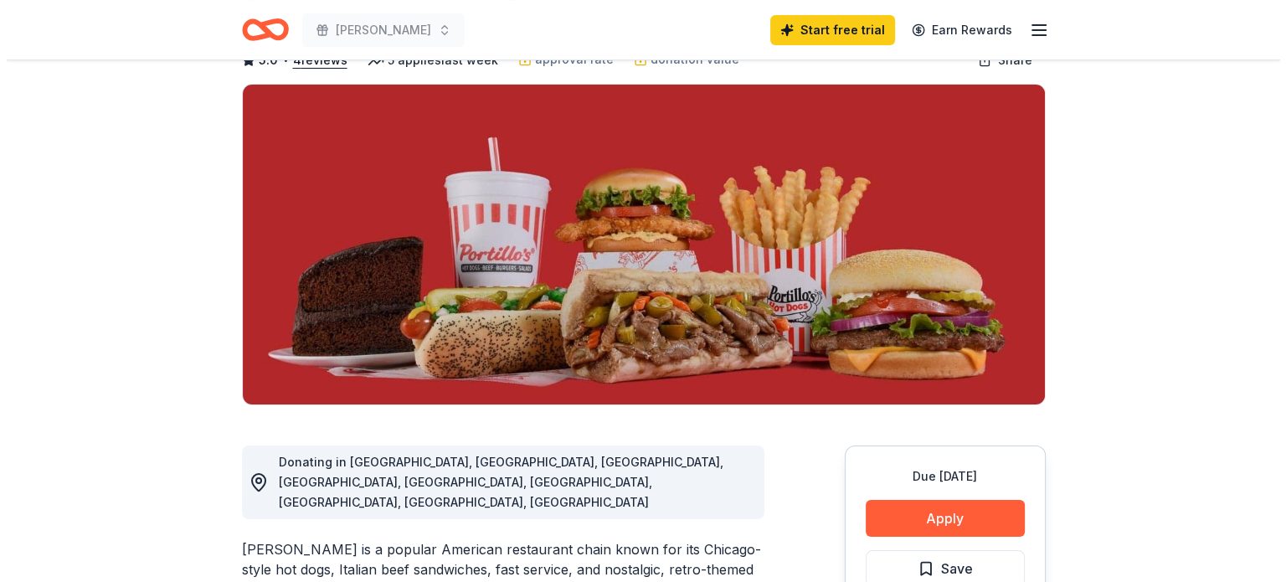
scroll to position [335, 0]
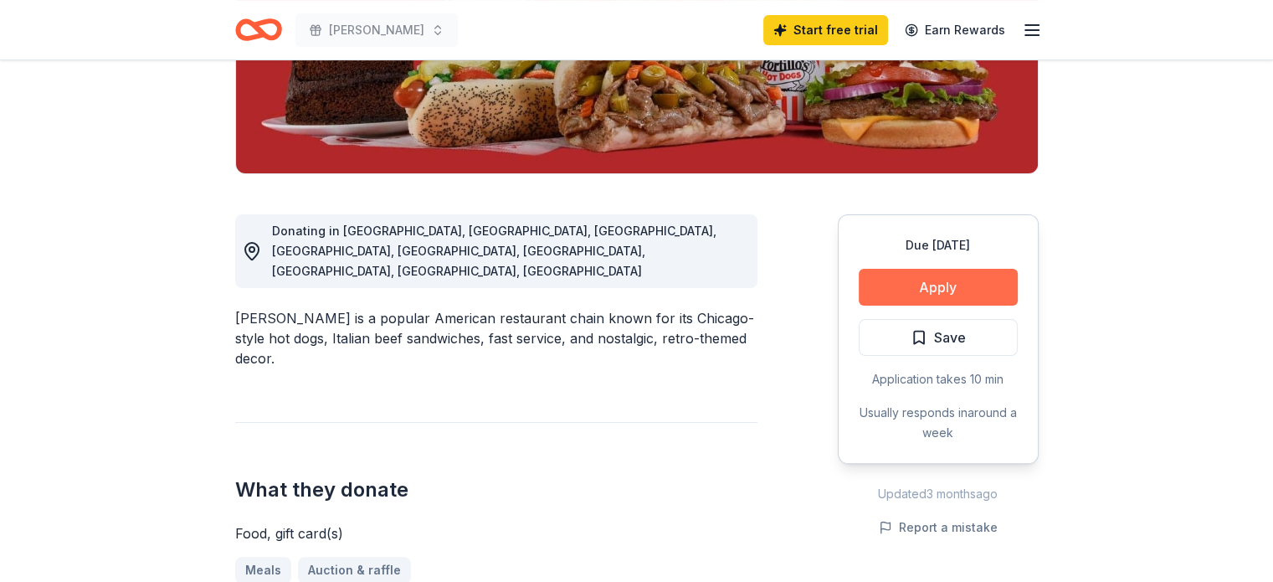
click at [894, 281] on button "Apply" at bounding box center [938, 287] width 159 height 37
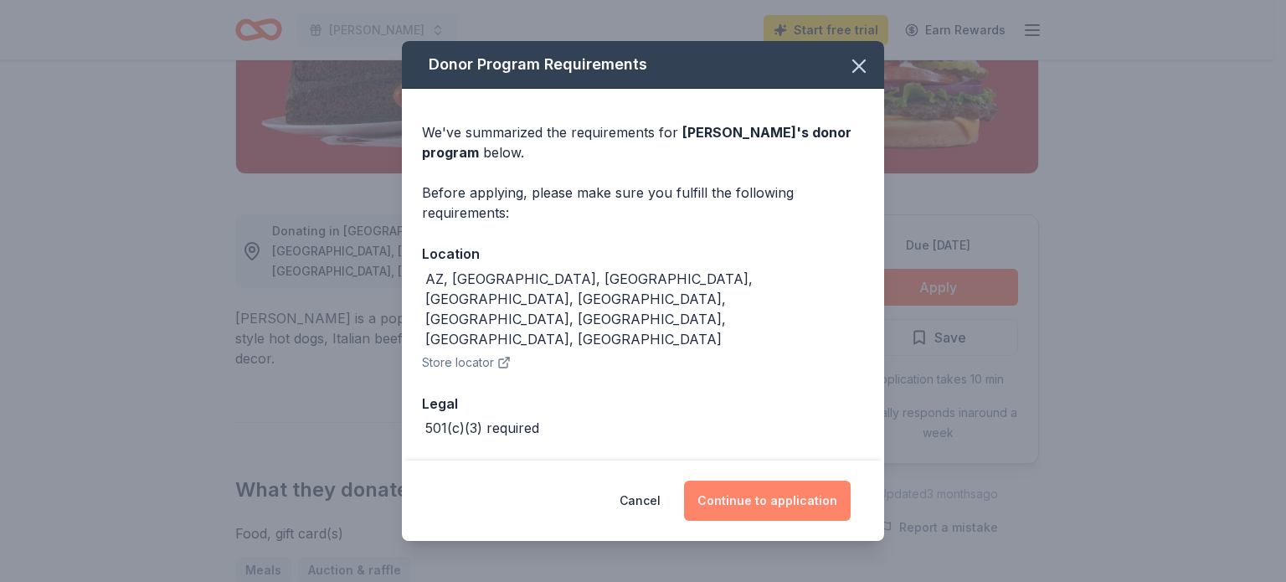
click at [776, 507] on button "Continue to application" at bounding box center [767, 500] width 167 height 40
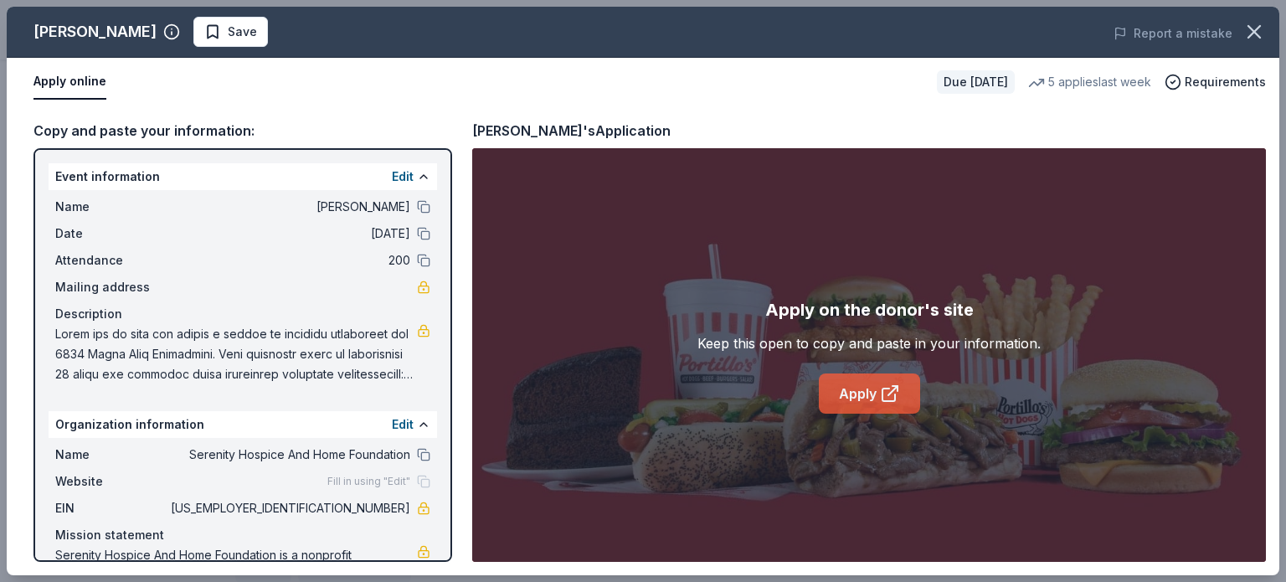
click at [878, 403] on link "Apply" at bounding box center [869, 393] width 101 height 40
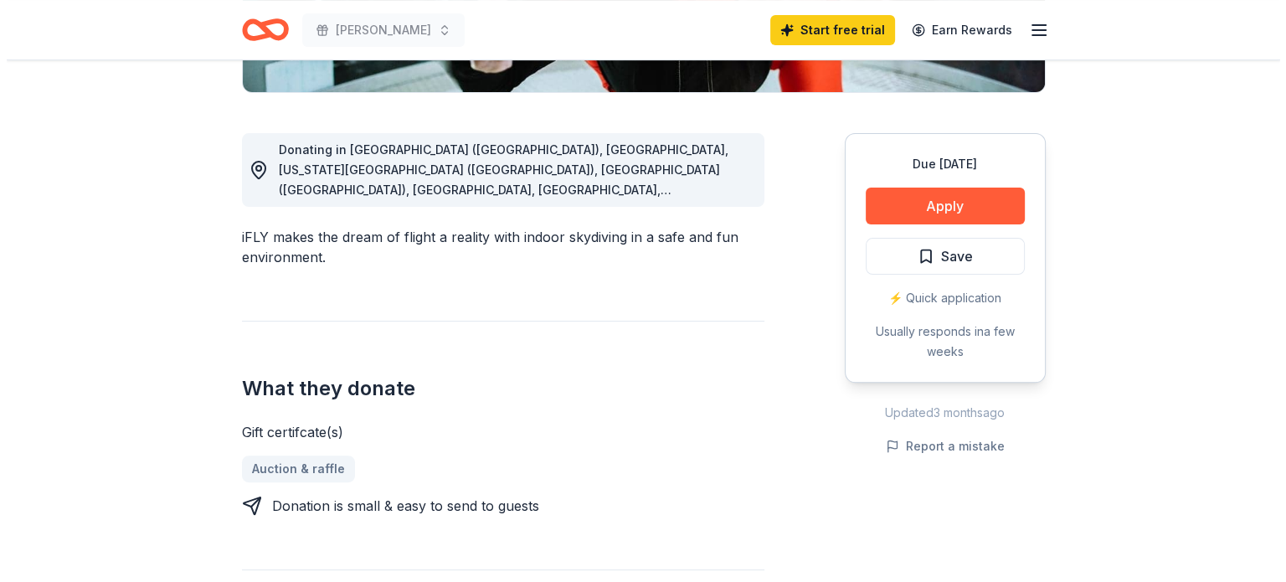
scroll to position [418, 0]
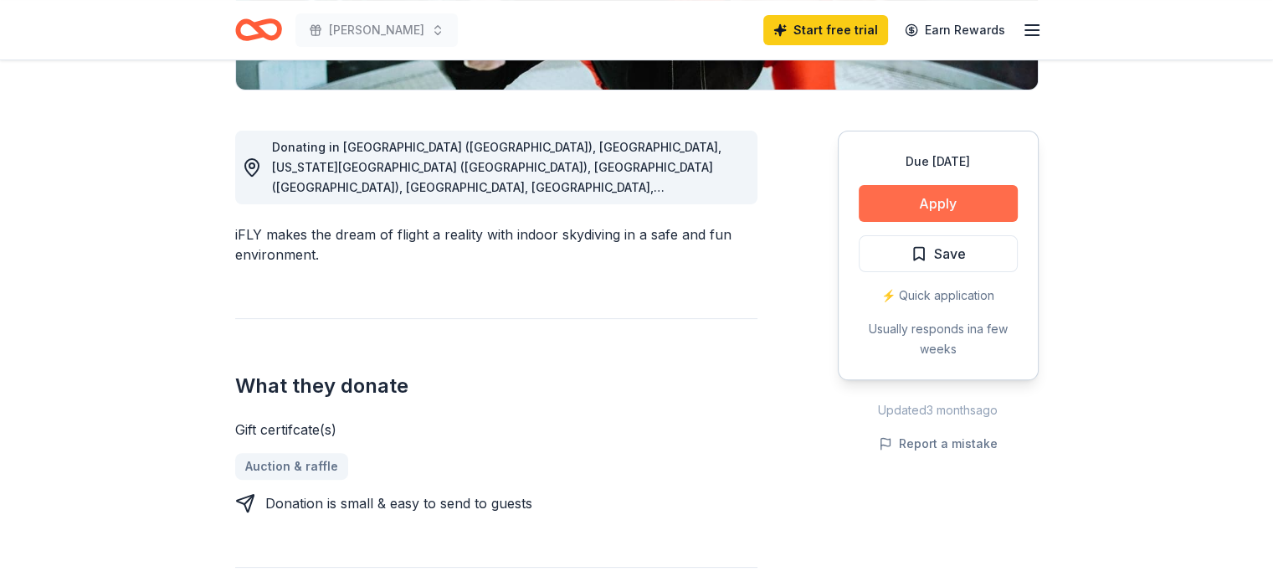
click at [917, 204] on button "Apply" at bounding box center [938, 203] width 159 height 37
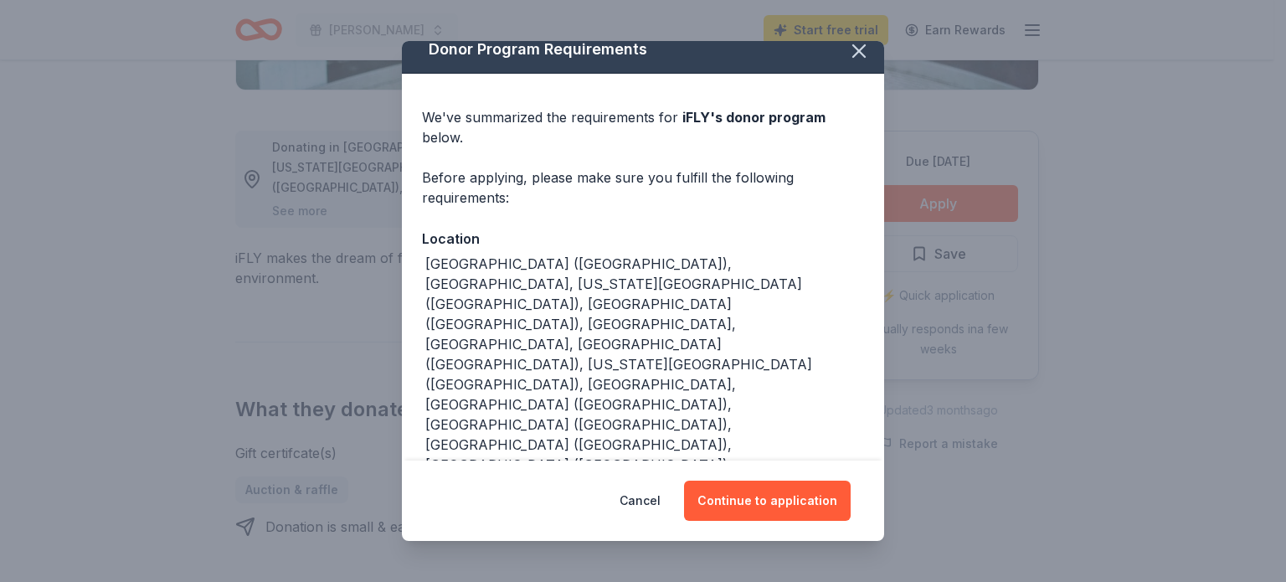
scroll to position [20, 0]
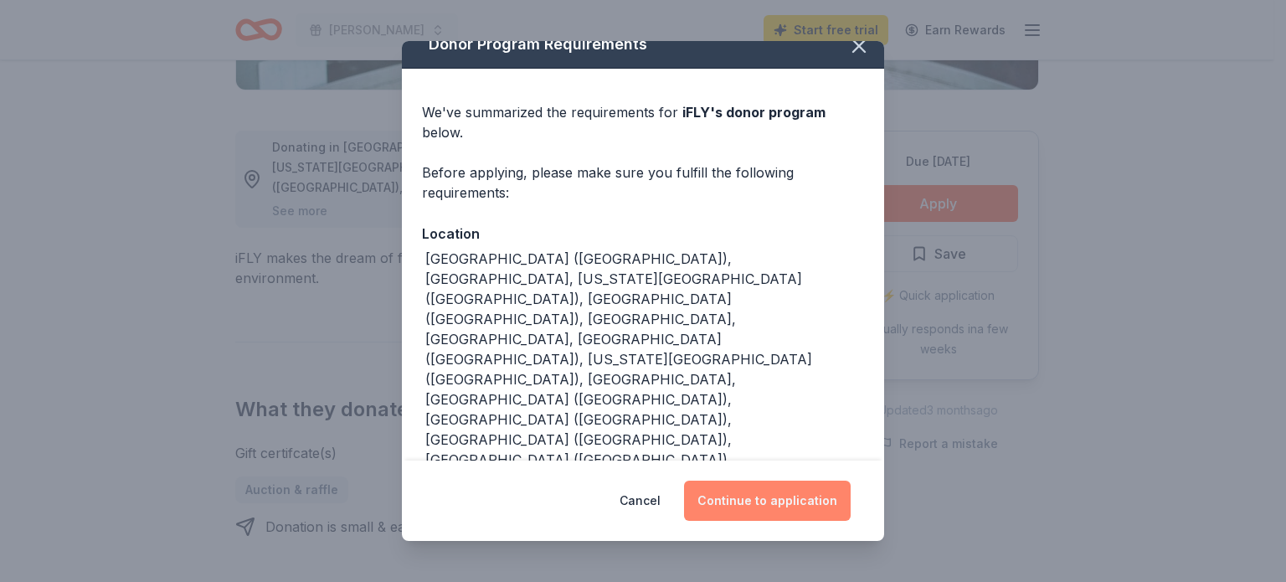
click at [745, 501] on button "Continue to application" at bounding box center [767, 500] width 167 height 40
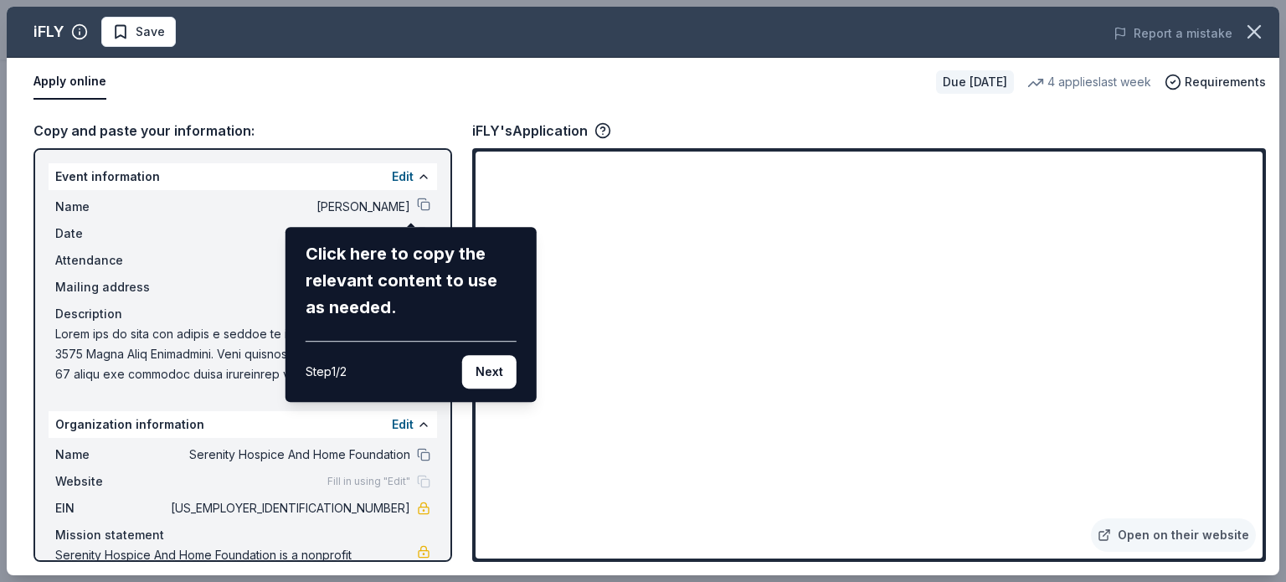
click at [410, 204] on div "iFLY Save Report a mistake Apply online Due in 52 days 4 applies last week Requ…" at bounding box center [643, 291] width 1272 height 568
click at [488, 381] on button "Next" at bounding box center [489, 371] width 54 height 33
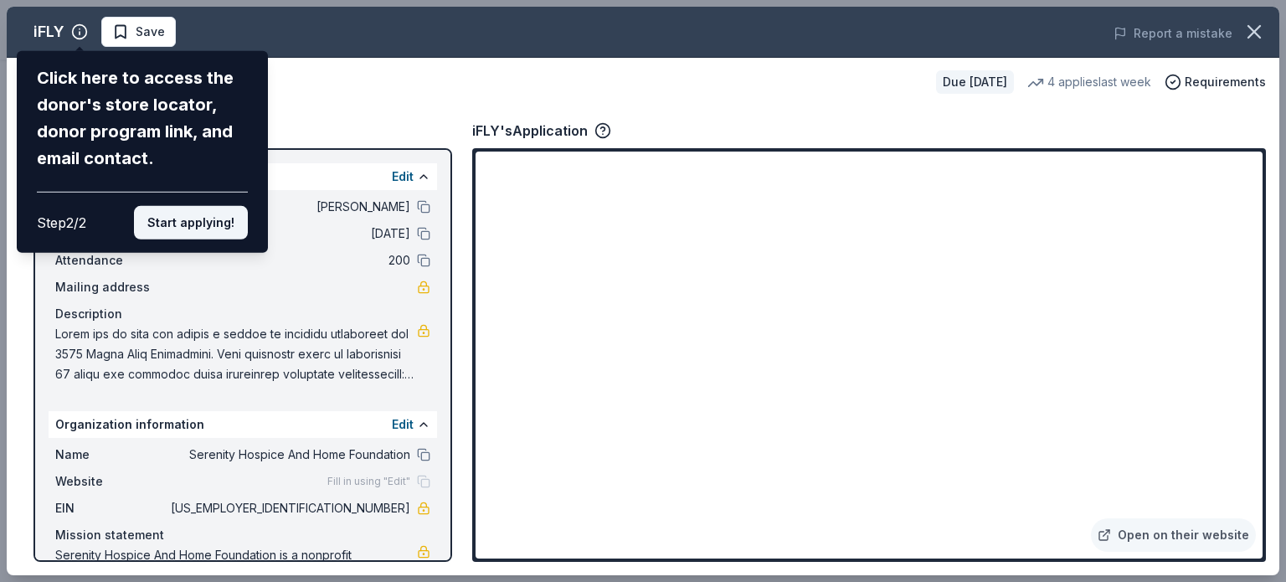
click at [161, 227] on button "Start applying!" at bounding box center [191, 222] width 114 height 33
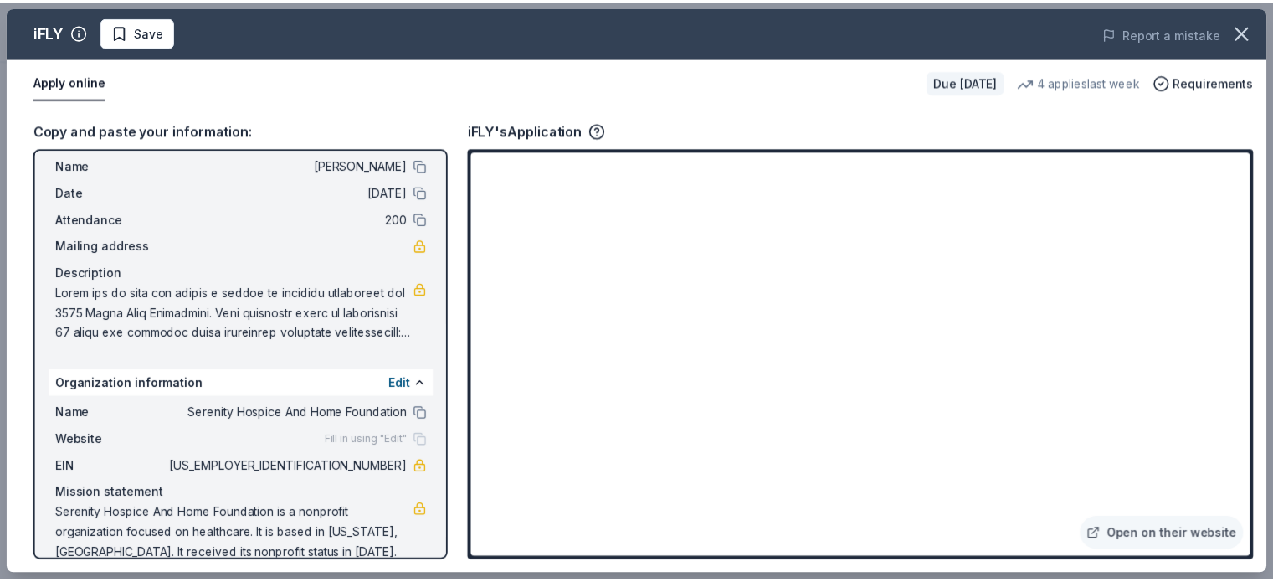
scroll to position [64, 0]
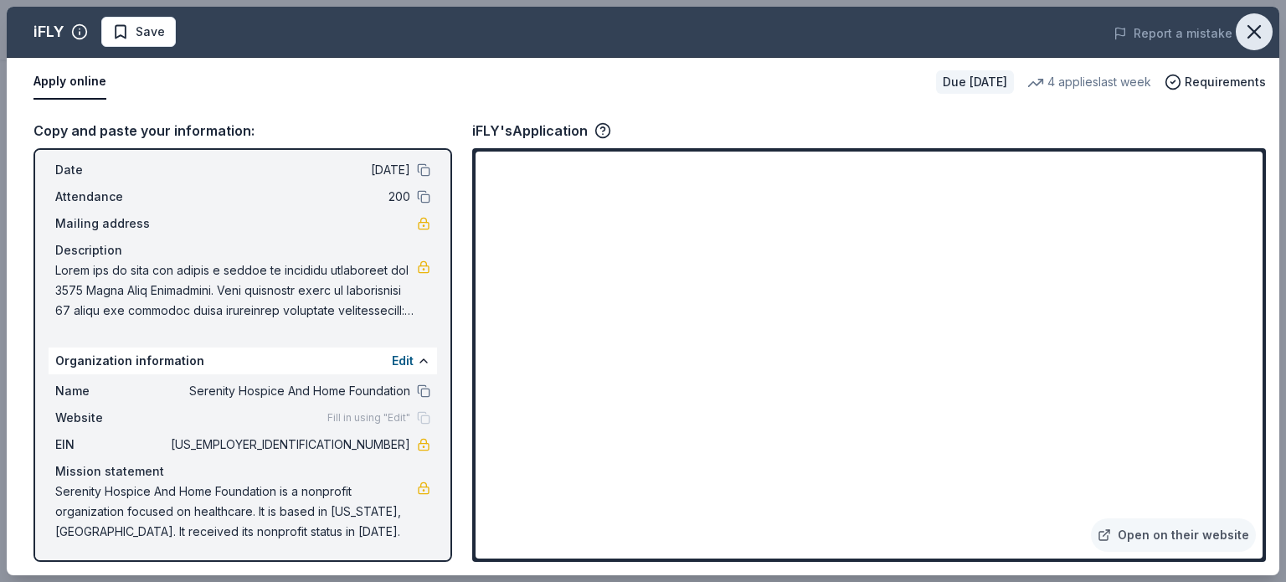
click at [1251, 26] on icon "button" at bounding box center [1253, 31] width 23 height 23
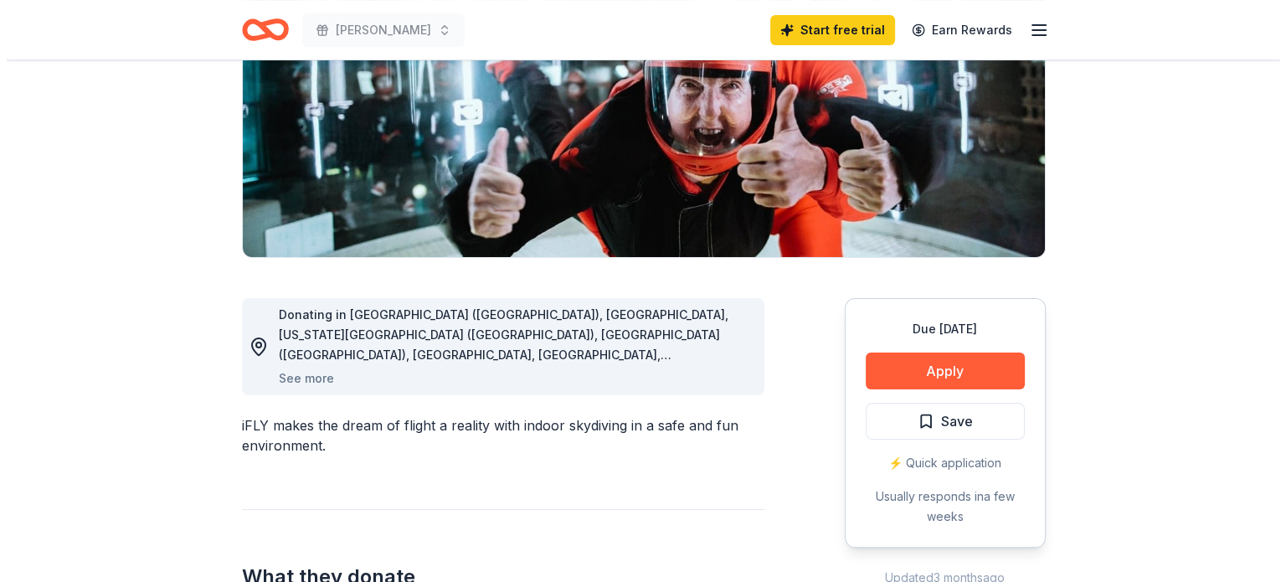
scroll to position [167, 0]
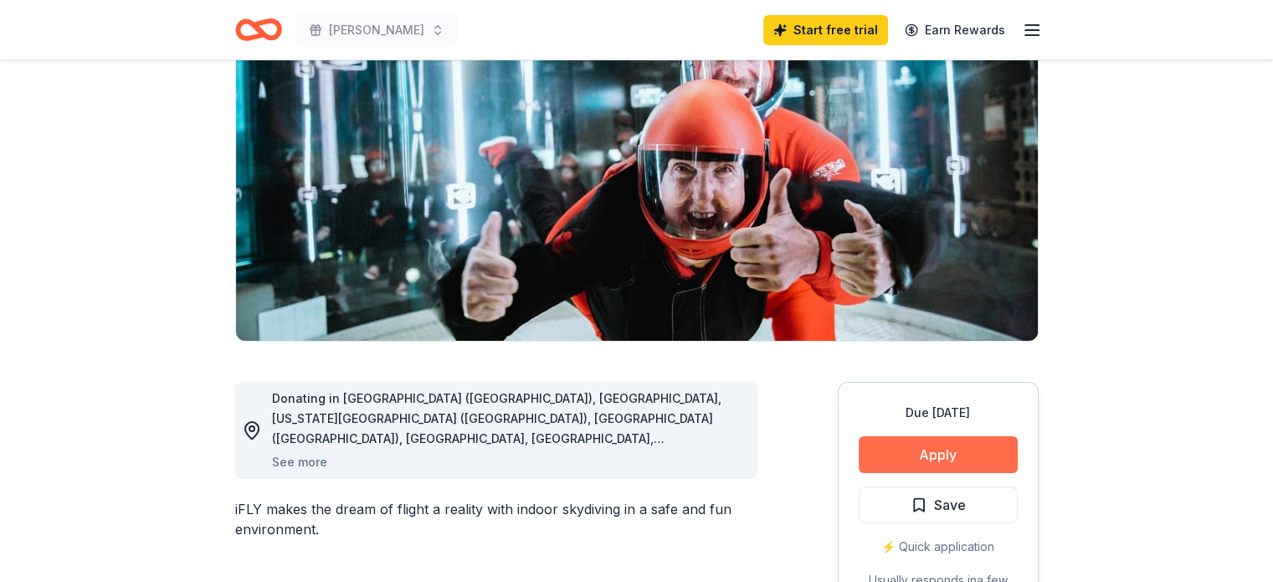
click at [969, 461] on button "Apply" at bounding box center [938, 454] width 159 height 37
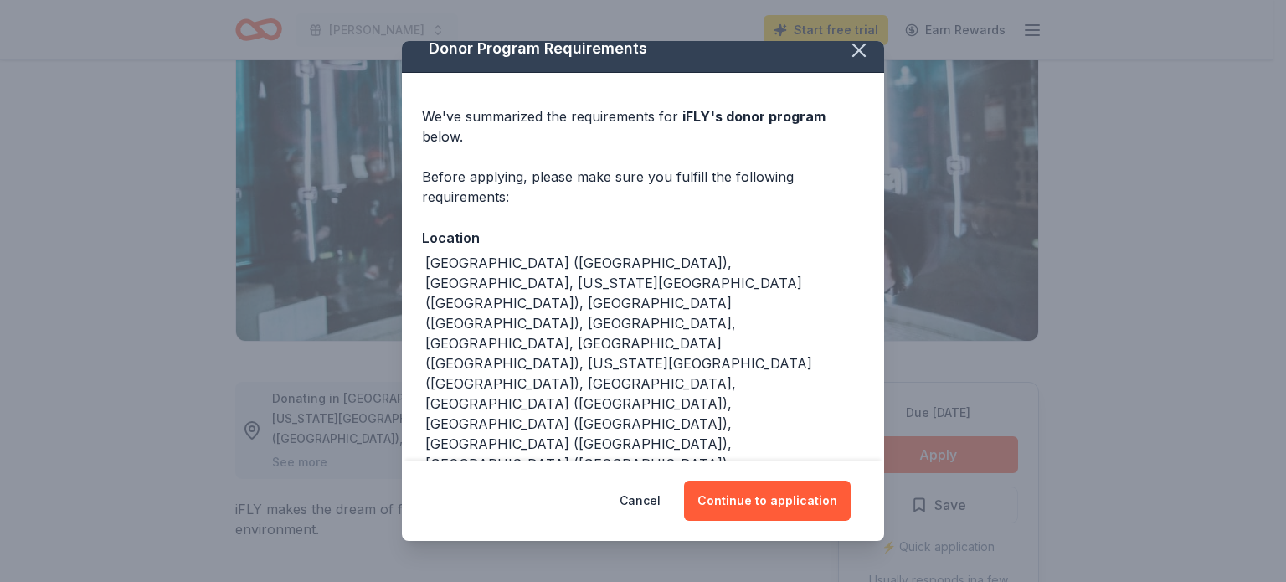
scroll to position [20, 0]
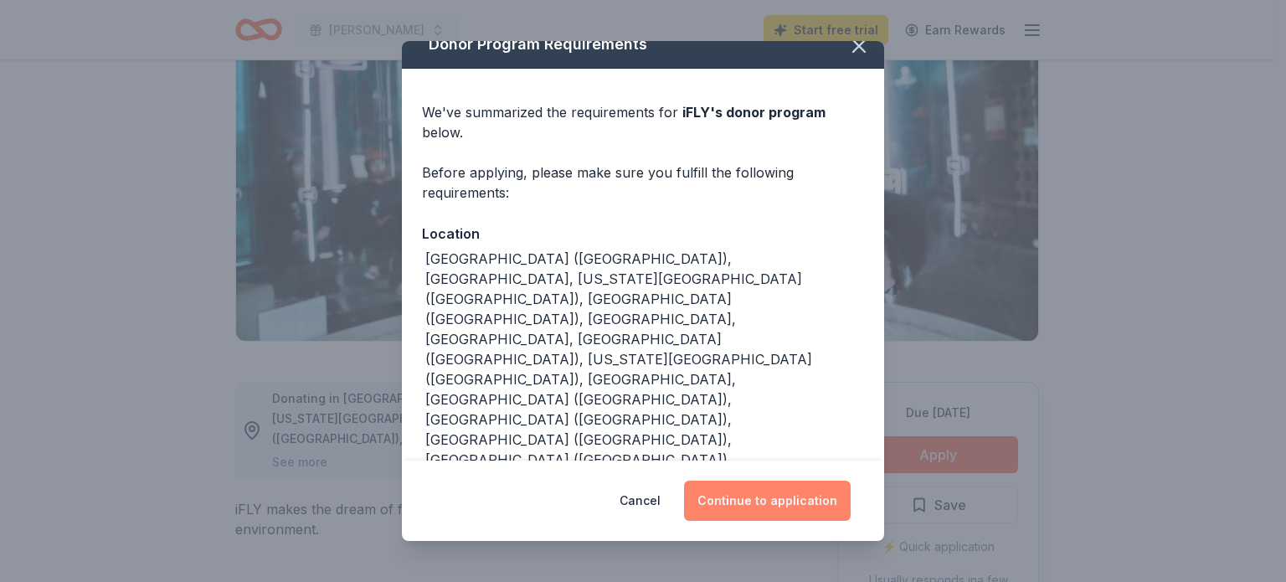
click at [805, 501] on button "Continue to application" at bounding box center [767, 500] width 167 height 40
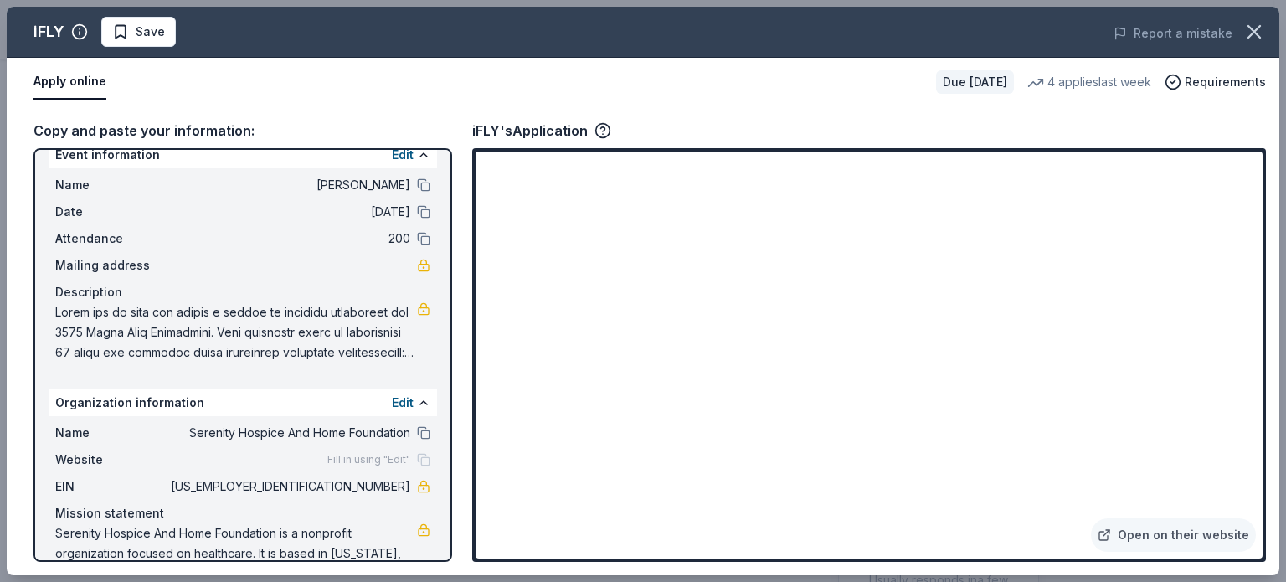
scroll to position [0, 0]
